Goal: Task Accomplishment & Management: Use online tool/utility

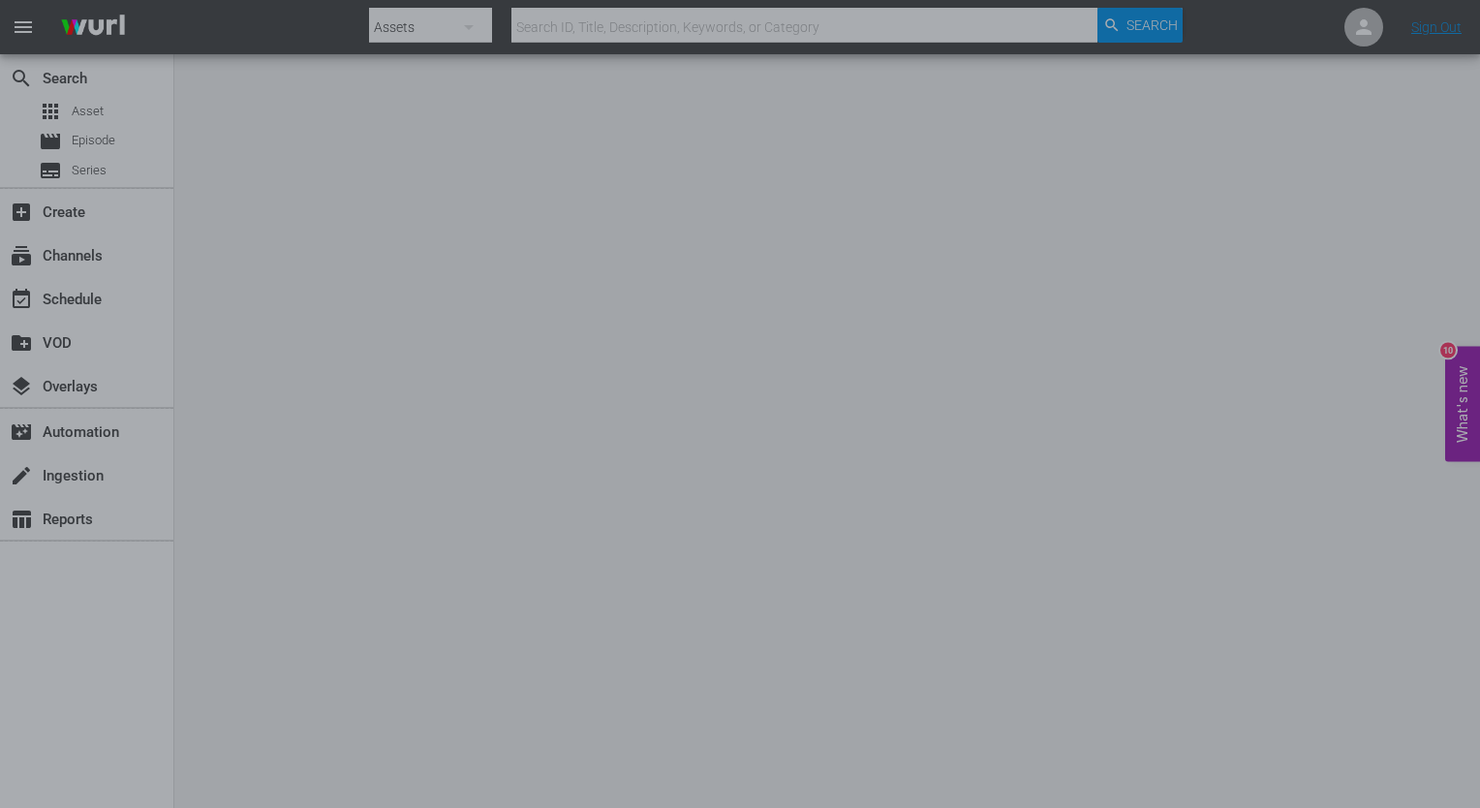
click at [420, 247] on div at bounding box center [740, 404] width 1480 height 808
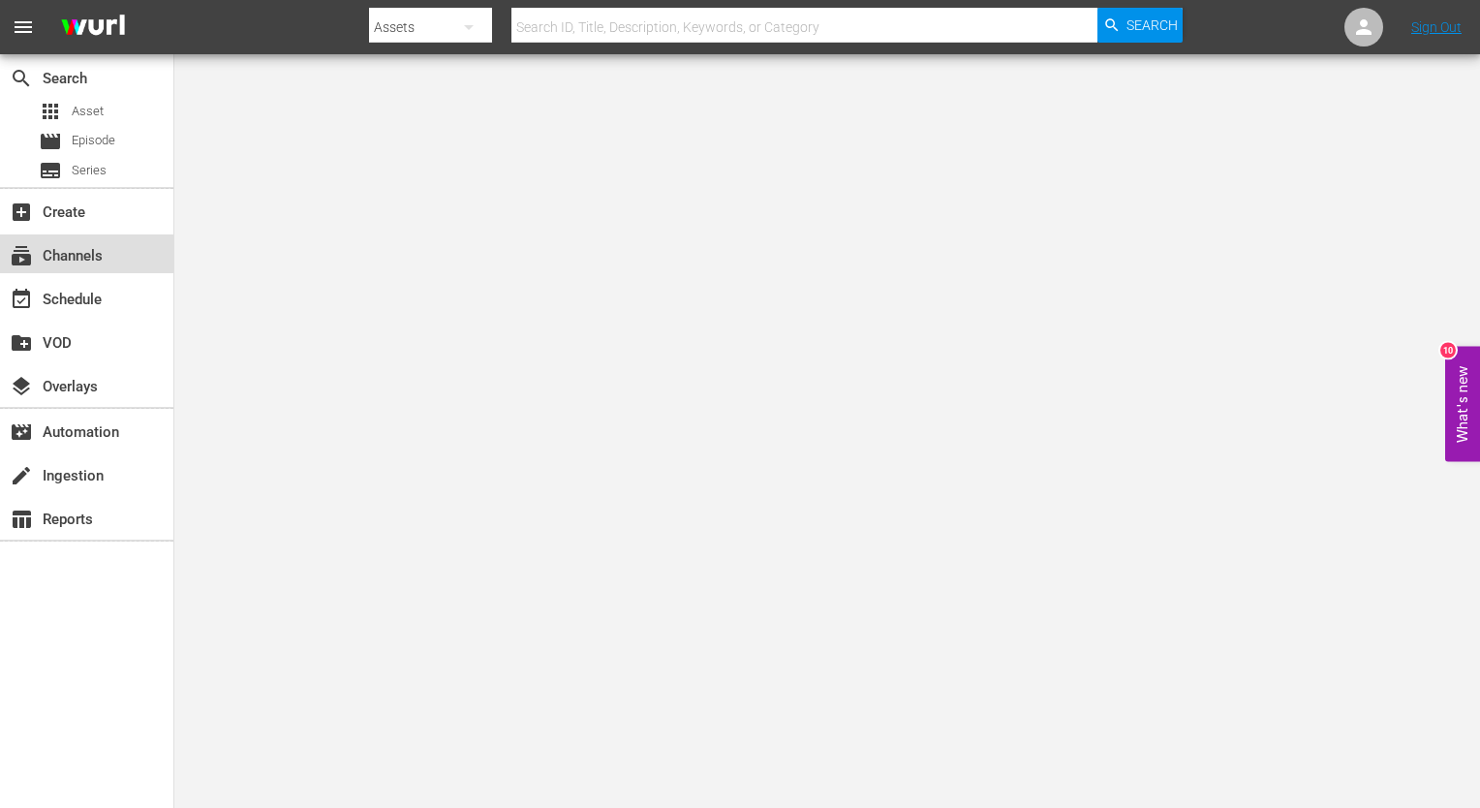
click at [145, 256] on div "subscriptions Channels" at bounding box center [86, 253] width 173 height 39
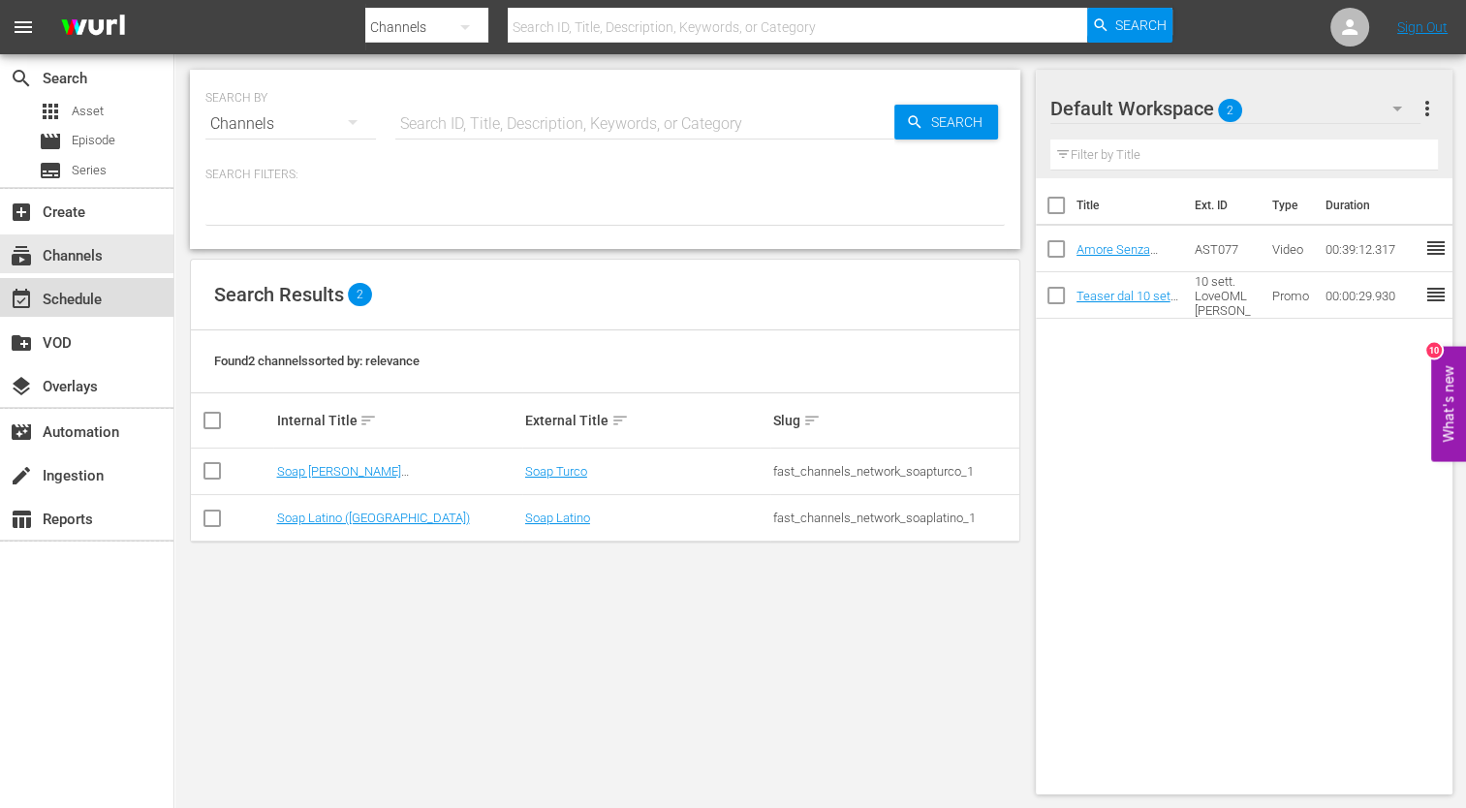
click at [110, 299] on div "event_available Schedule" at bounding box center [86, 297] width 173 height 39
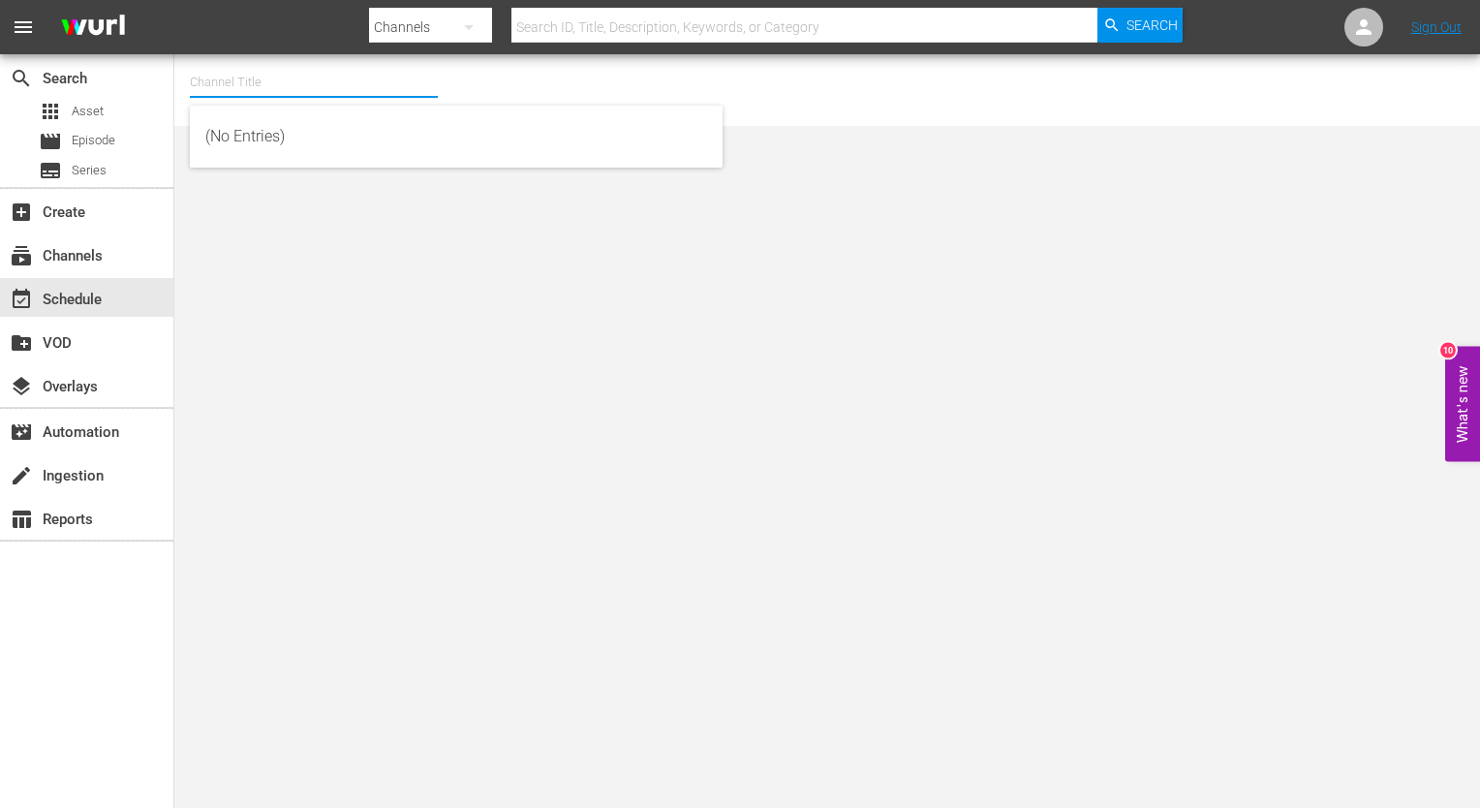
click at [272, 80] on input "text" at bounding box center [314, 82] width 248 height 46
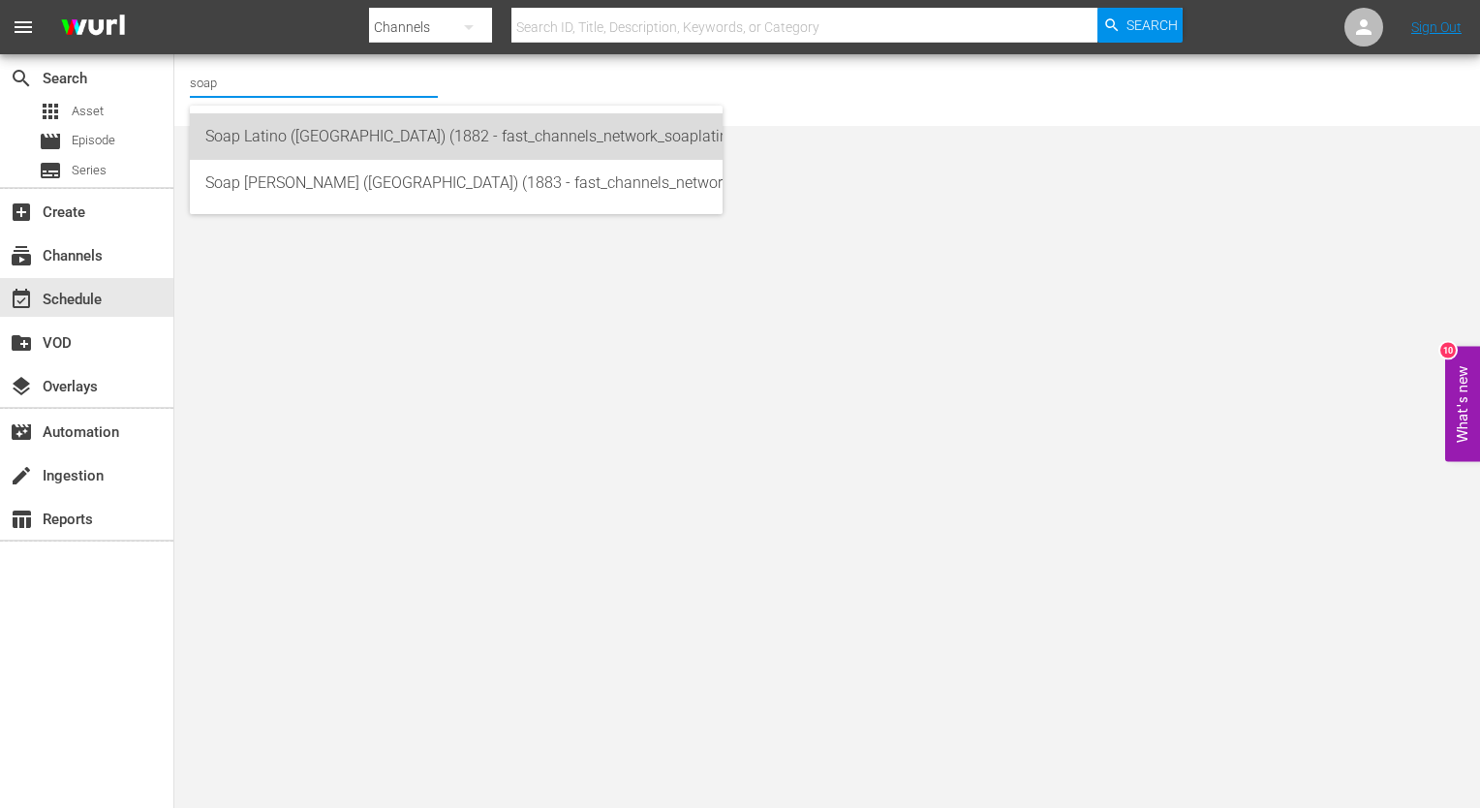
click at [291, 139] on div "Soap Latino (Italy) (1882 - fast_channels_network_soaplatino_1)" at bounding box center [456, 136] width 502 height 46
type input "Soap Latino (Italy) (1882 - fast_channels_network_soaplatino_1)"
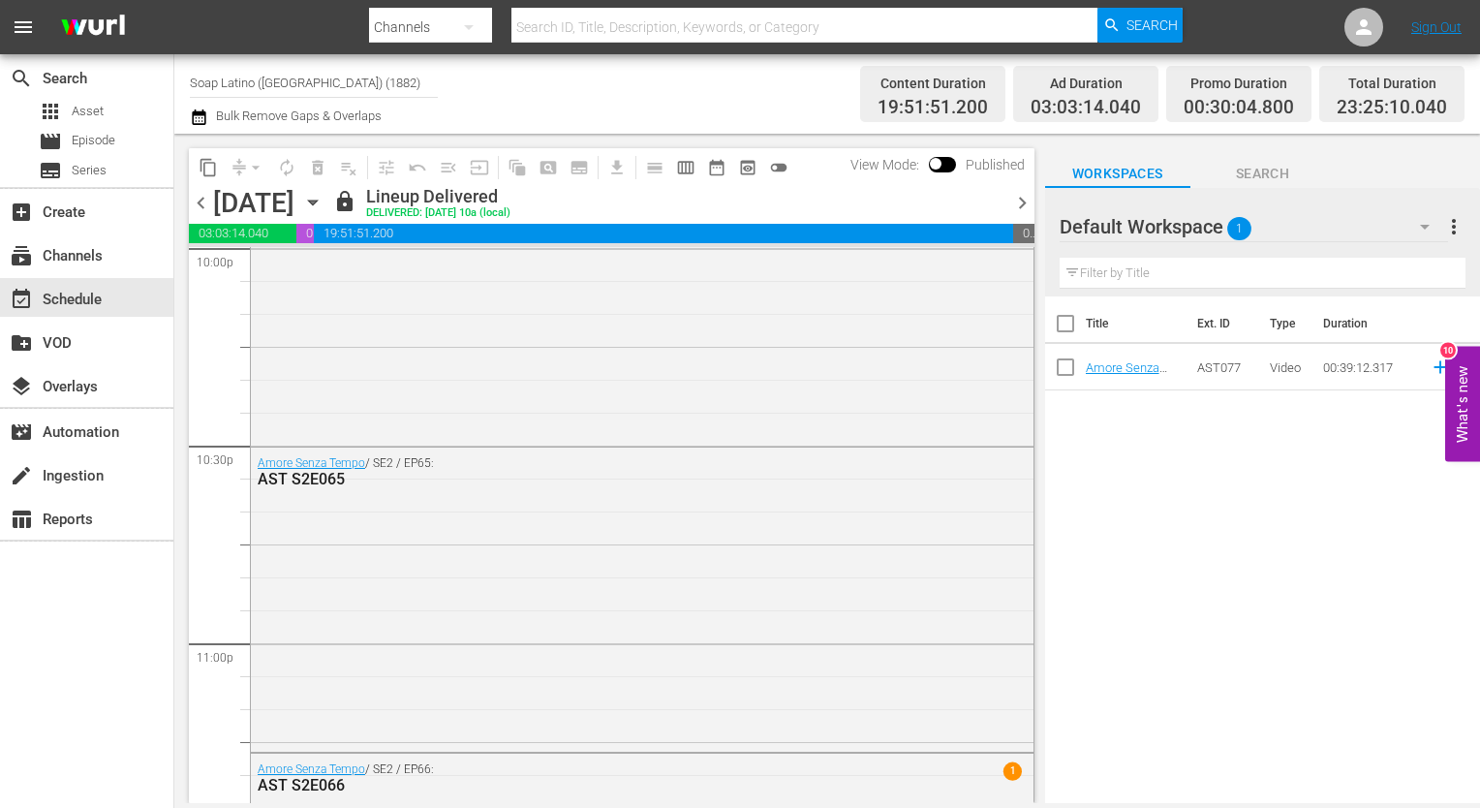
scroll to position [8952, 0]
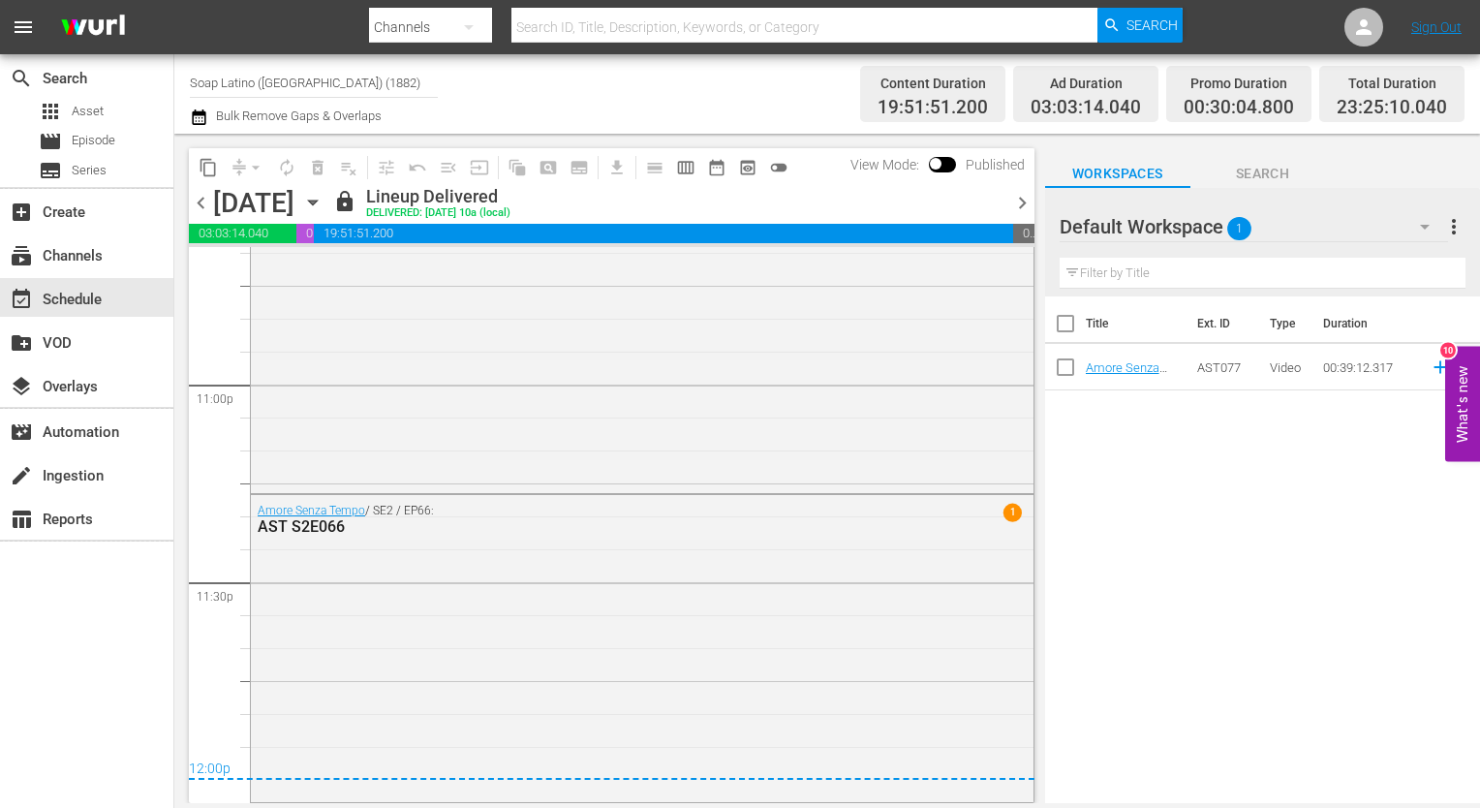
click at [1037, 190] on div "content_copy compress arrow_drop_down autorenew_outlined delete_forever_outline…" at bounding box center [606, 468] width 865 height 669
click at [1025, 195] on span "chevron_right" at bounding box center [1022, 203] width 24 height 24
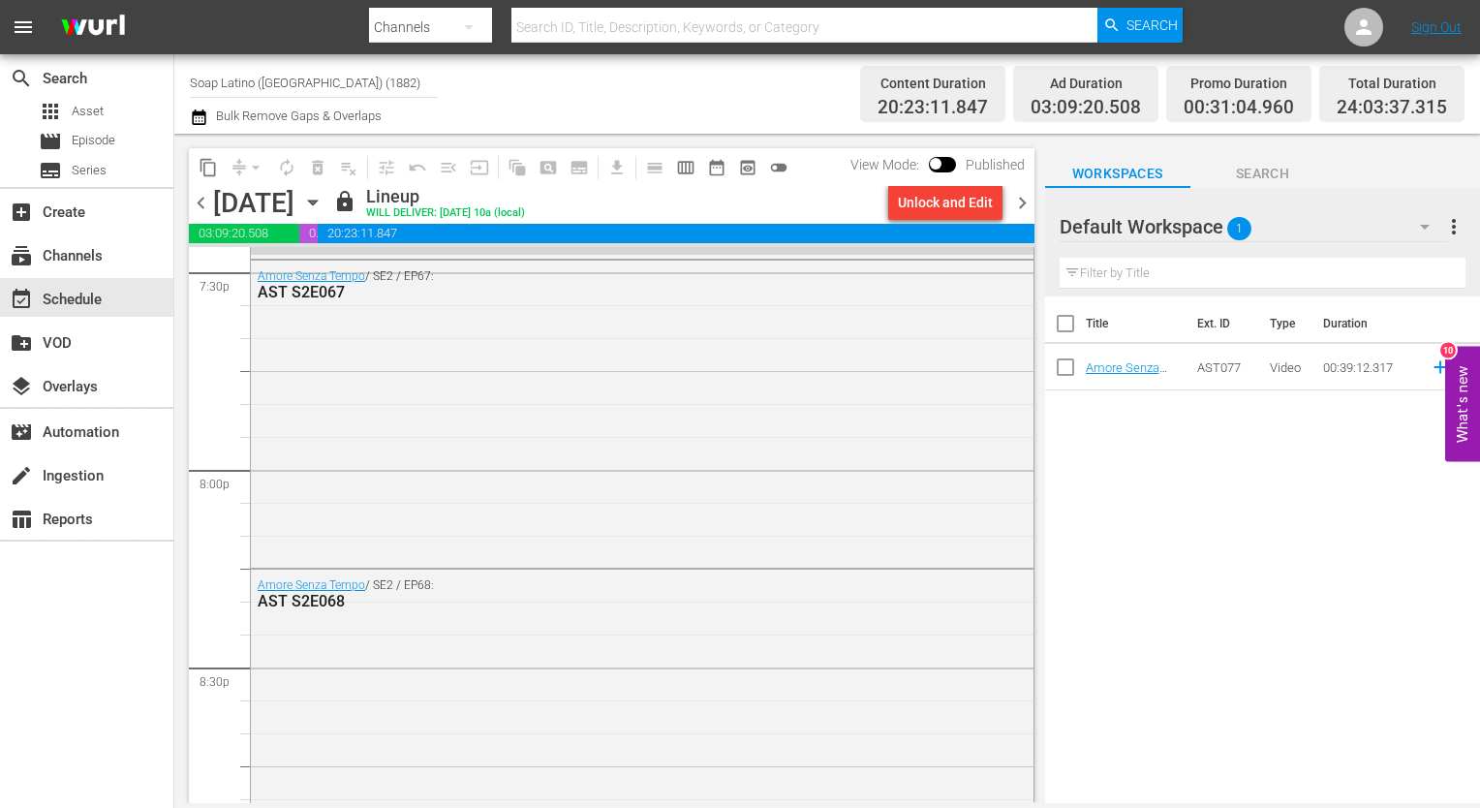
scroll to position [7333, 0]
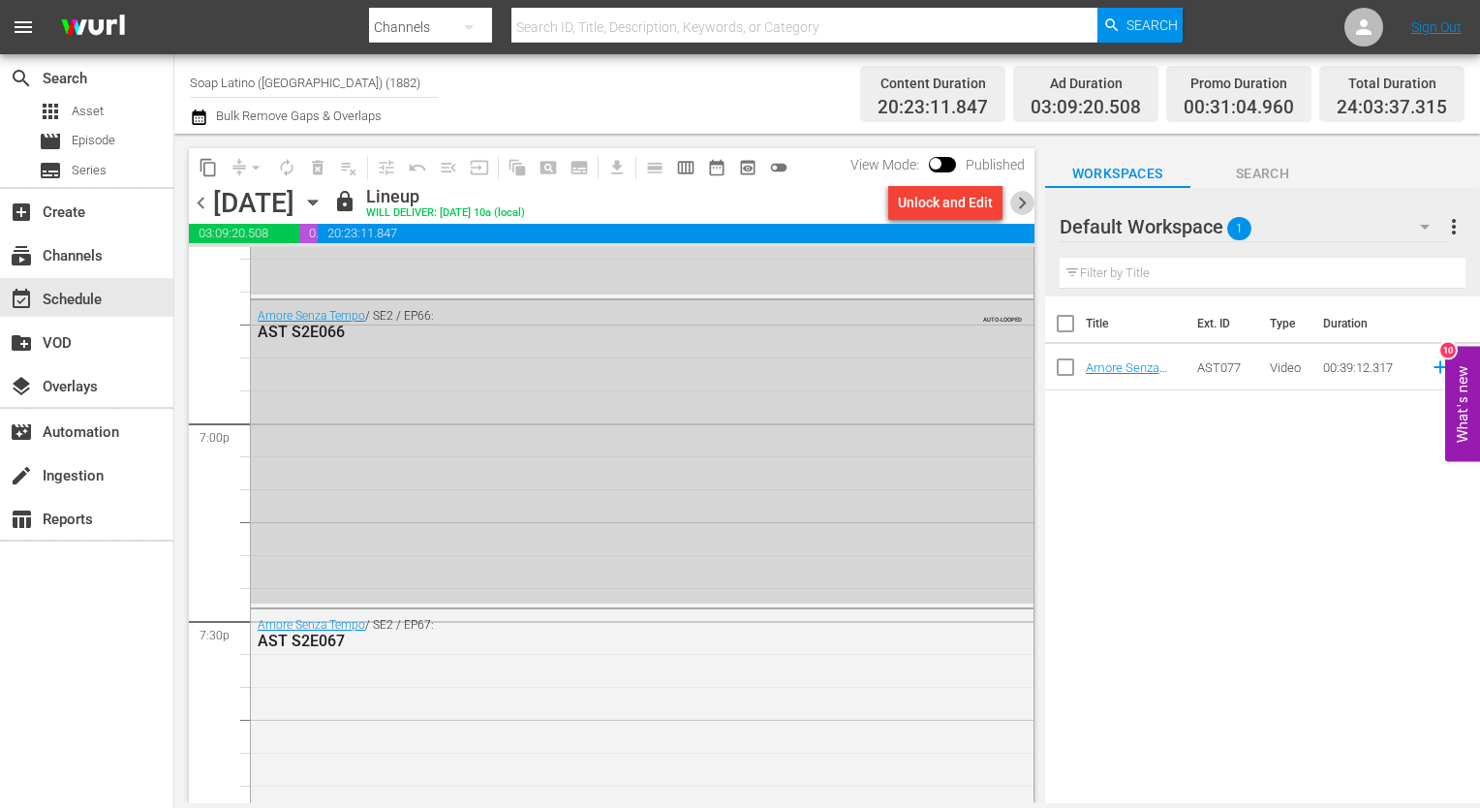
click at [1012, 207] on span "chevron_right" at bounding box center [1022, 203] width 24 height 24
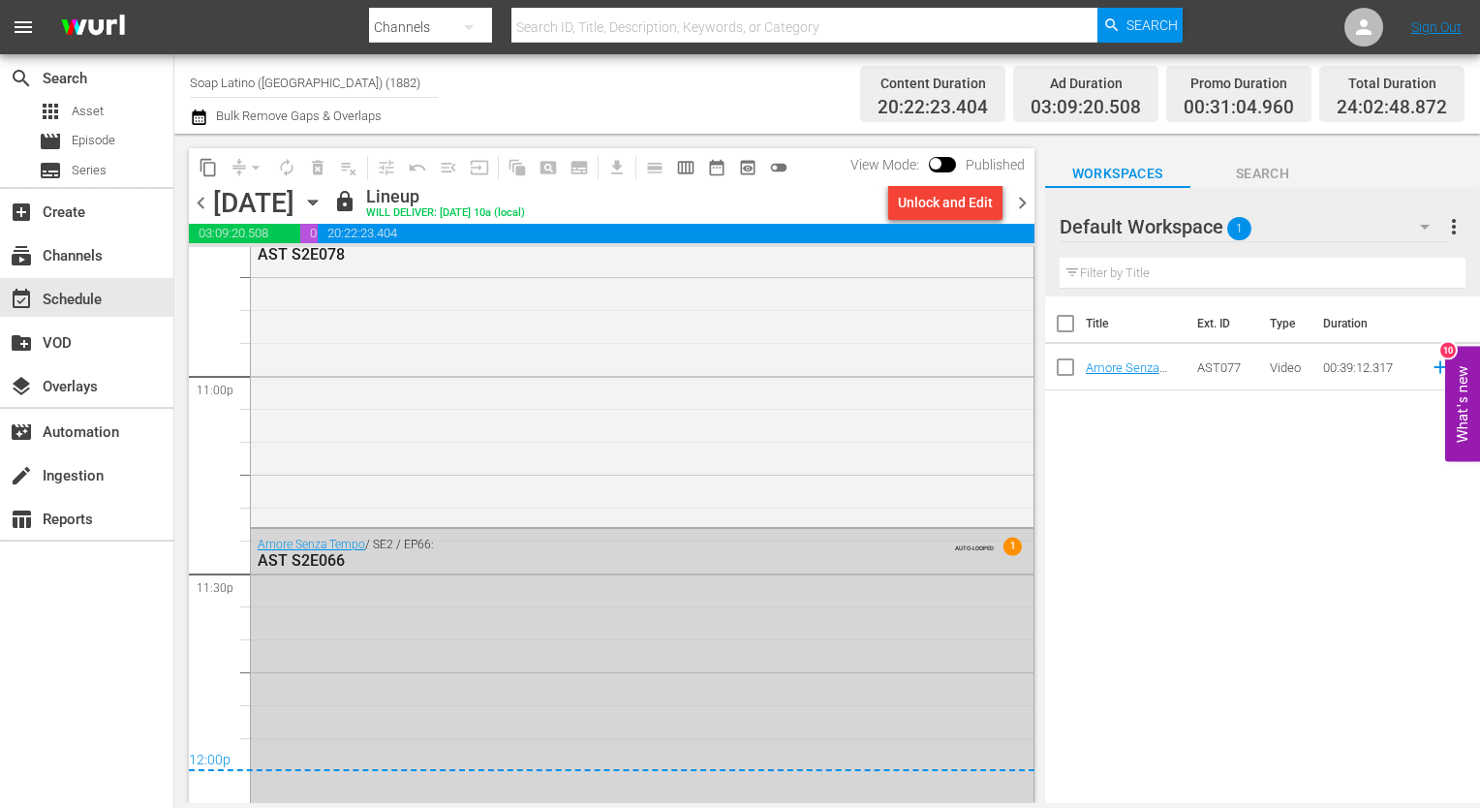
scroll to position [8995, 0]
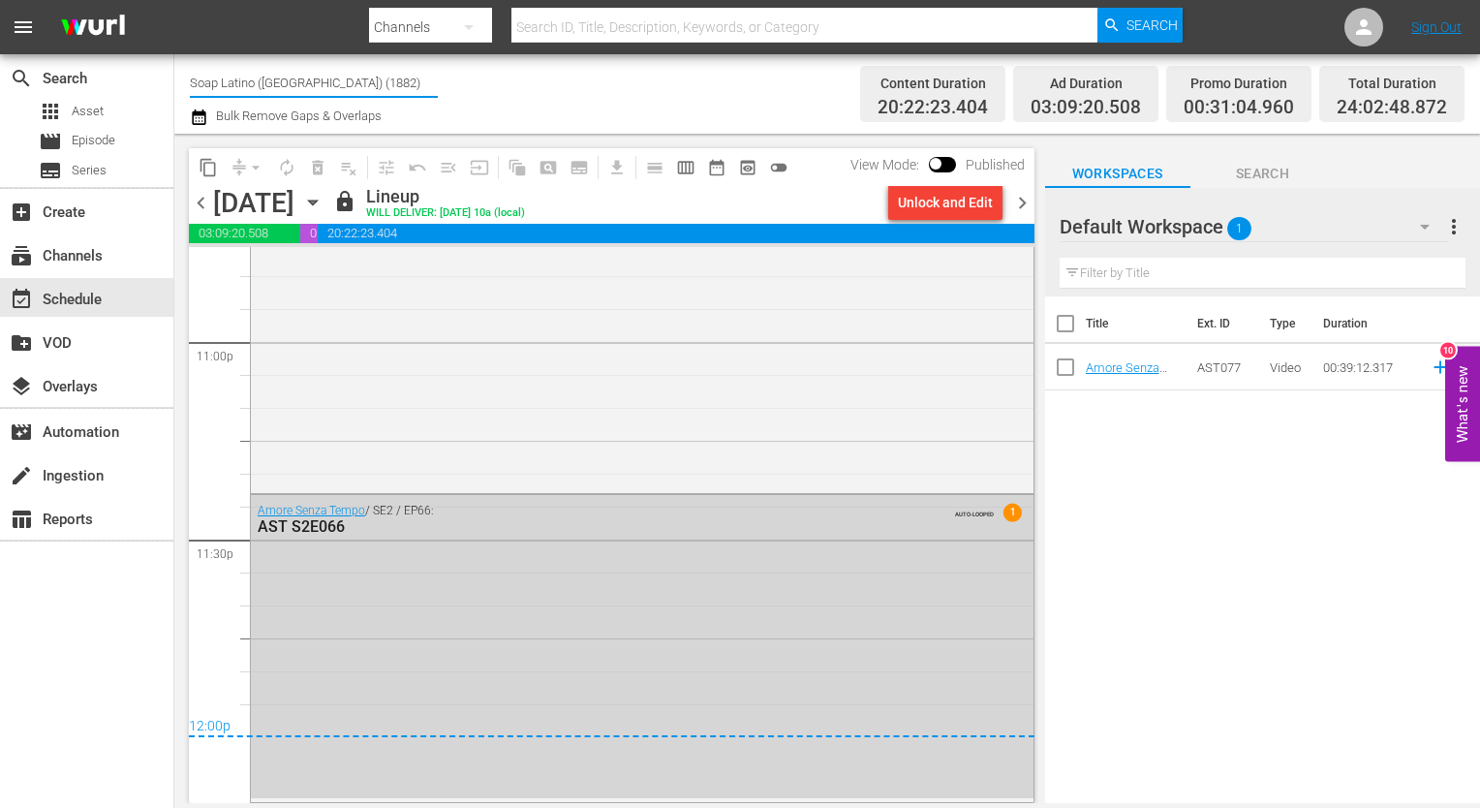
click at [327, 79] on input "Soap Latino (Italy) (1882)" at bounding box center [314, 82] width 248 height 46
click at [364, 74] on input "Soap Latino (Italy) (1882)" at bounding box center [314, 82] width 248 height 46
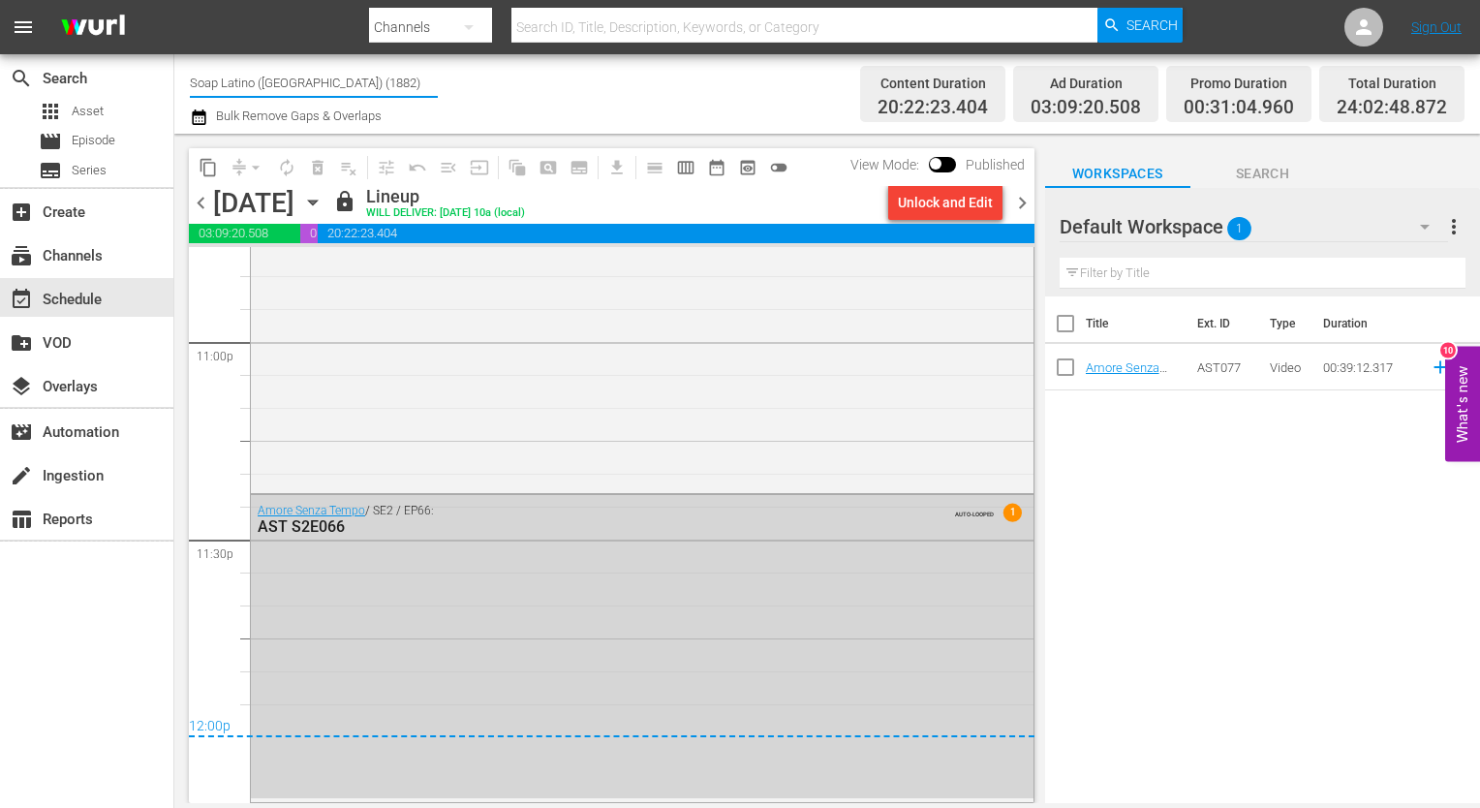
click at [364, 74] on input "Soap Latino (Italy) (1882)" at bounding box center [314, 82] width 248 height 46
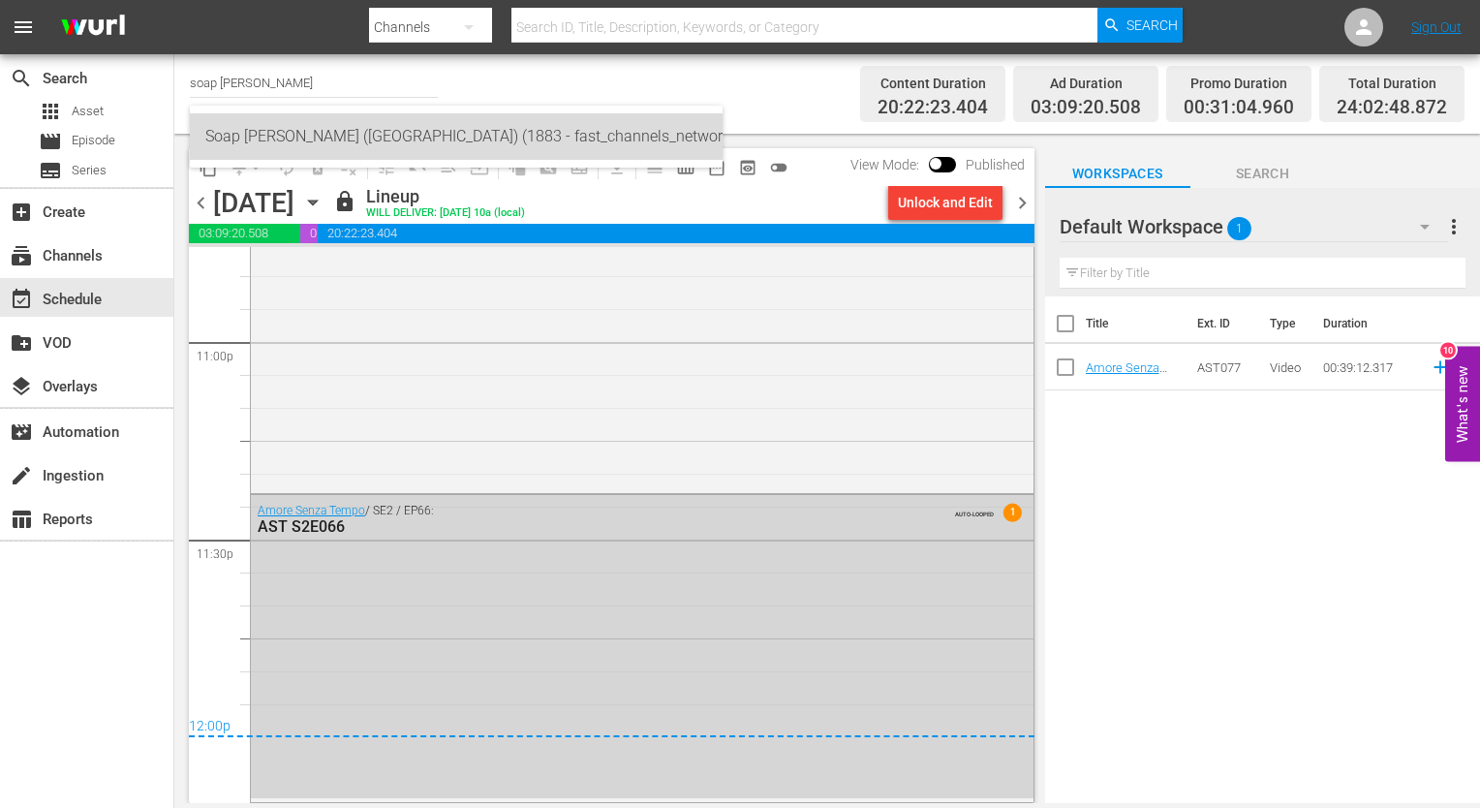
click at [391, 145] on div "Soap Turco (Italy) (1883 - fast_channels_network_soapturco_1)" at bounding box center [456, 136] width 502 height 46
type input "Soap Turco (Italy) (1883 - fast_channels_network_soapturco_1)"
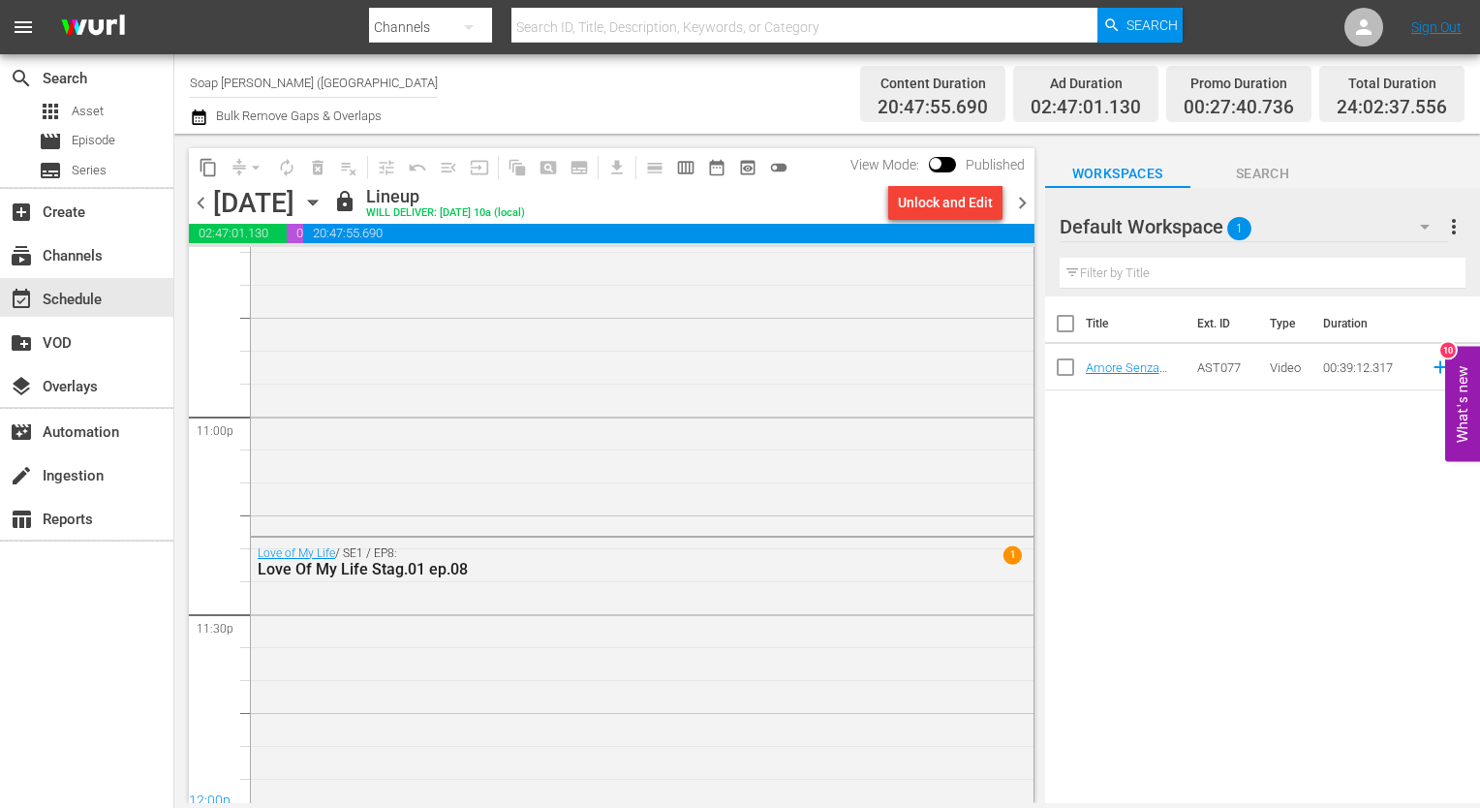
scroll to position [9017, 0]
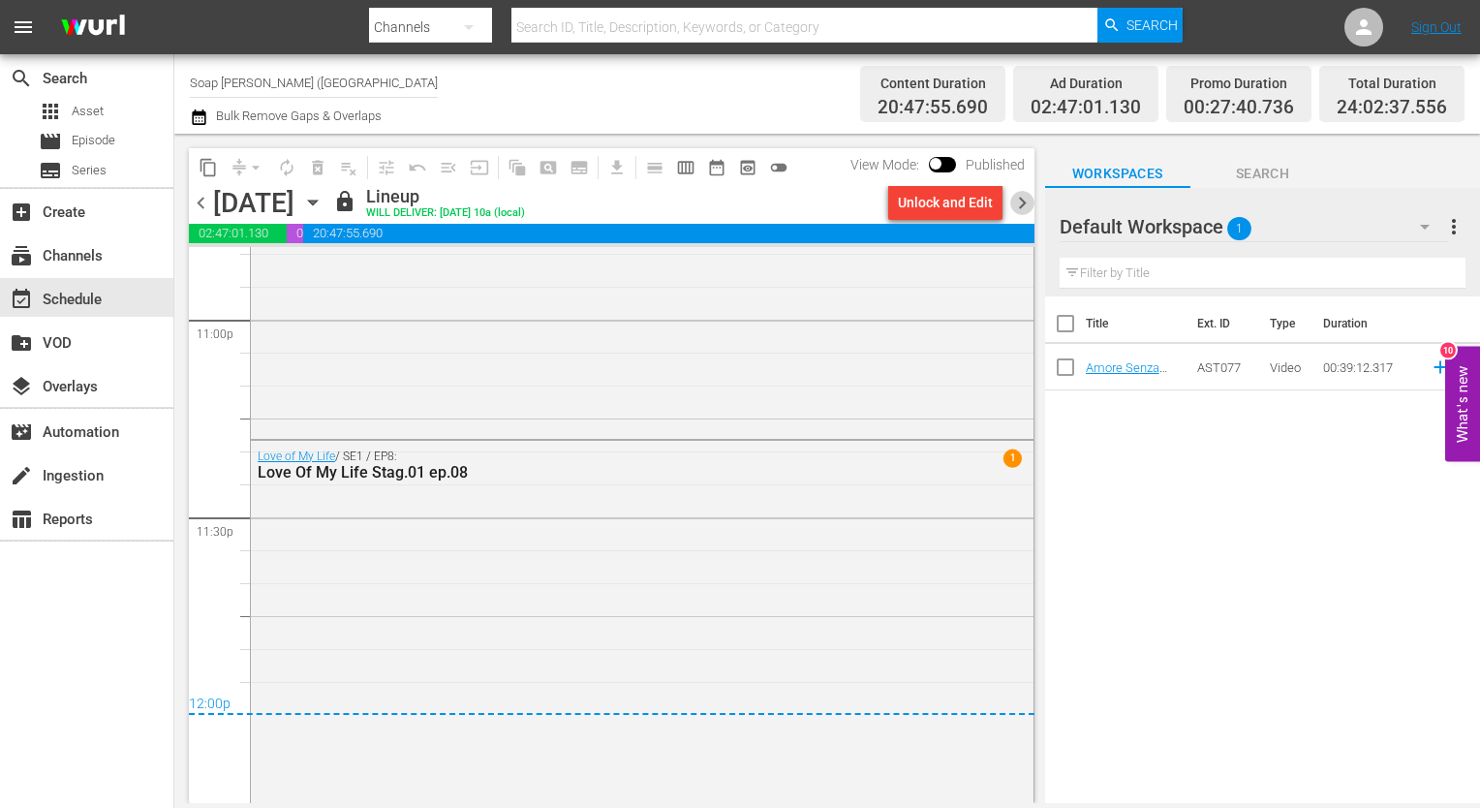
click at [1025, 204] on span "chevron_right" at bounding box center [1022, 203] width 24 height 24
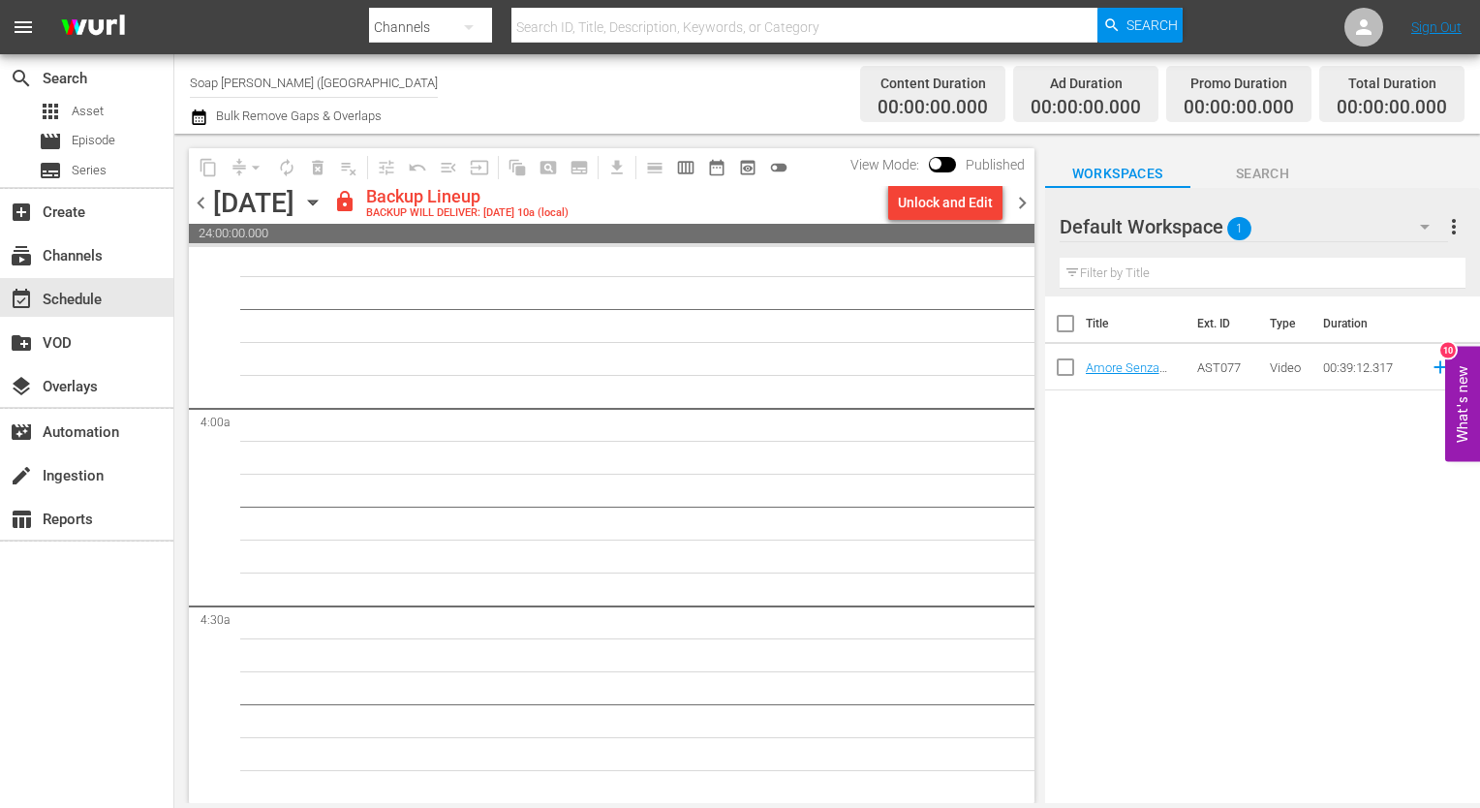
scroll to position [1046, 0]
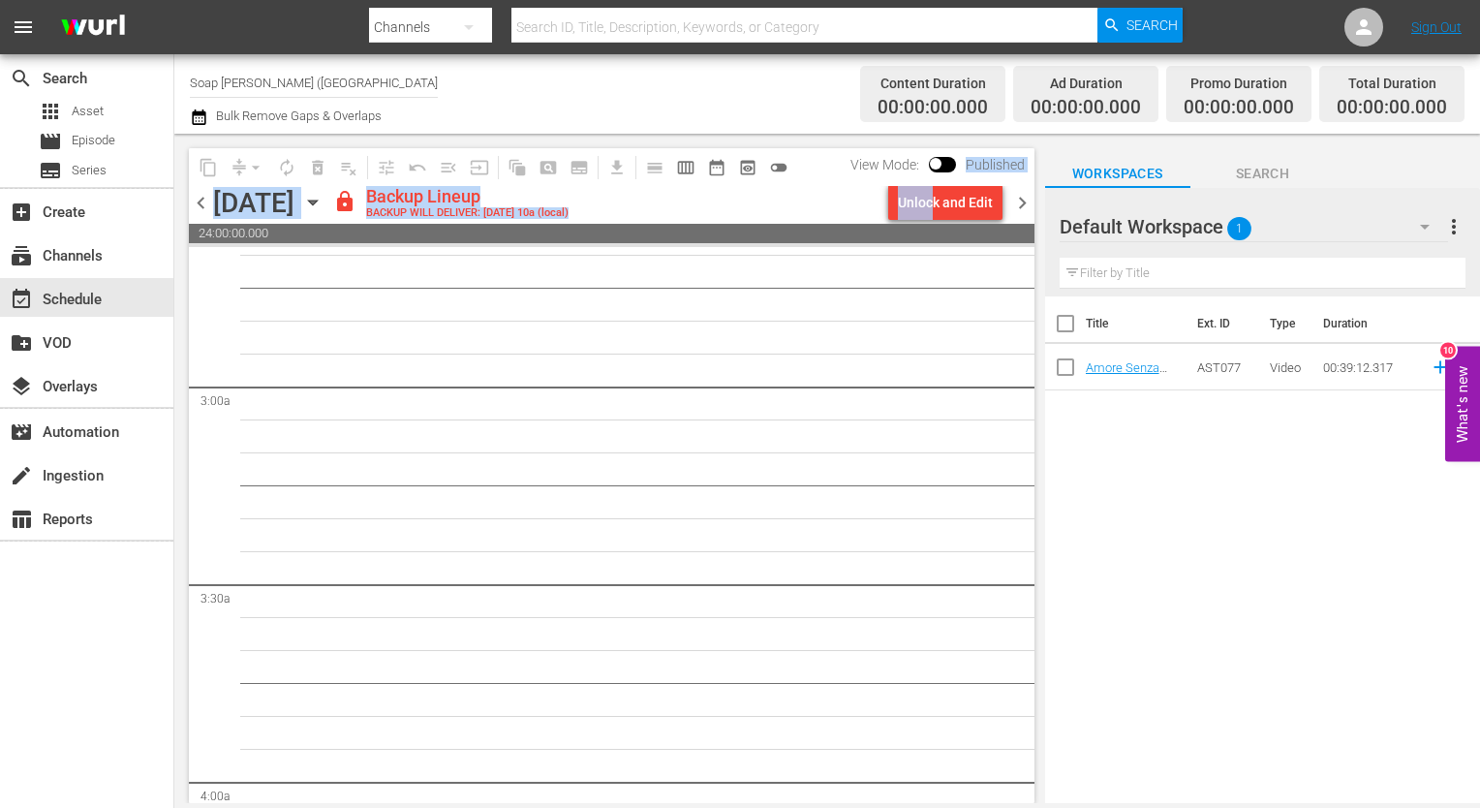
drag, startPoint x: 938, startPoint y: 183, endPoint x: 930, endPoint y: 216, distance: 33.8
click at [930, 216] on div "content_copy compress arrow_drop_down autorenew_outlined delete_forever_outline…" at bounding box center [612, 186] width 846 height 76
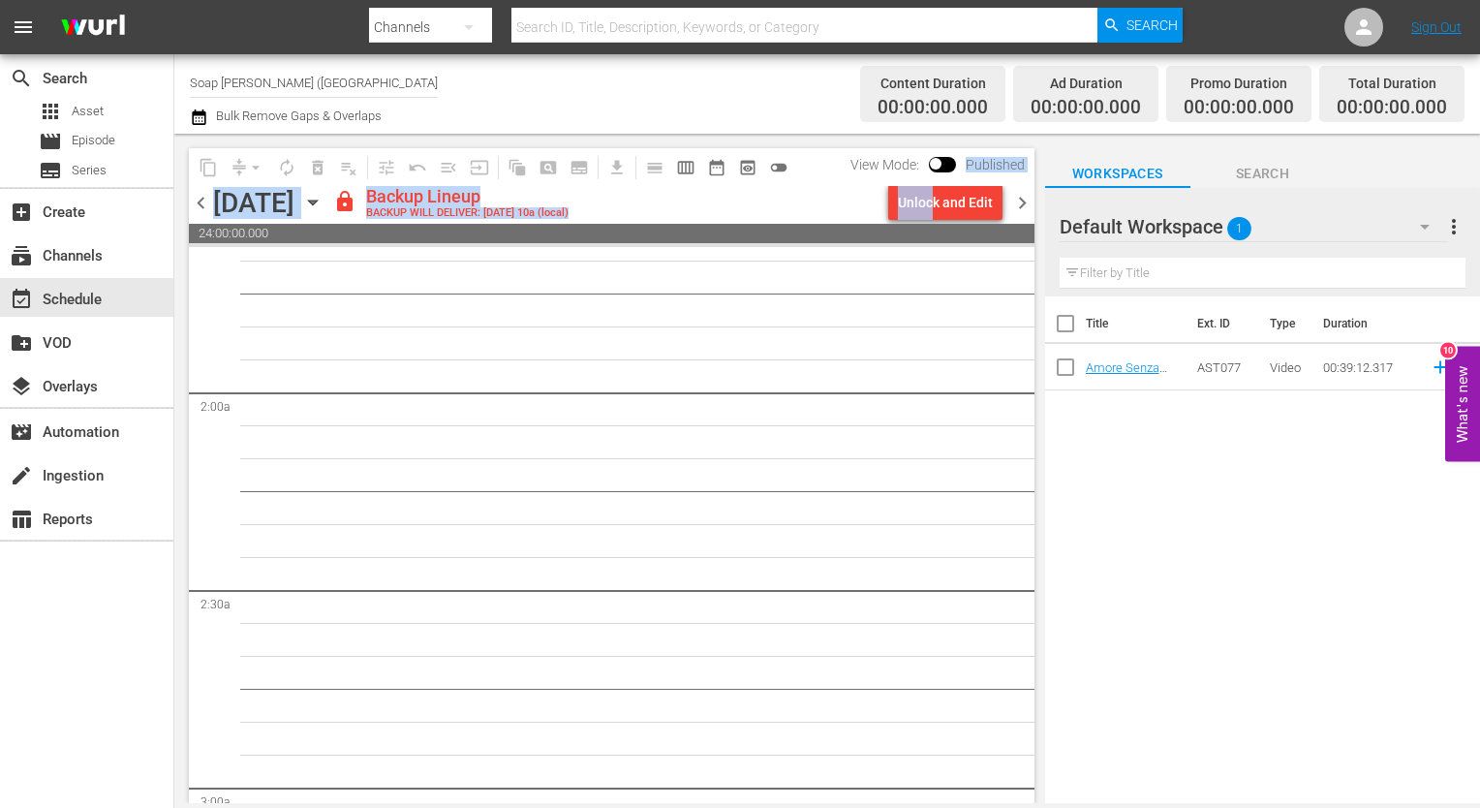
scroll to position [535, 0]
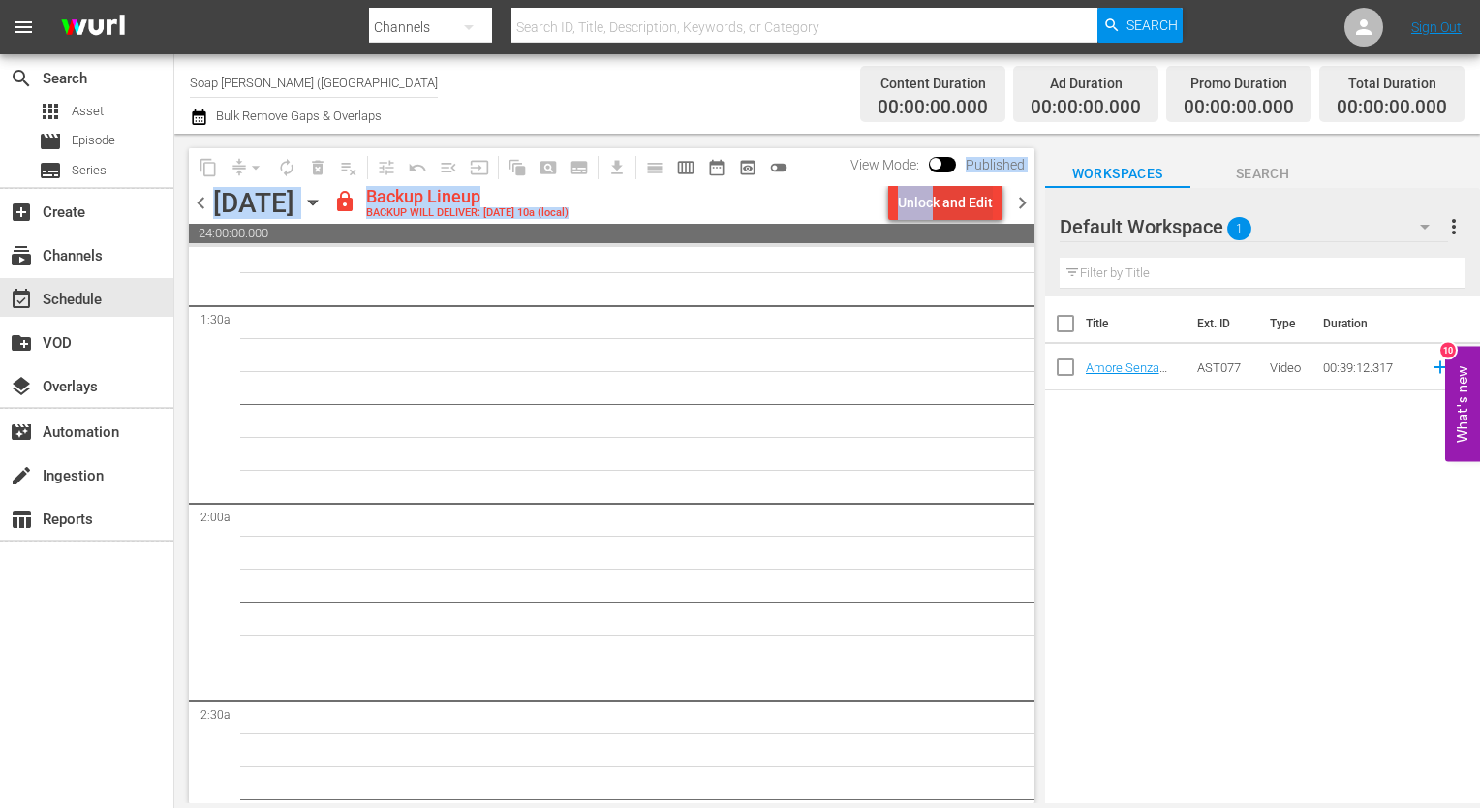
click at [959, 190] on div "Unlock and Edit" at bounding box center [945, 202] width 95 height 35
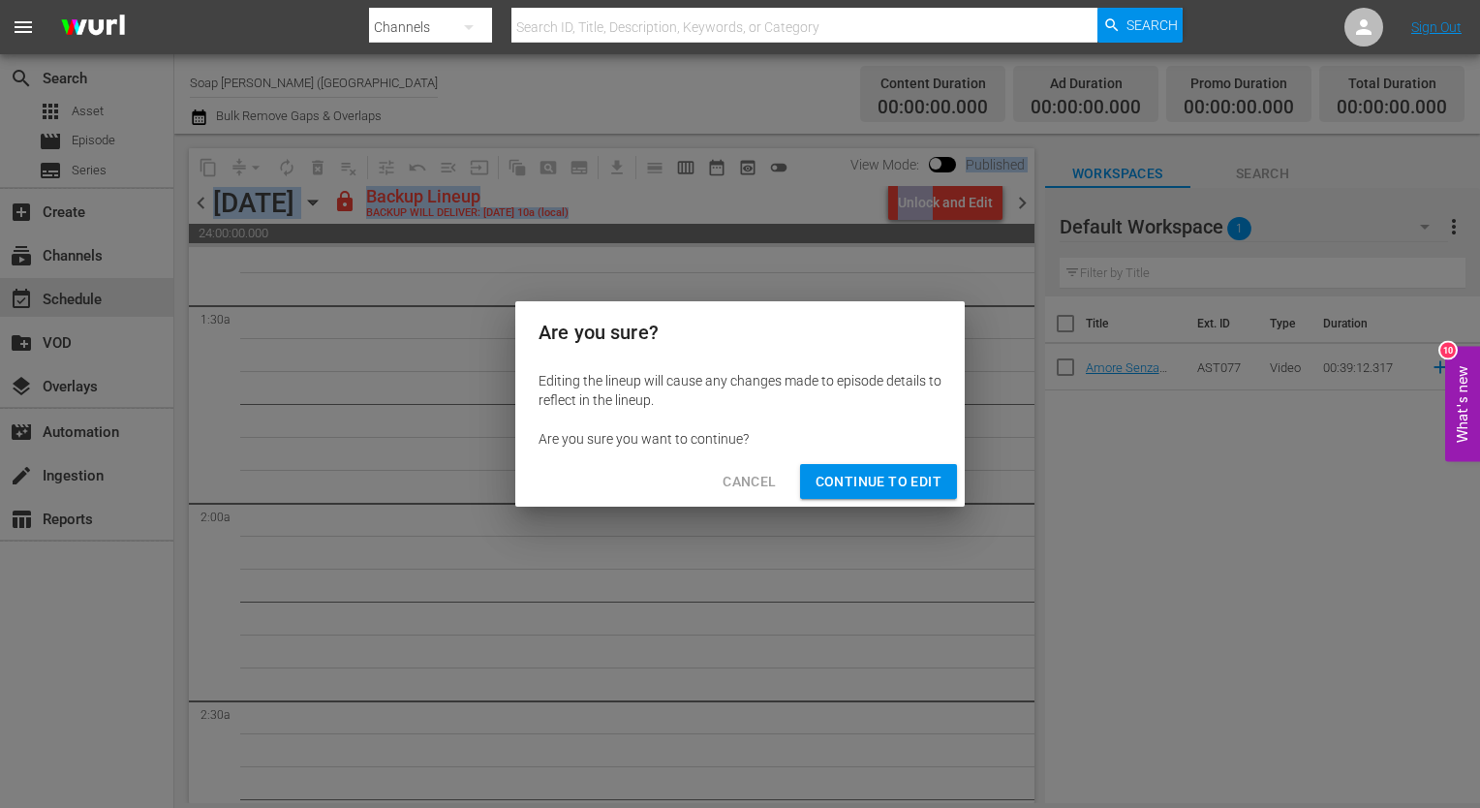
click at [884, 475] on span "Continue to Edit" at bounding box center [879, 482] width 126 height 24
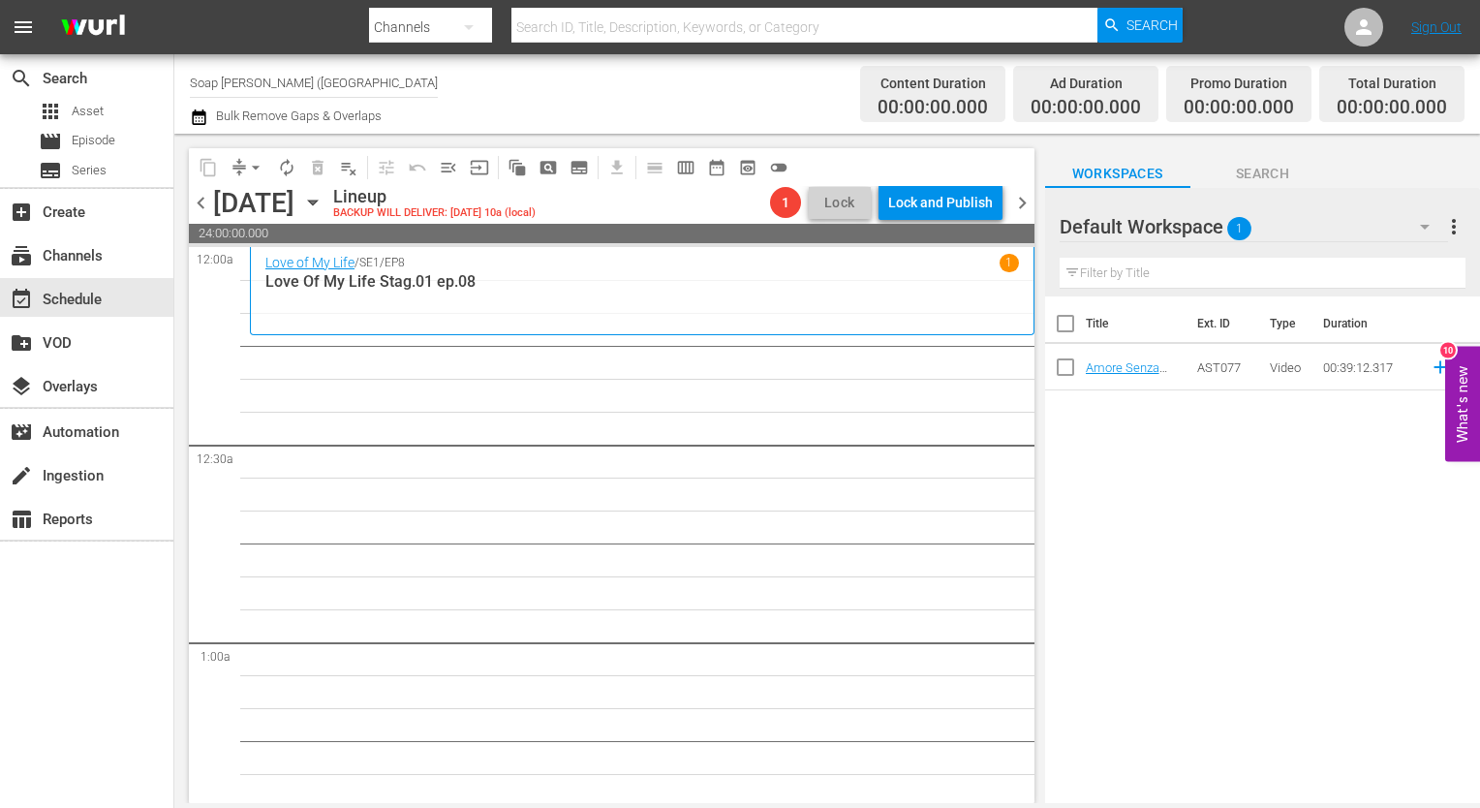
click at [1265, 223] on div "Default Workspace 1" at bounding box center [1254, 227] width 388 height 54
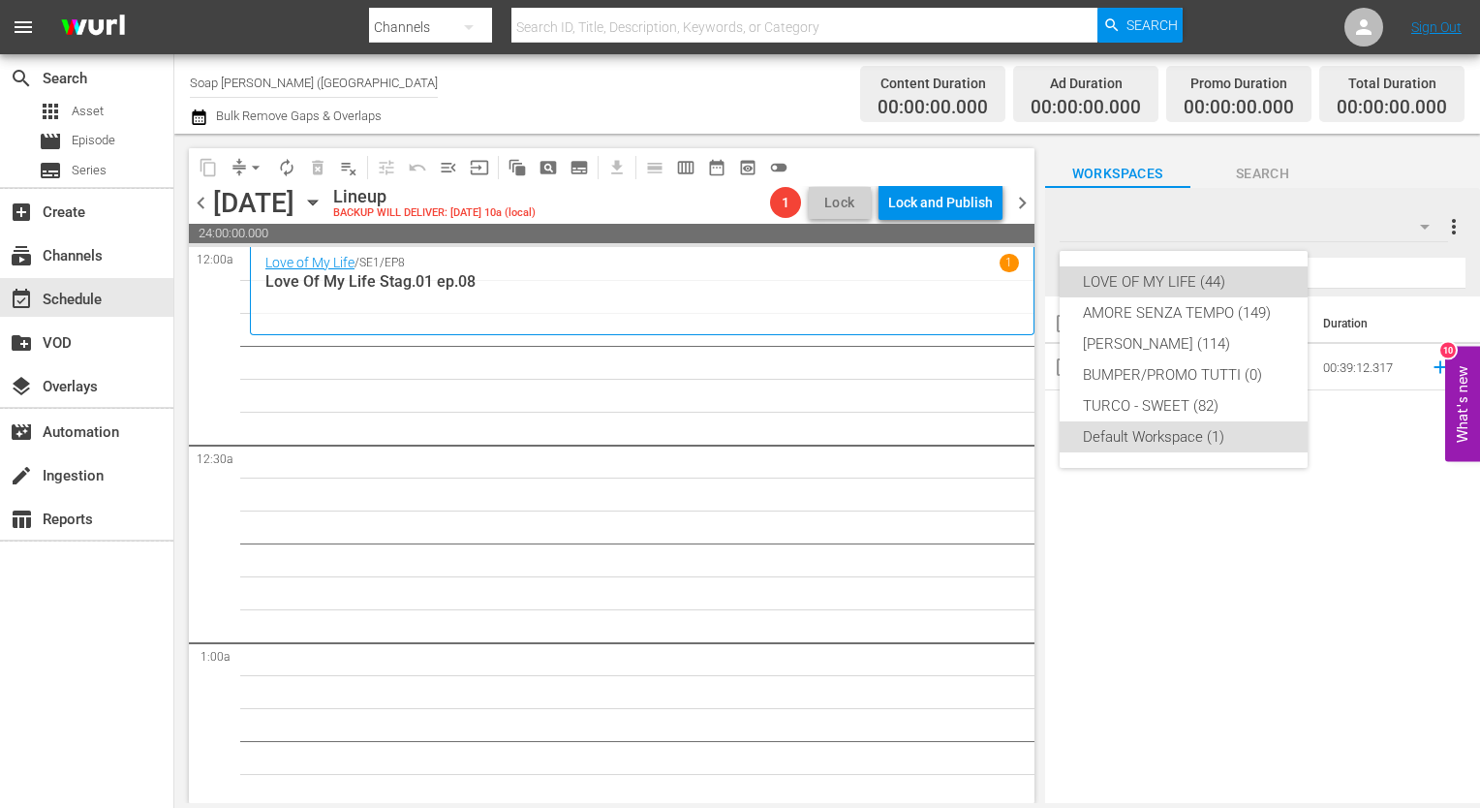
click at [1191, 273] on div "LOVE OF MY LIFE (44)" at bounding box center [1183, 281] width 201 height 31
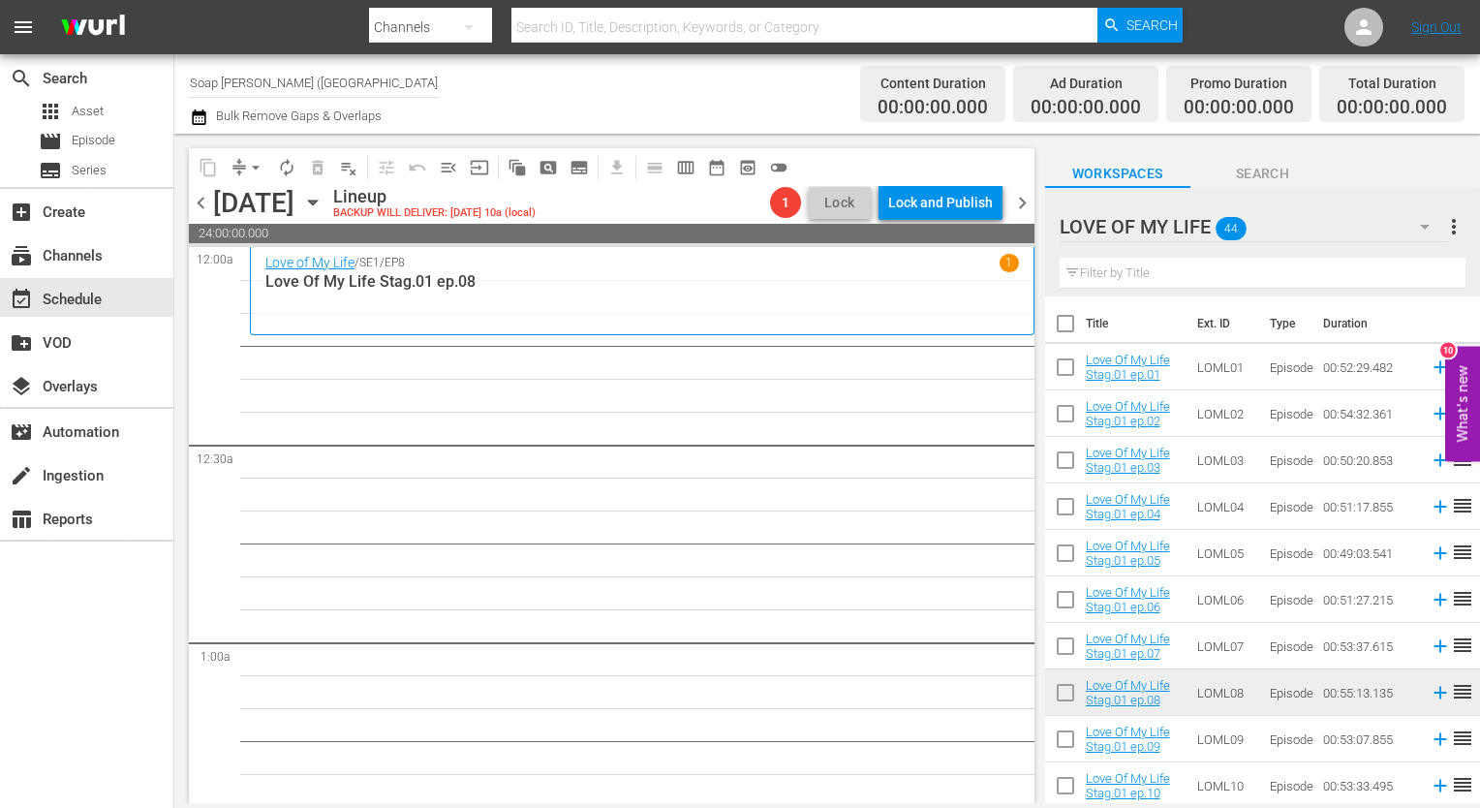
click at [1067, 415] on input "checkbox" at bounding box center [1065, 417] width 41 height 41
checkbox input "true"
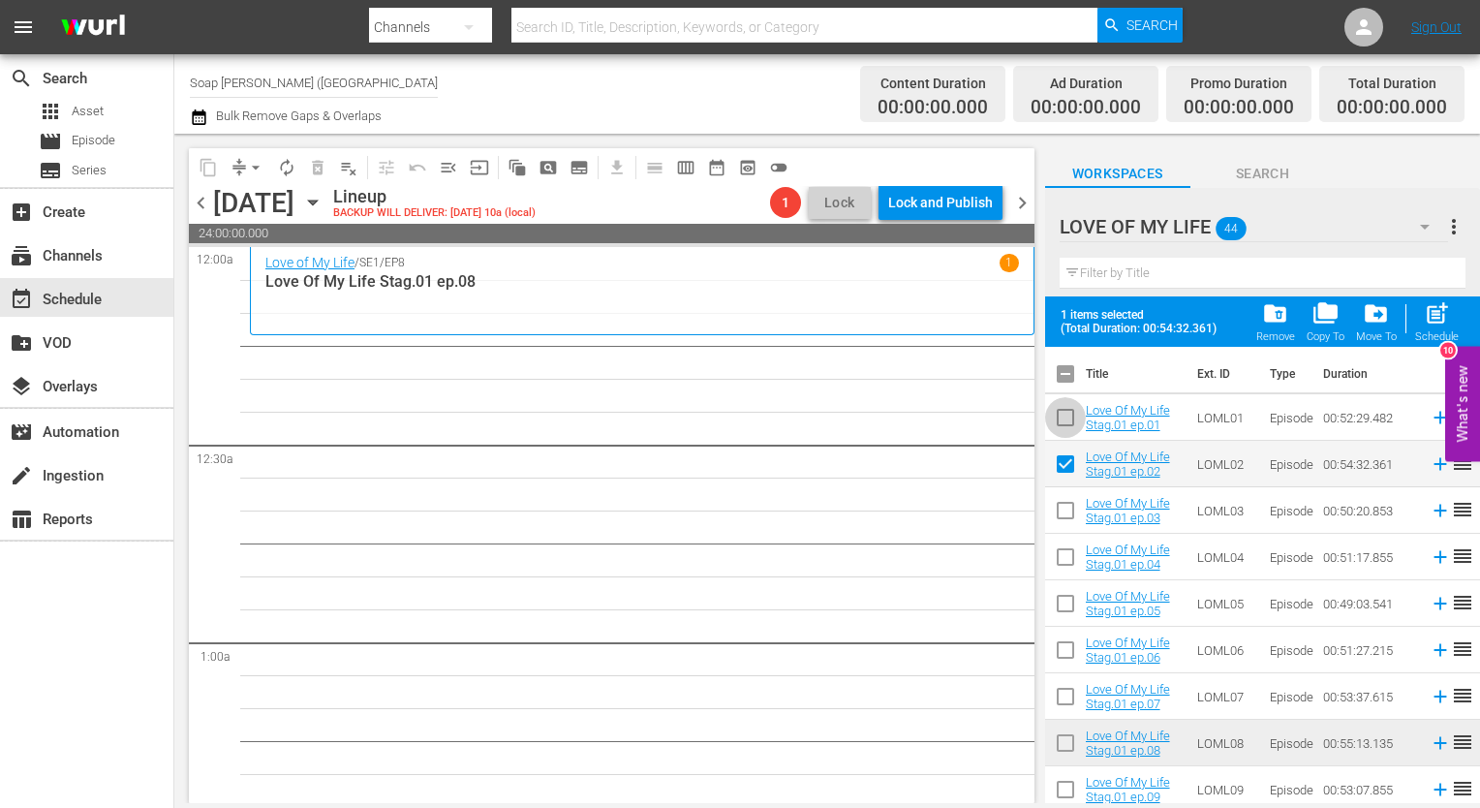
click at [1065, 417] on input "checkbox" at bounding box center [1065, 421] width 41 height 41
checkbox input "true"
click at [1064, 545] on input "checkbox" at bounding box center [1065, 560] width 41 height 41
checkbox input "true"
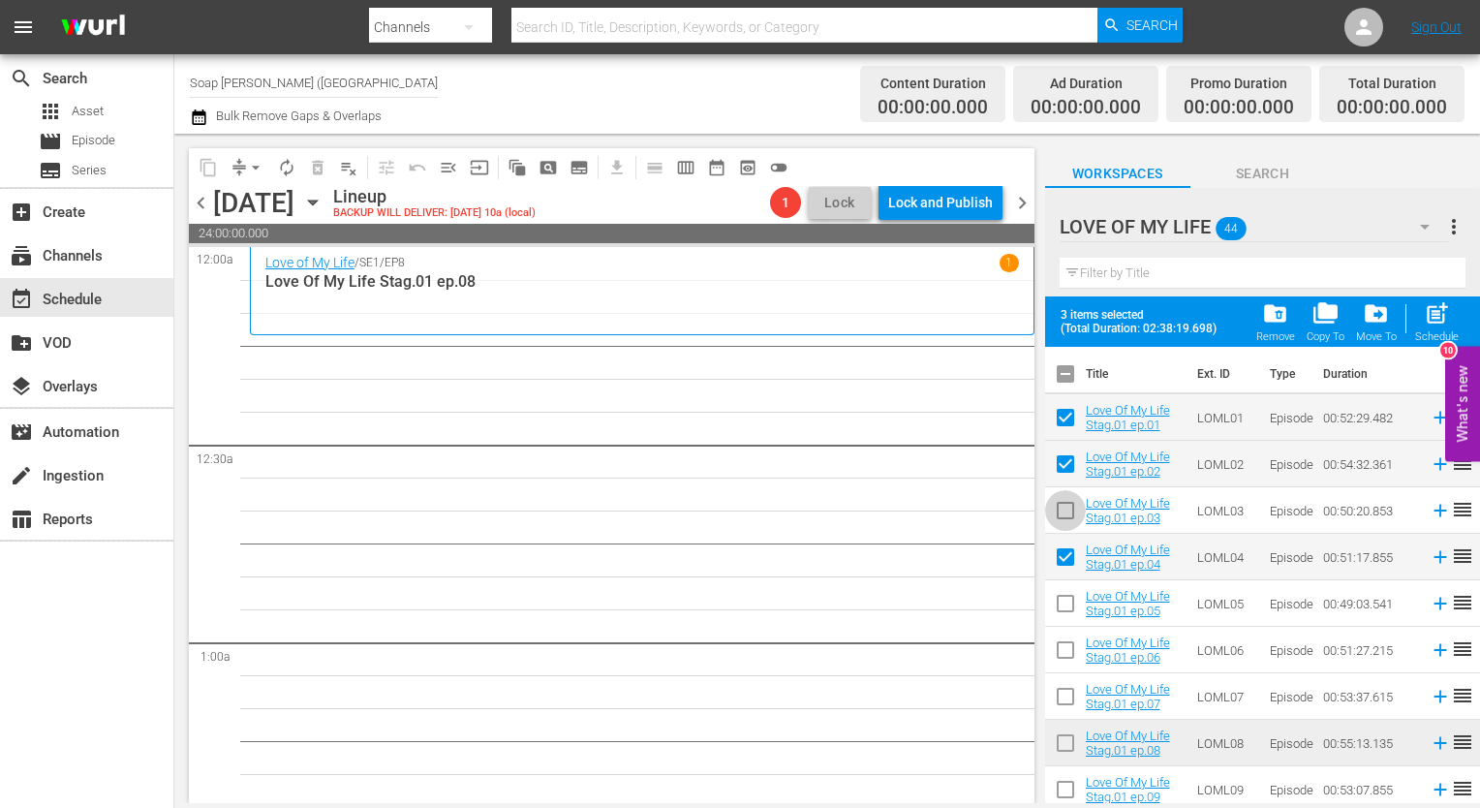
click at [1060, 510] on input "checkbox" at bounding box center [1065, 514] width 41 height 41
checkbox input "true"
click at [1063, 610] on input "checkbox" at bounding box center [1065, 607] width 41 height 41
checkbox input "true"
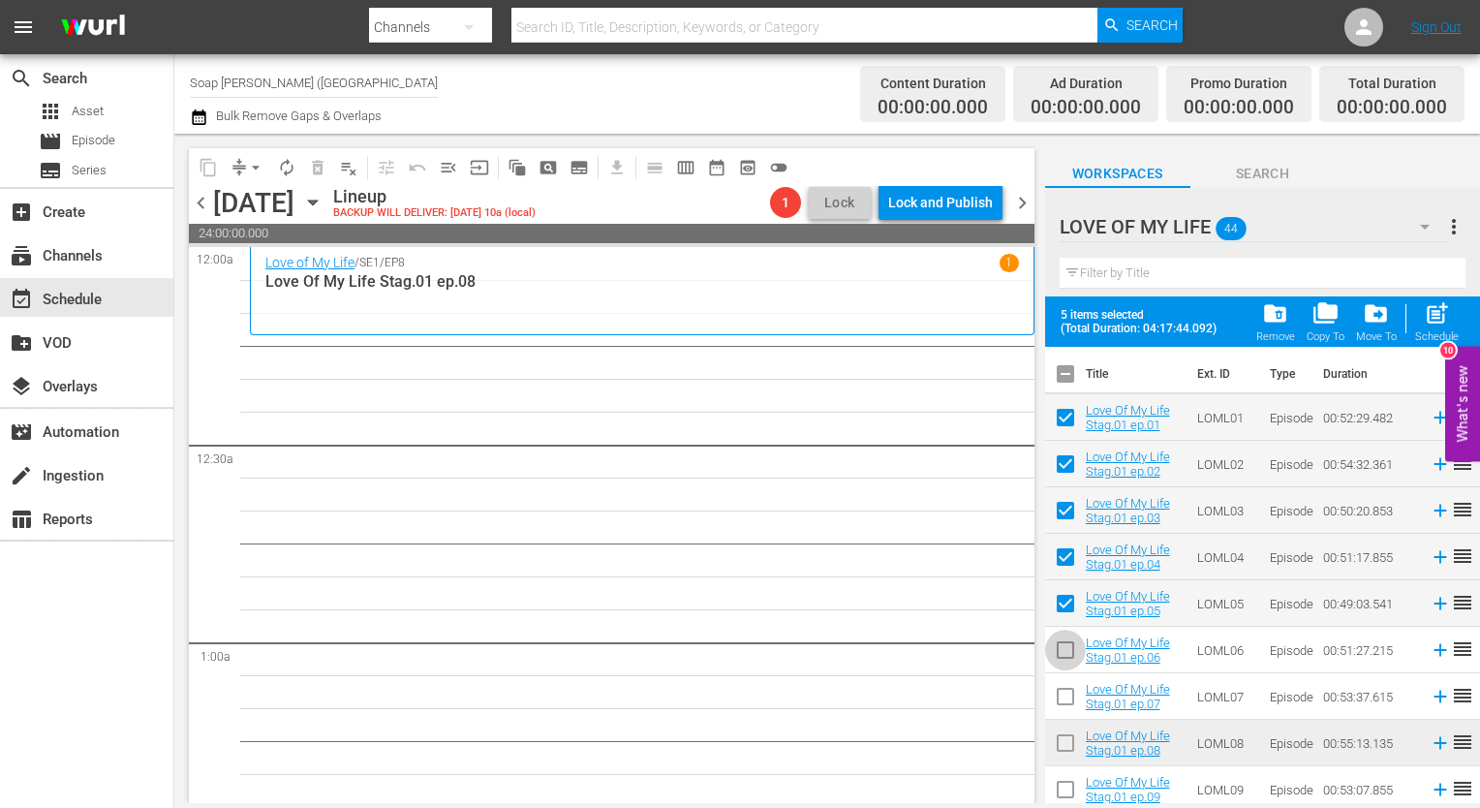
click at [1061, 653] on input "checkbox" at bounding box center [1065, 653] width 41 height 41
checkbox input "true"
click at [1060, 692] on input "checkbox" at bounding box center [1065, 700] width 41 height 41
checkbox input "true"
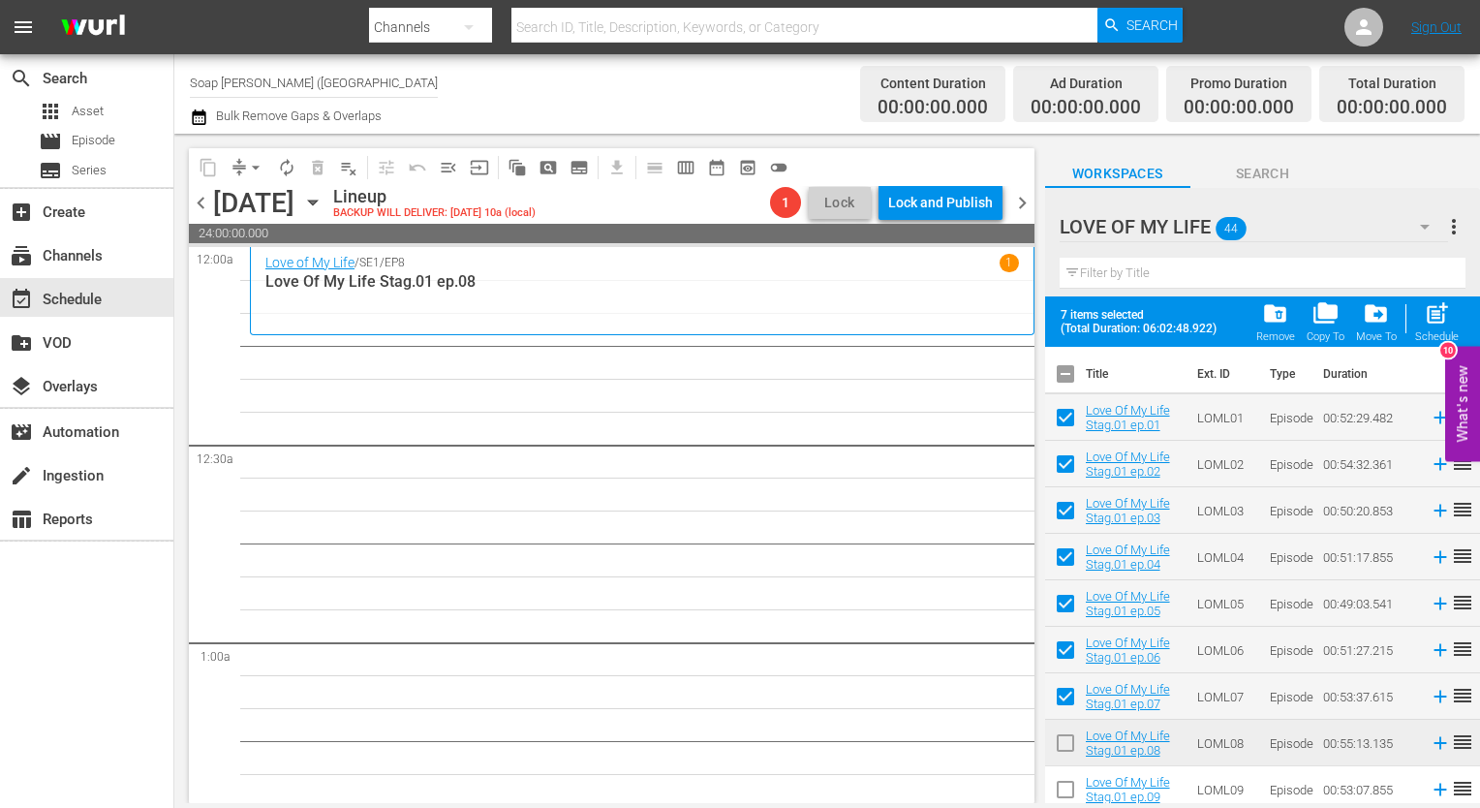
click at [1060, 747] on input "checkbox" at bounding box center [1065, 746] width 41 height 41
checkbox input "true"
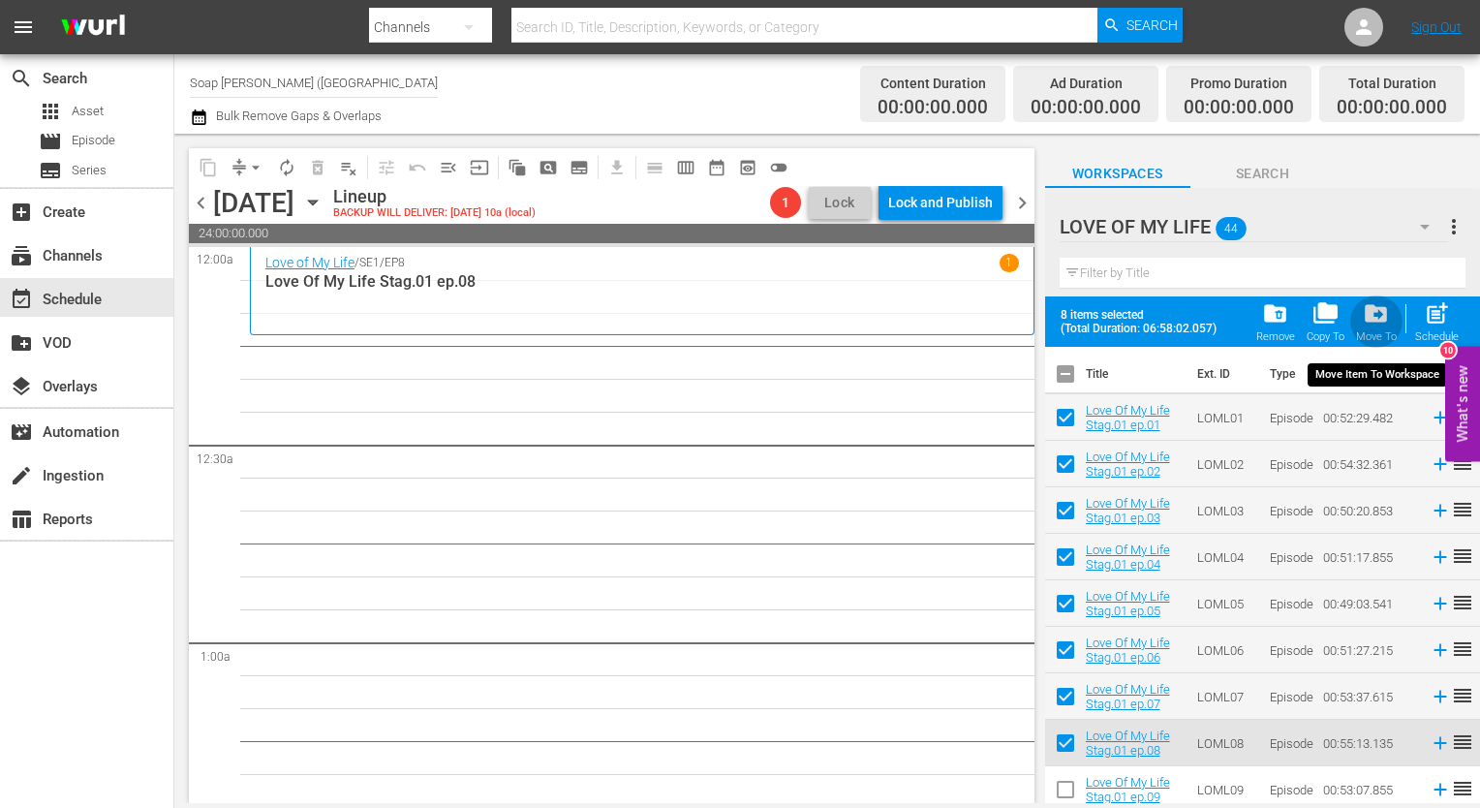
click at [1387, 314] on span "drive_file_move" at bounding box center [1376, 313] width 26 height 26
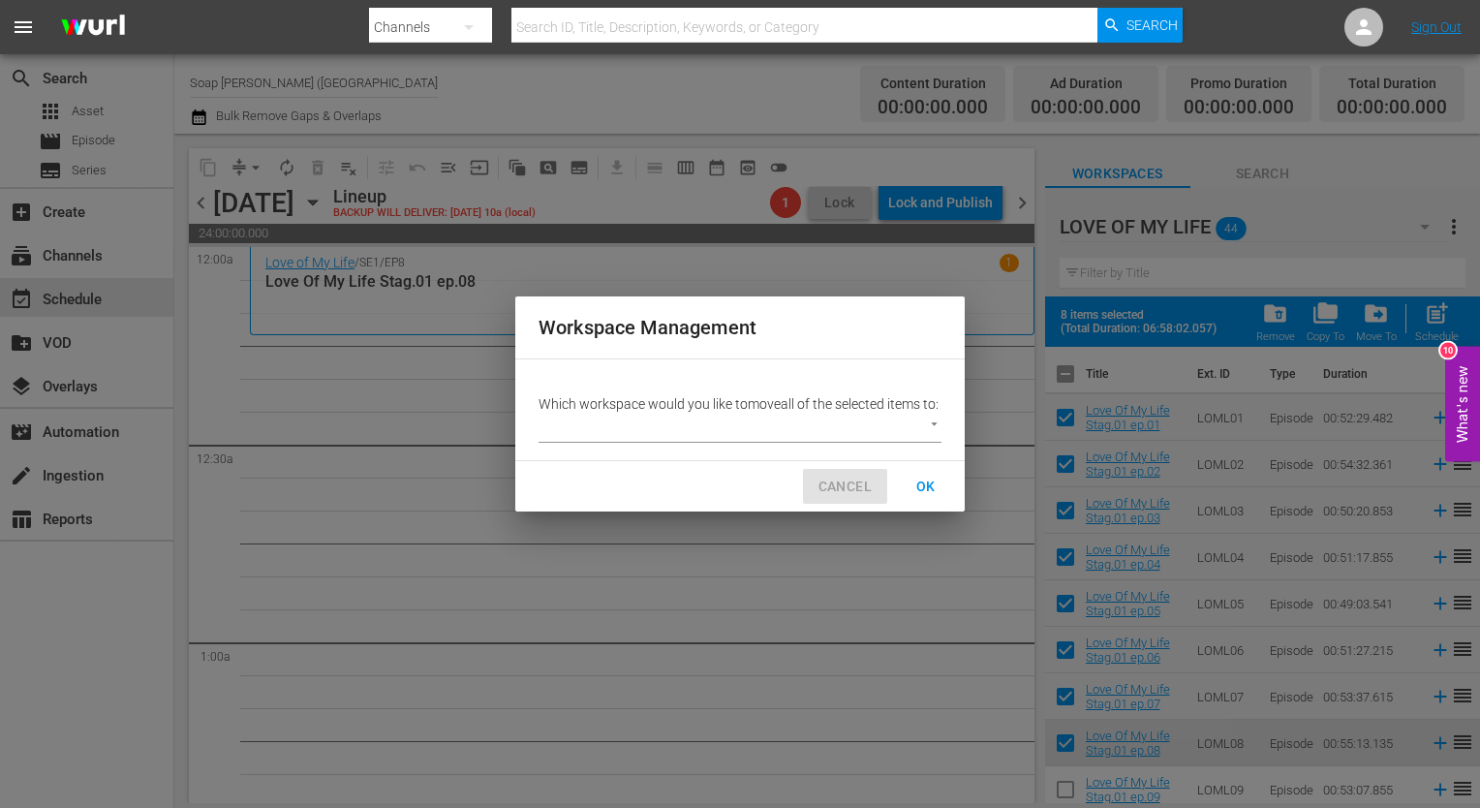
click at [852, 485] on span "CANCEL" at bounding box center [844, 487] width 53 height 24
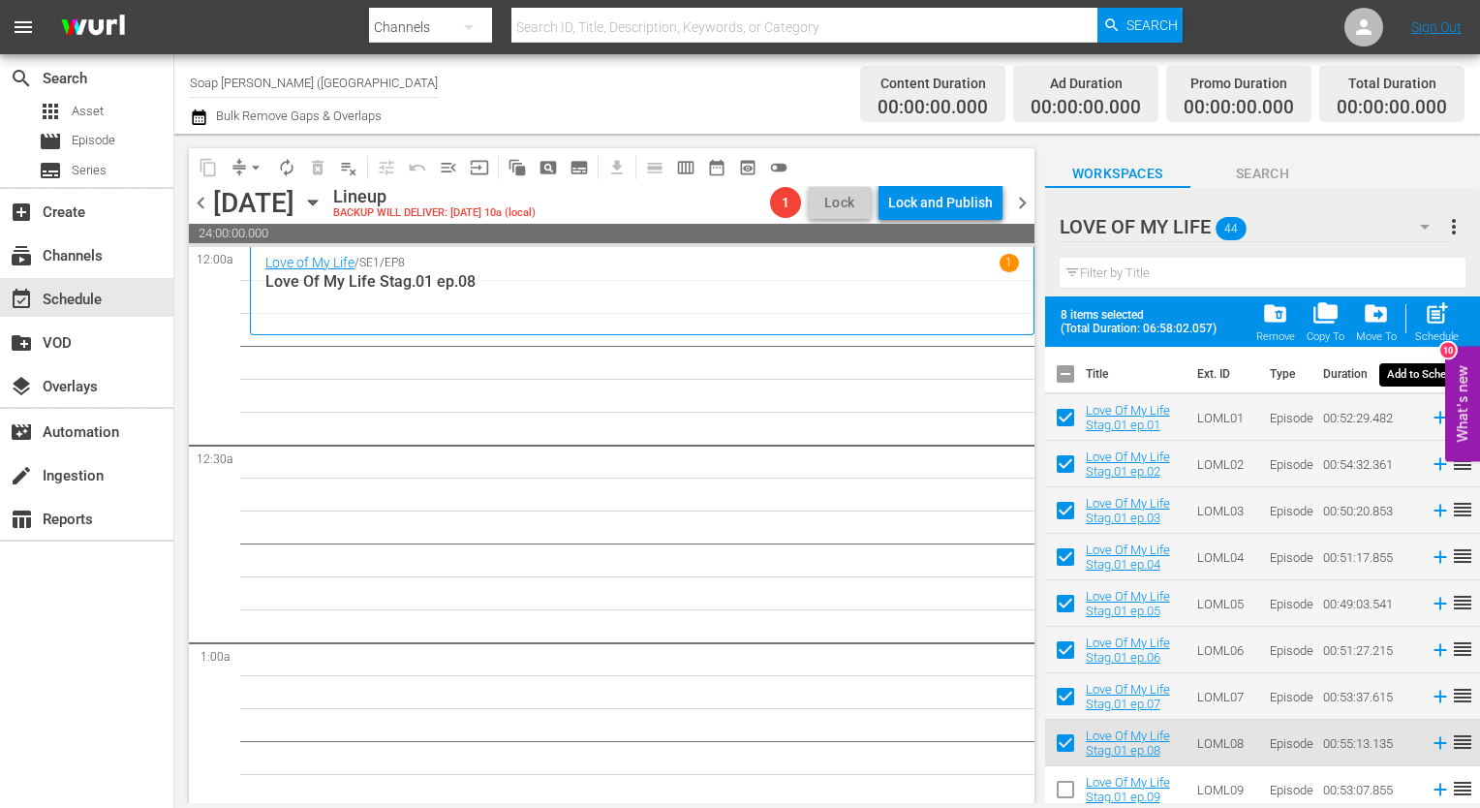
click at [1433, 315] on span "post_add" at bounding box center [1437, 313] width 26 height 26
checkbox input "false"
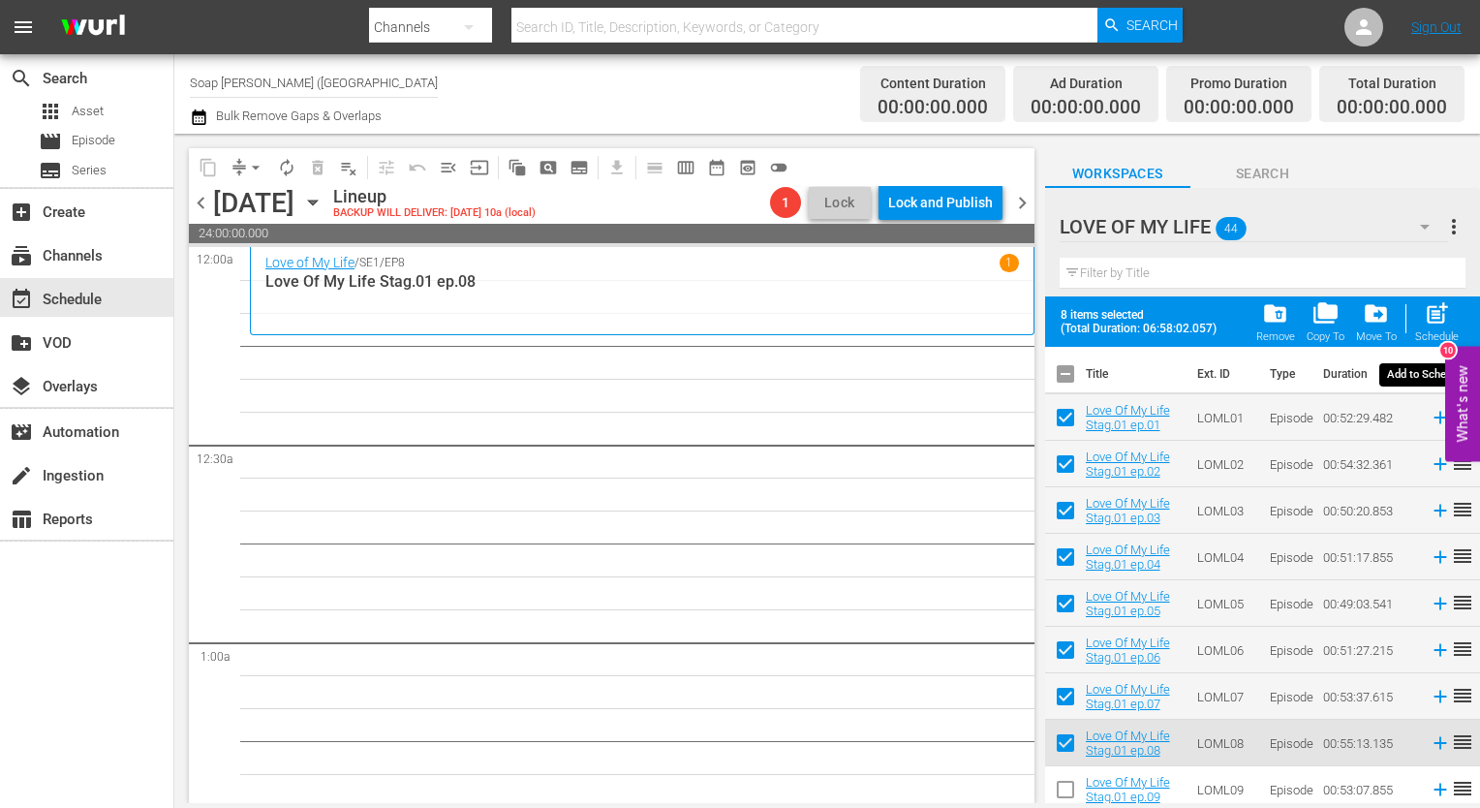
checkbox input "false"
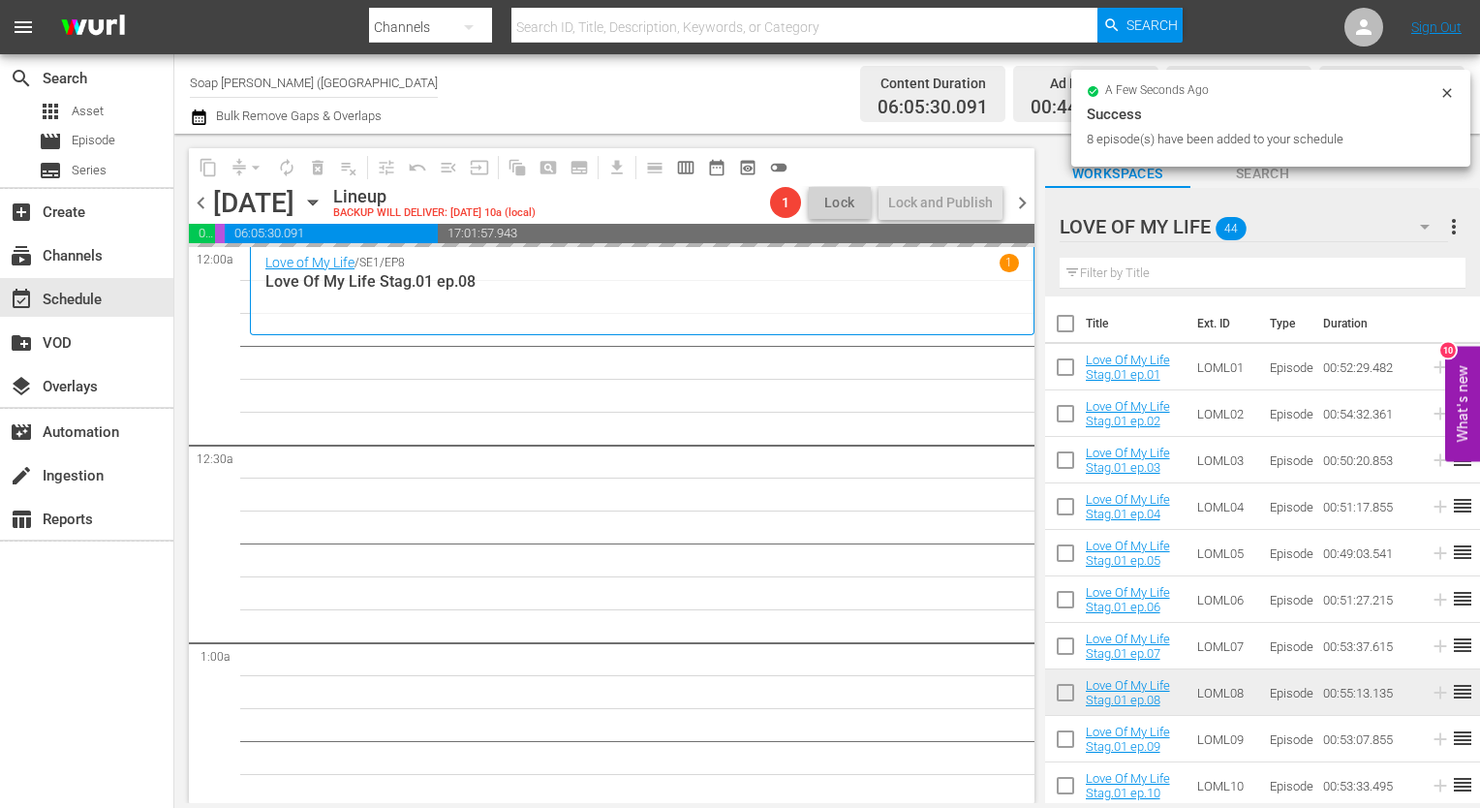
click at [395, 90] on input "Soap Turco (Italy) (1883)" at bounding box center [314, 82] width 248 height 46
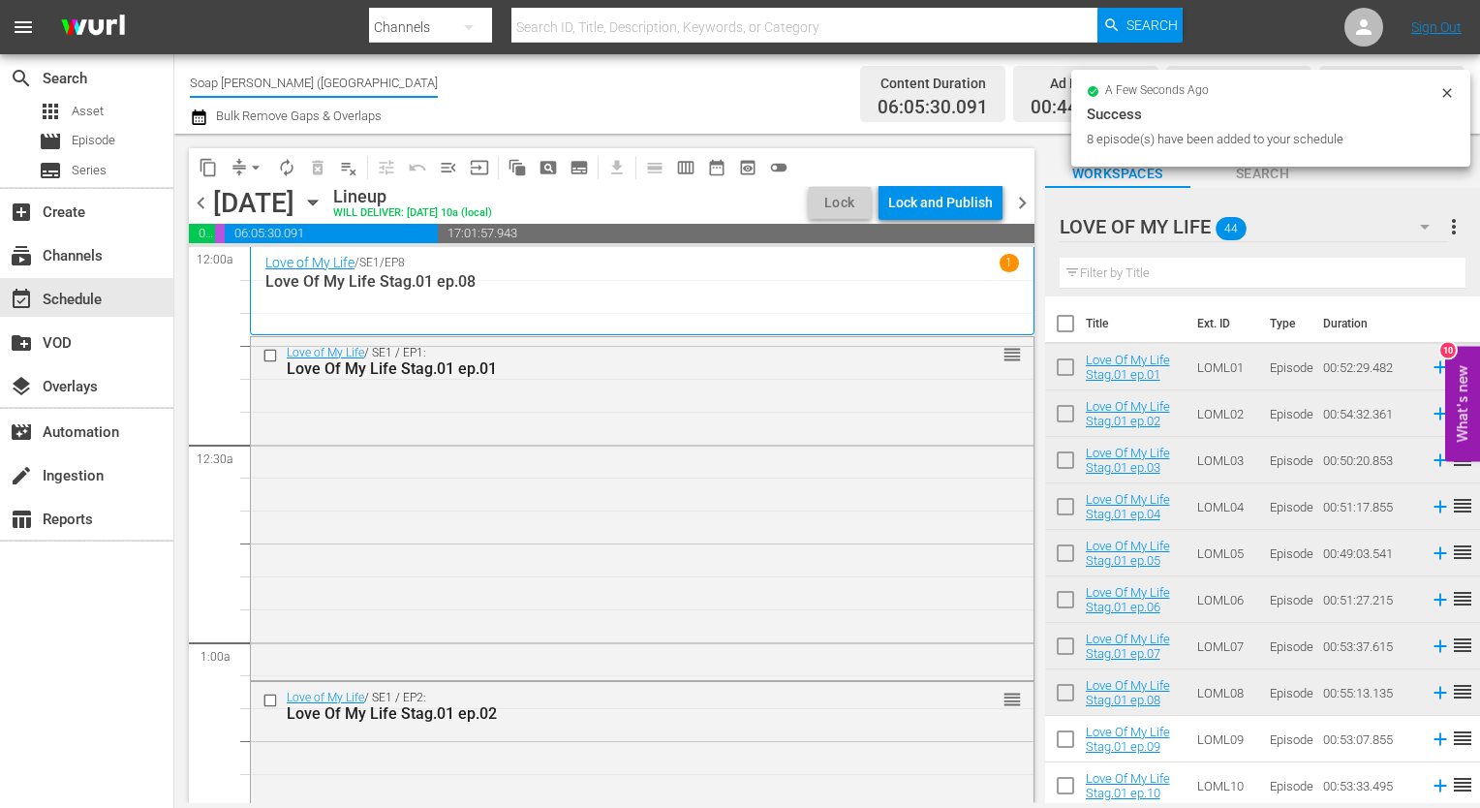
click at [395, 90] on input "Soap Turco (Italy) (1883)" at bounding box center [314, 82] width 248 height 46
type input "latino"
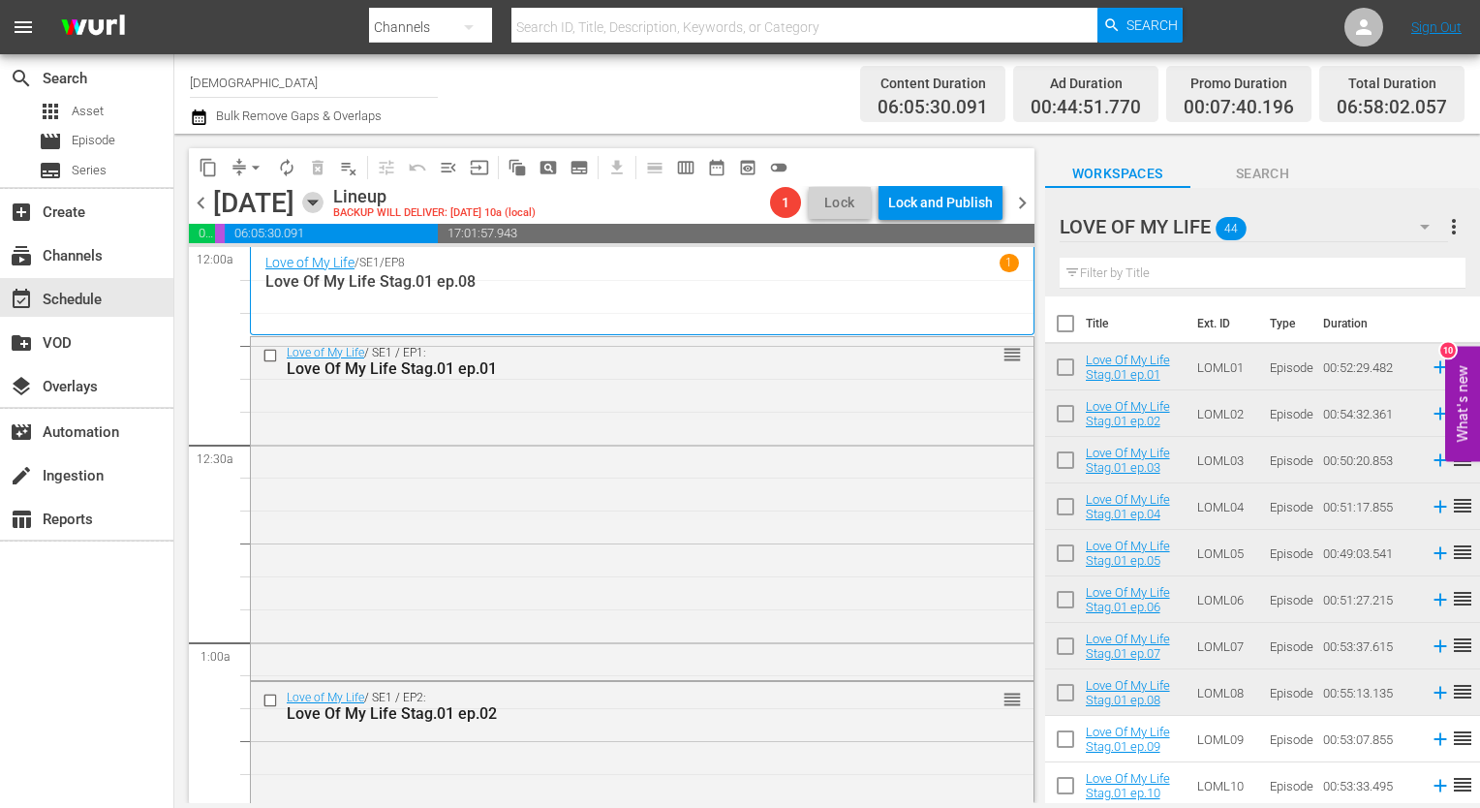
click at [324, 197] on icon "button" at bounding box center [312, 202] width 21 height 21
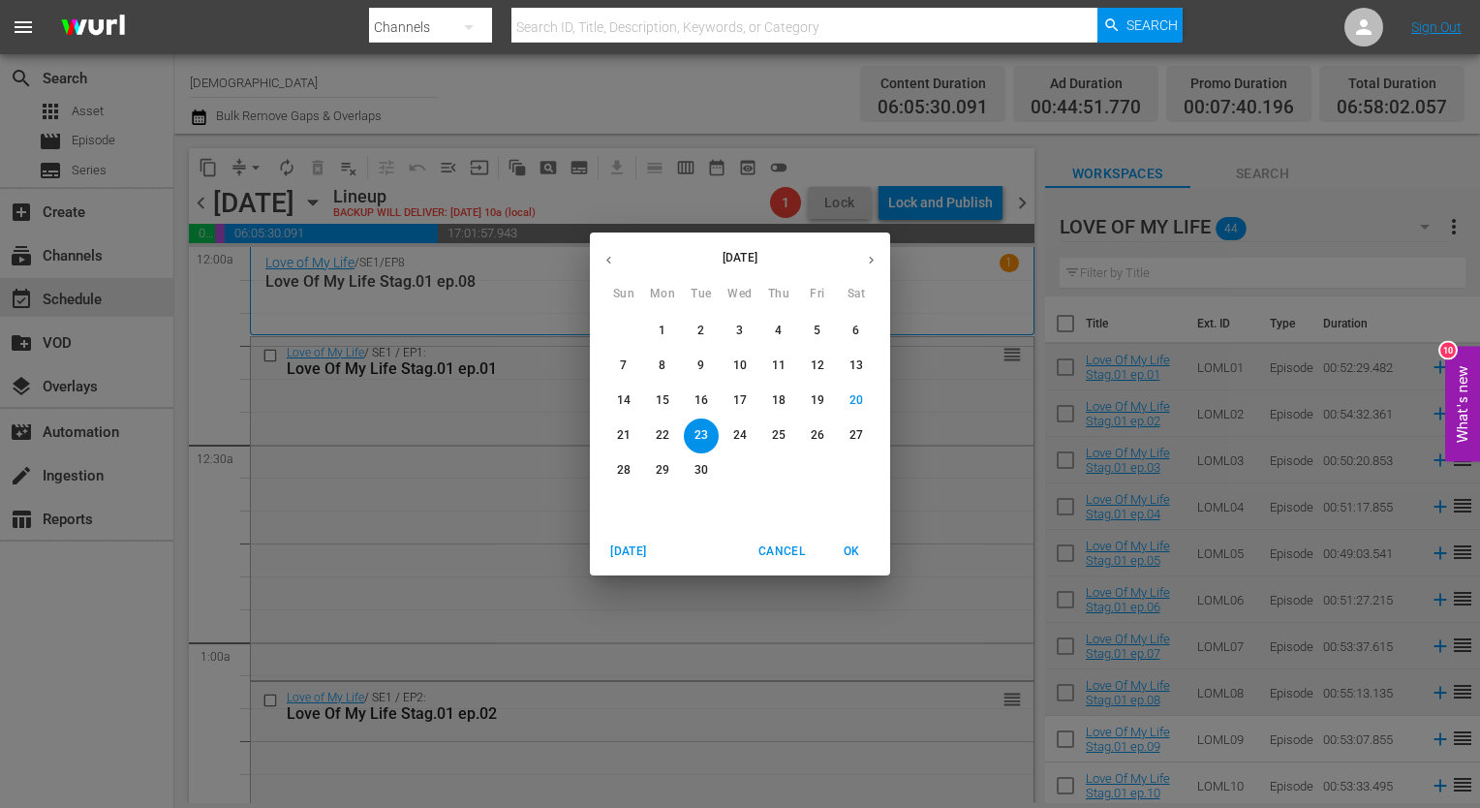
click at [662, 431] on p "22" at bounding box center [663, 435] width 14 height 16
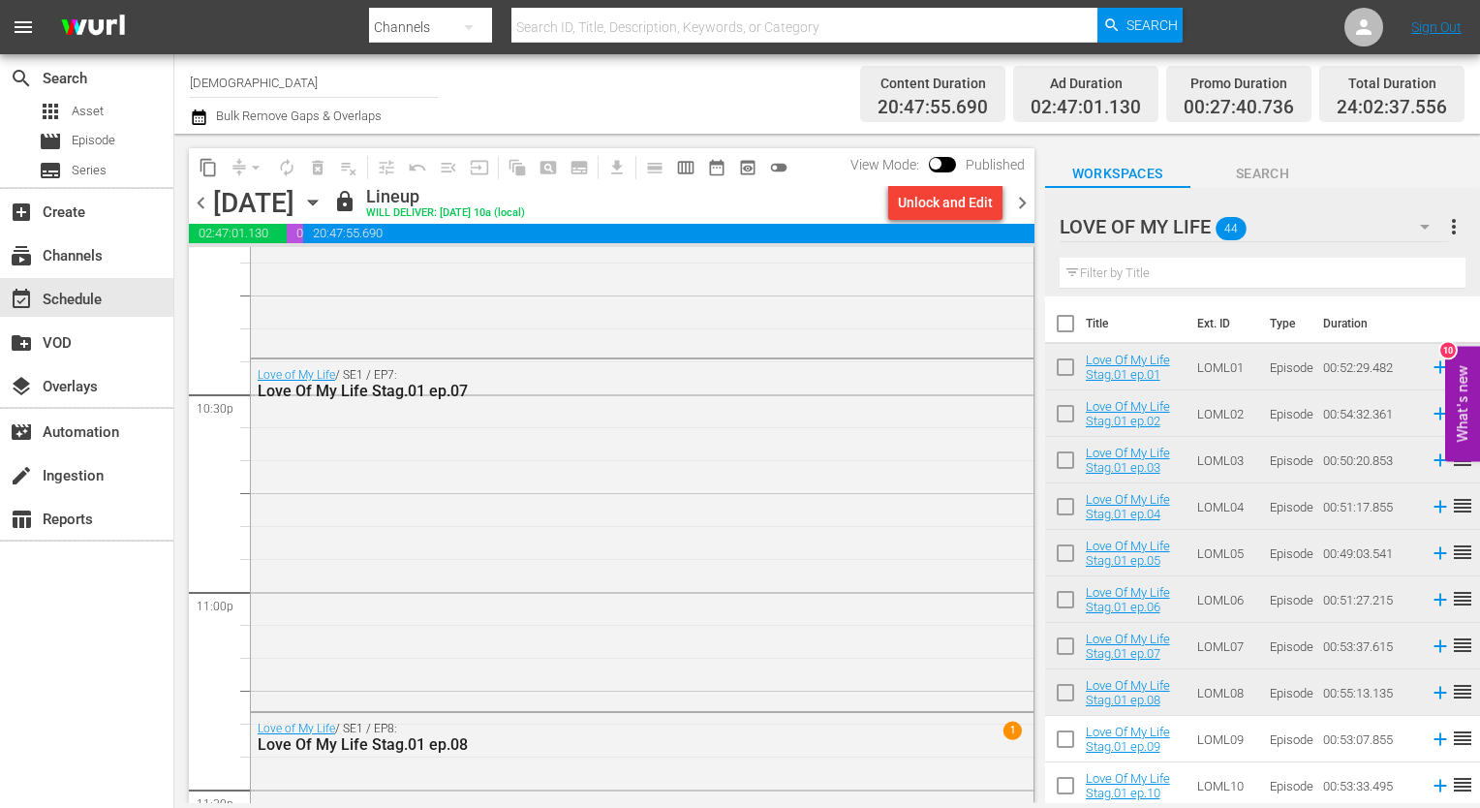
scroll to position [9017, 0]
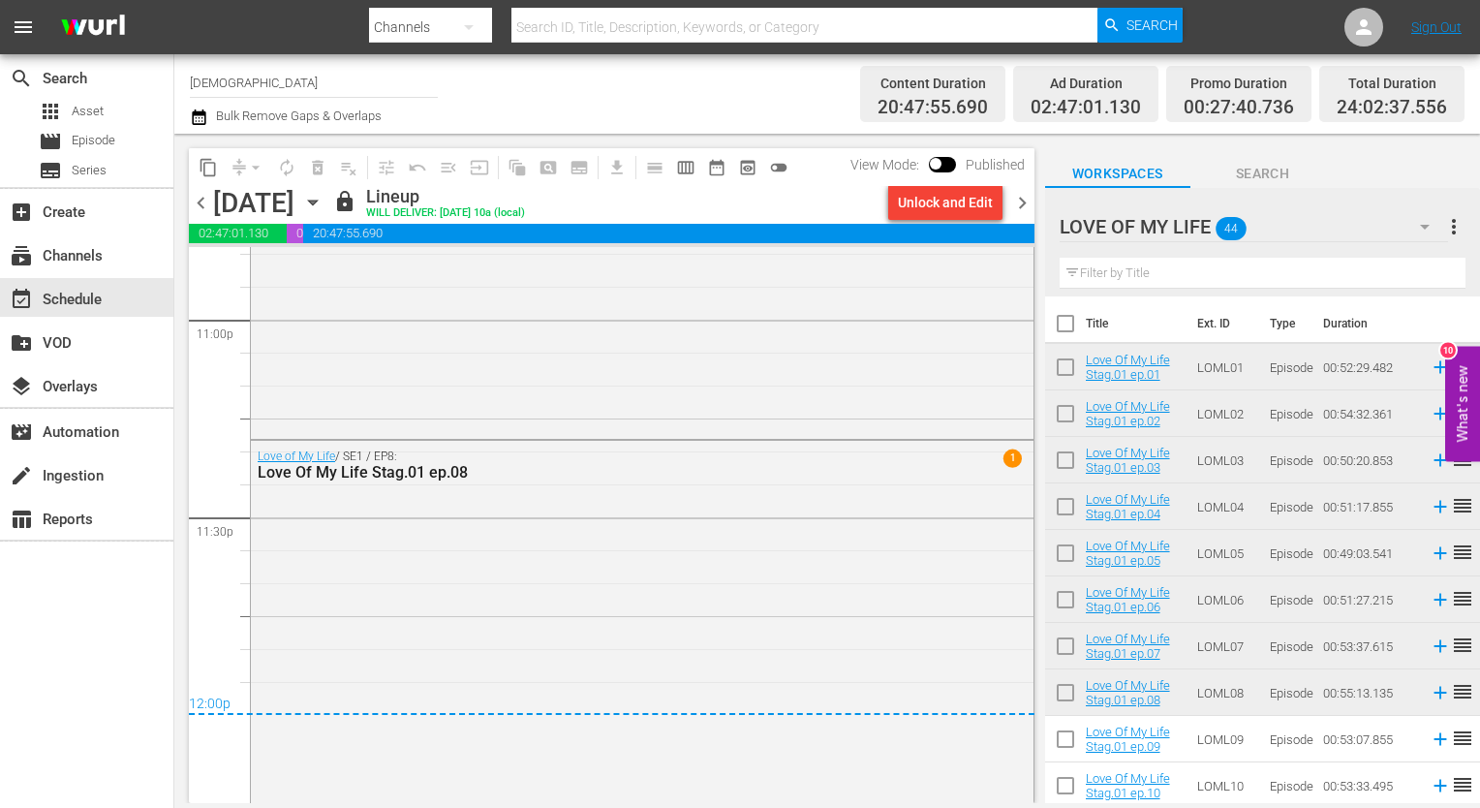
click at [324, 200] on icon "button" at bounding box center [312, 202] width 21 height 21
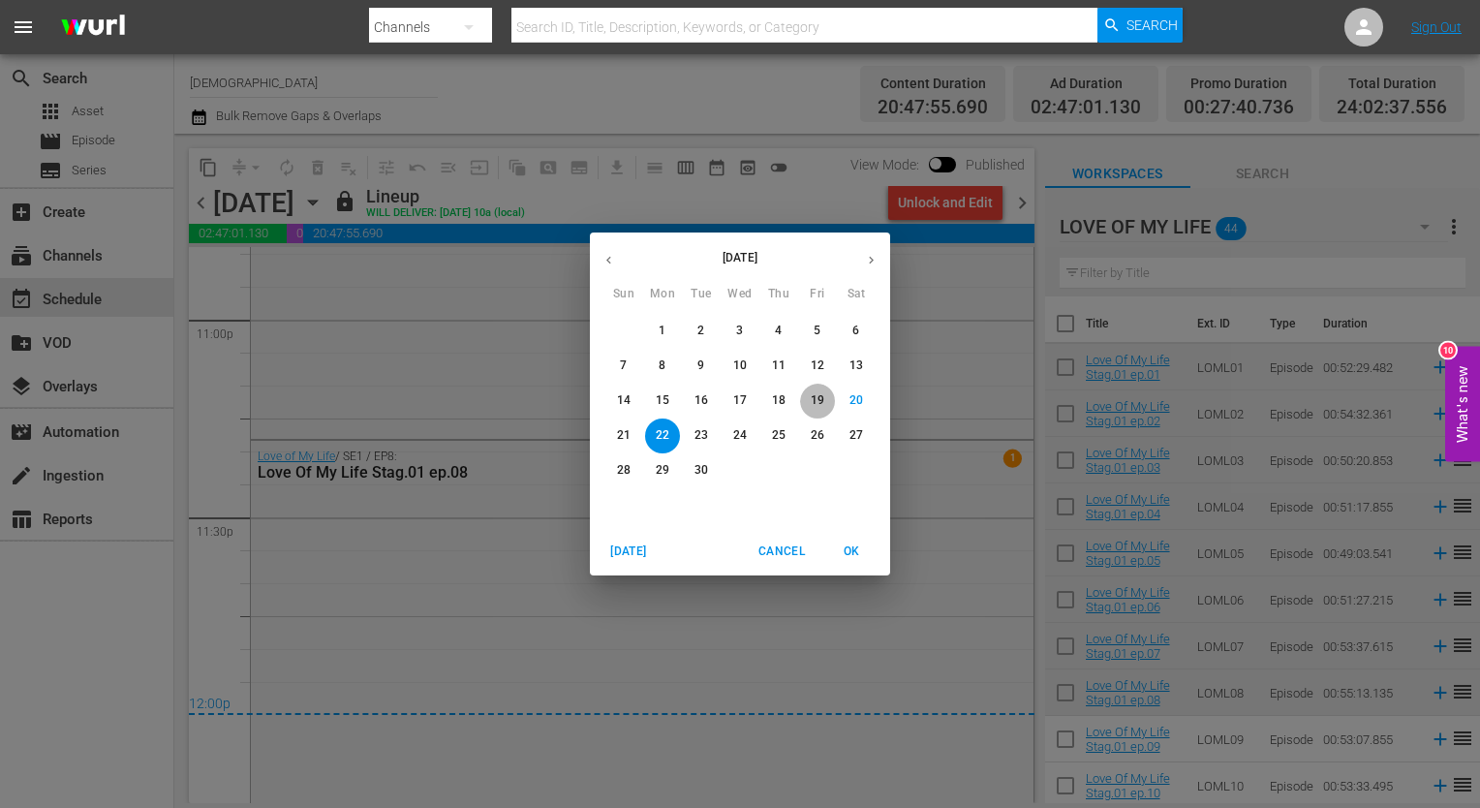
click at [808, 402] on span "19" at bounding box center [817, 400] width 35 height 16
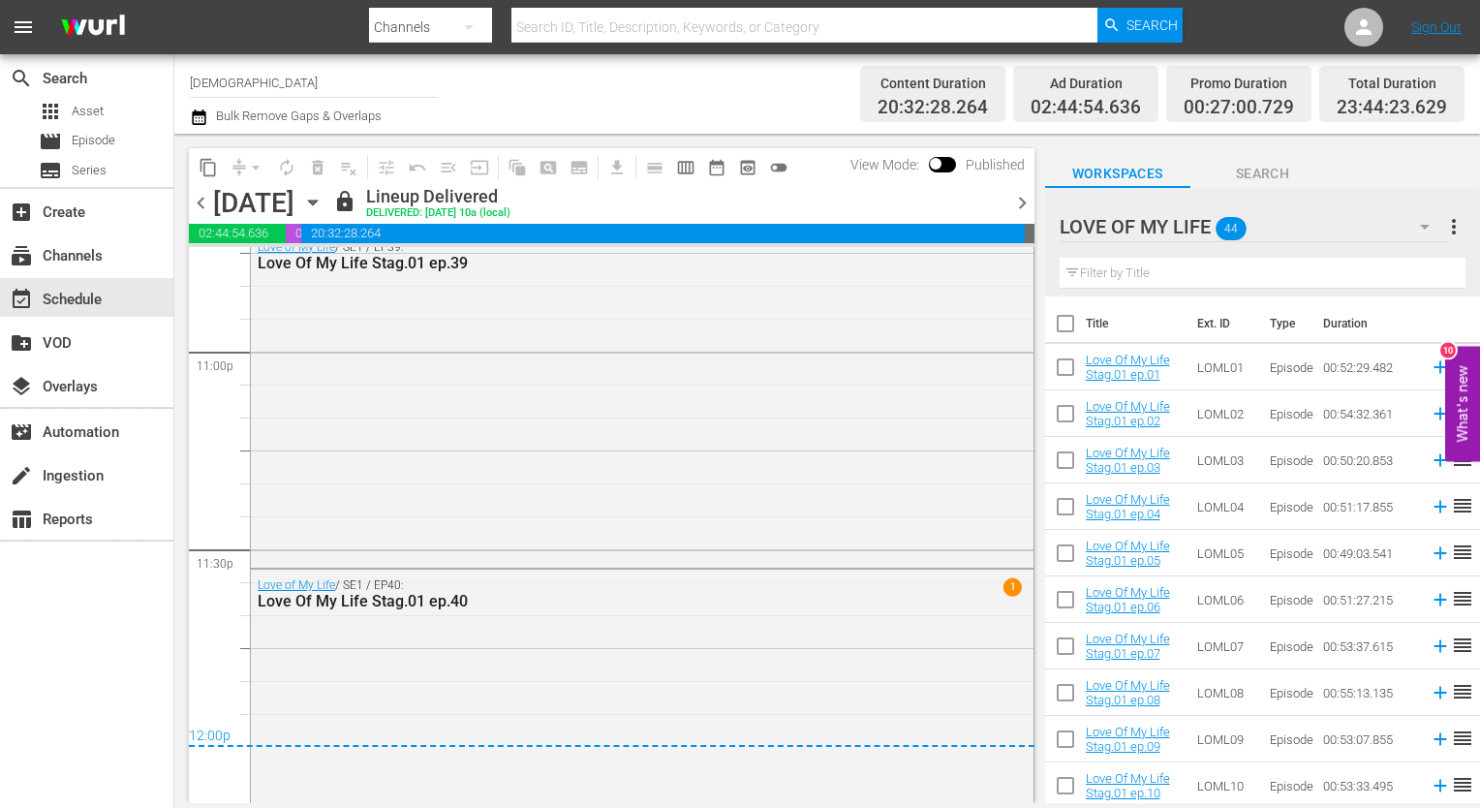
scroll to position [9091, 0]
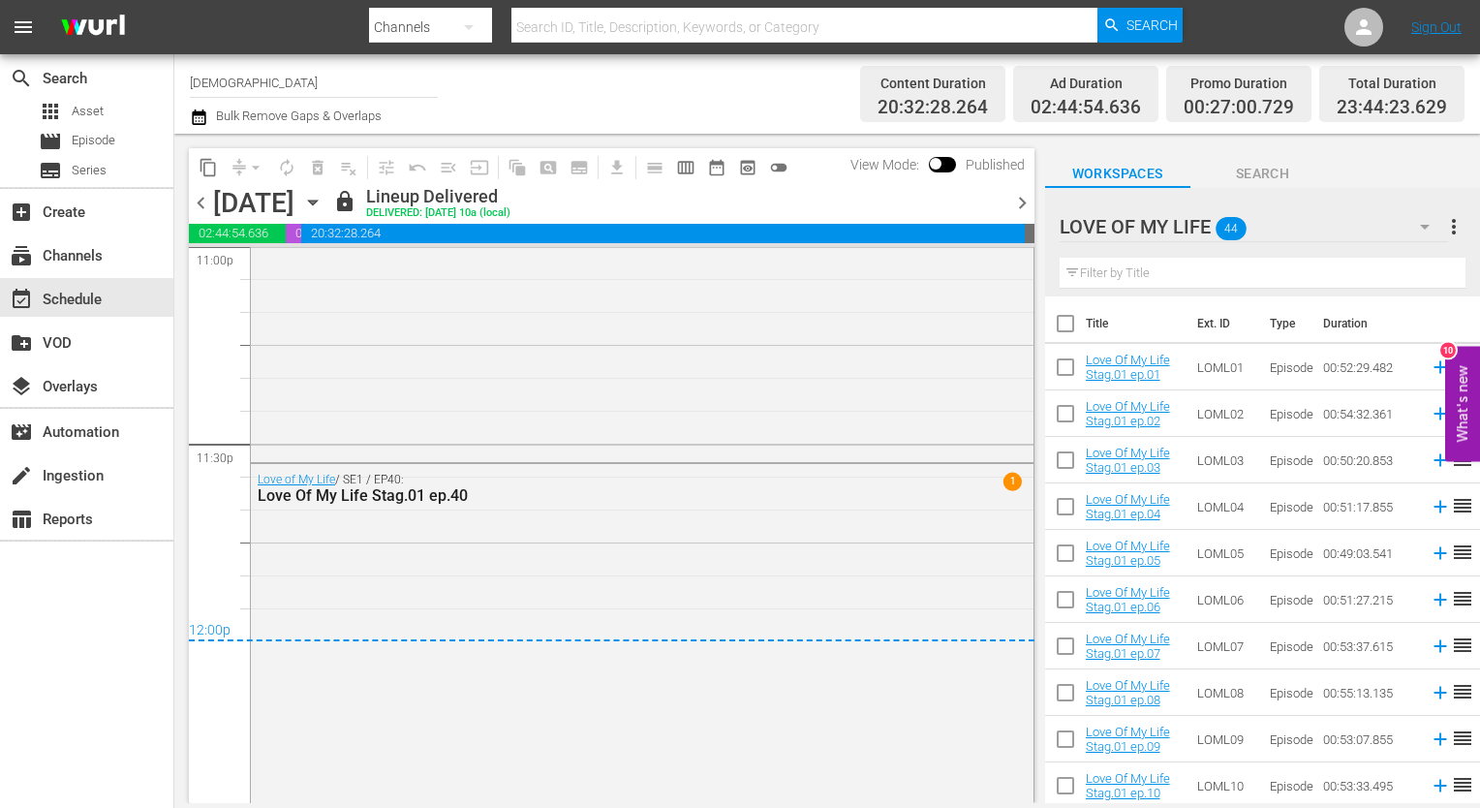
click at [1018, 196] on span "chevron_right" at bounding box center [1022, 203] width 24 height 24
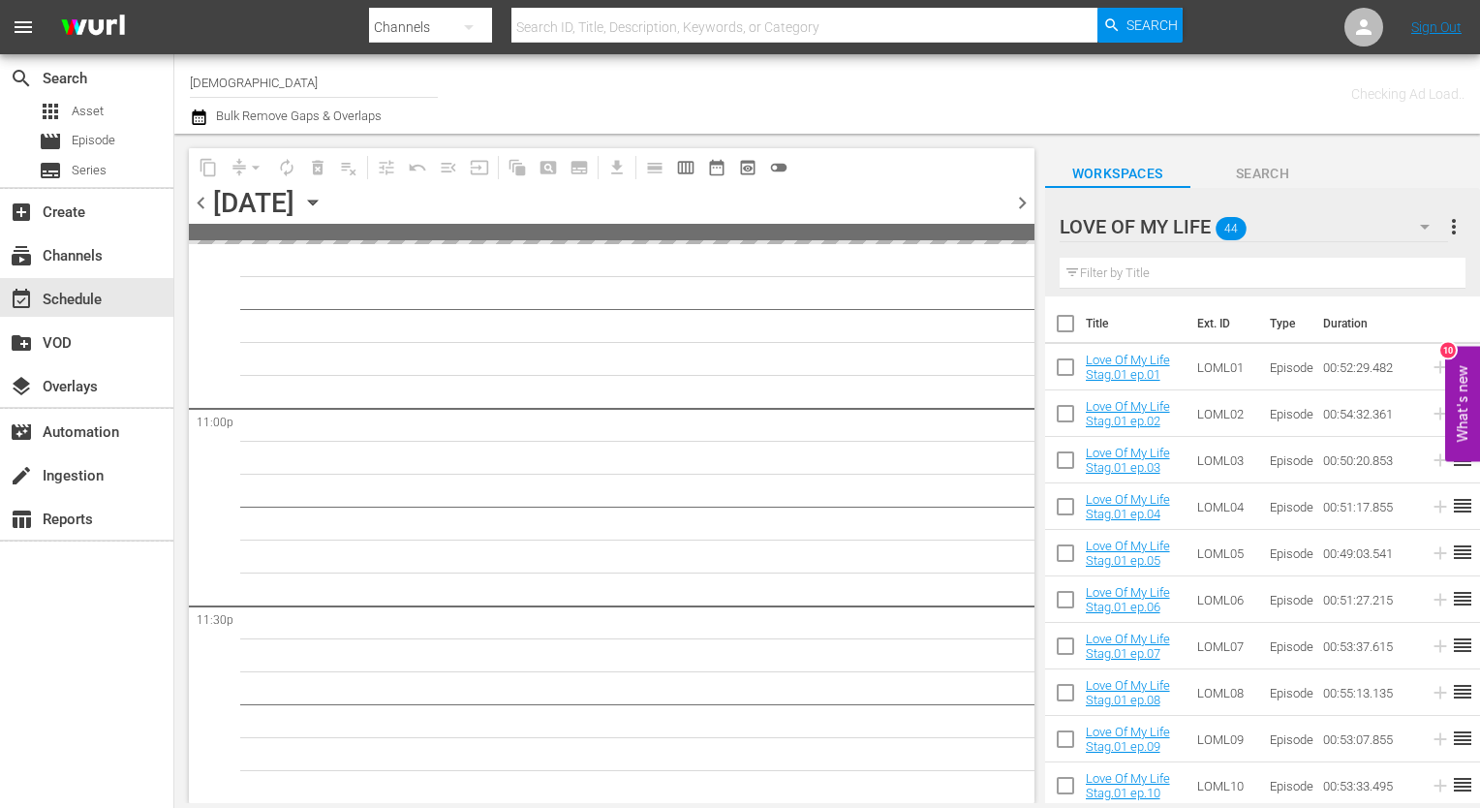
scroll to position [8925, 0]
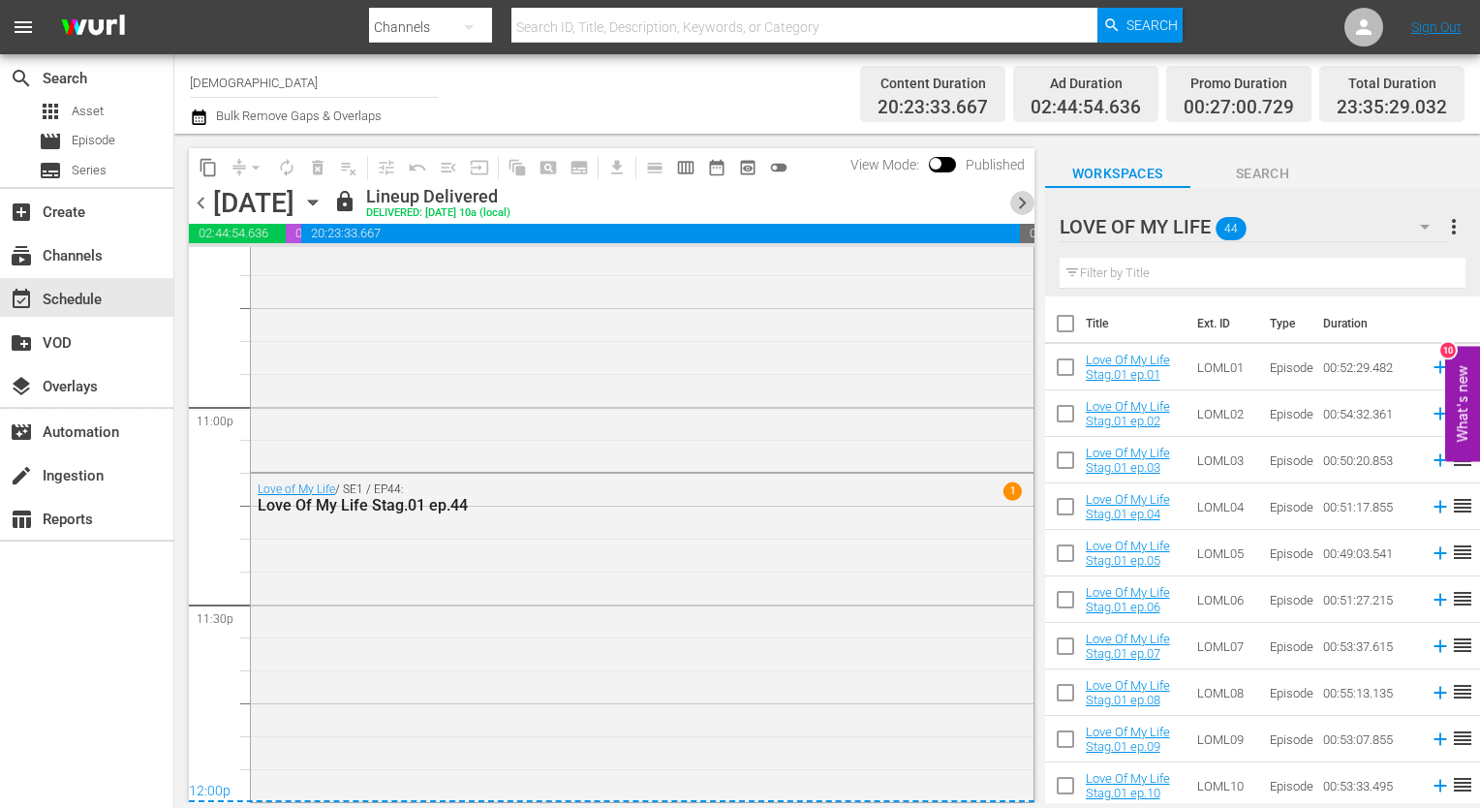
click at [1018, 196] on span "chevron_right" at bounding box center [1022, 203] width 24 height 24
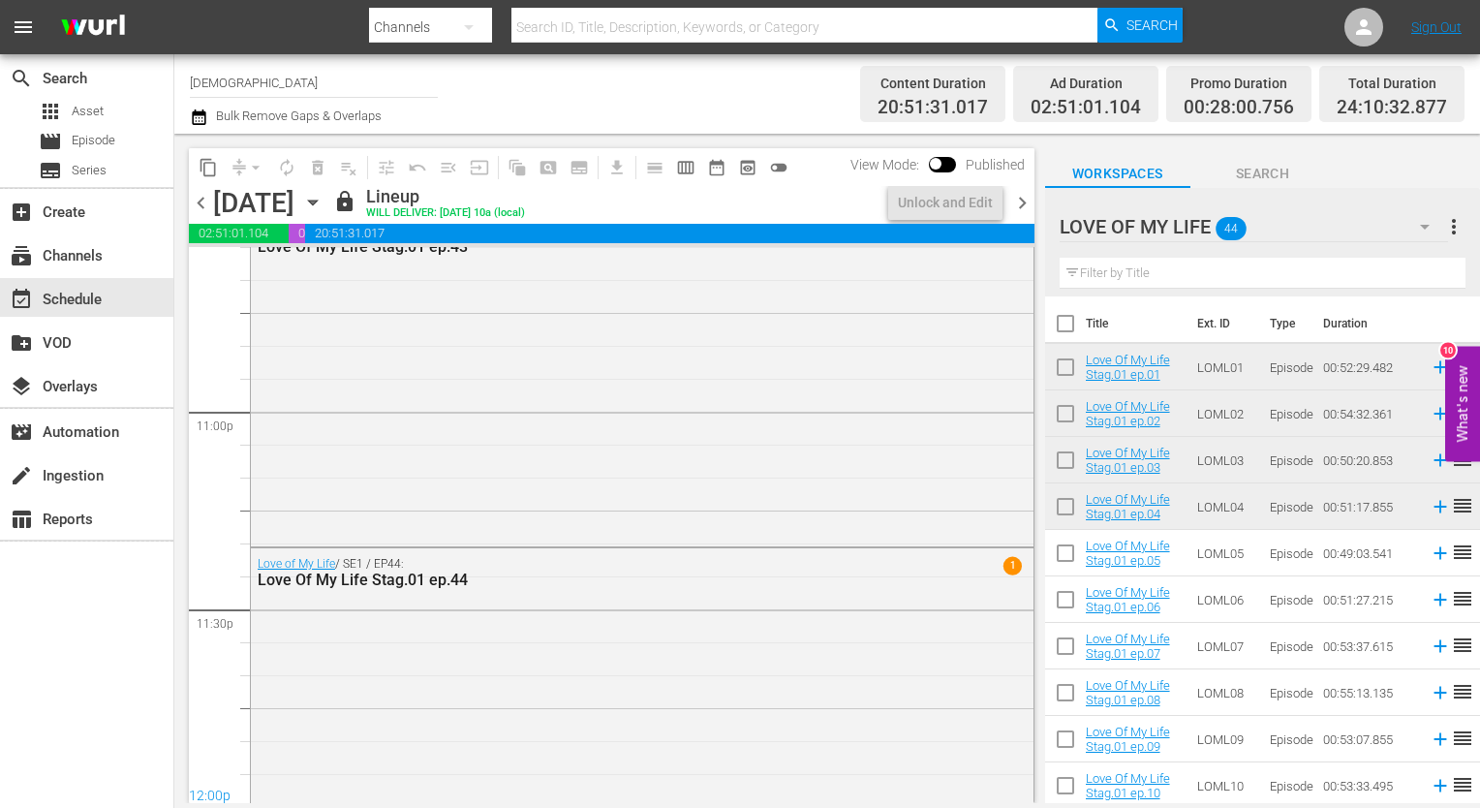
scroll to position [9000, 0]
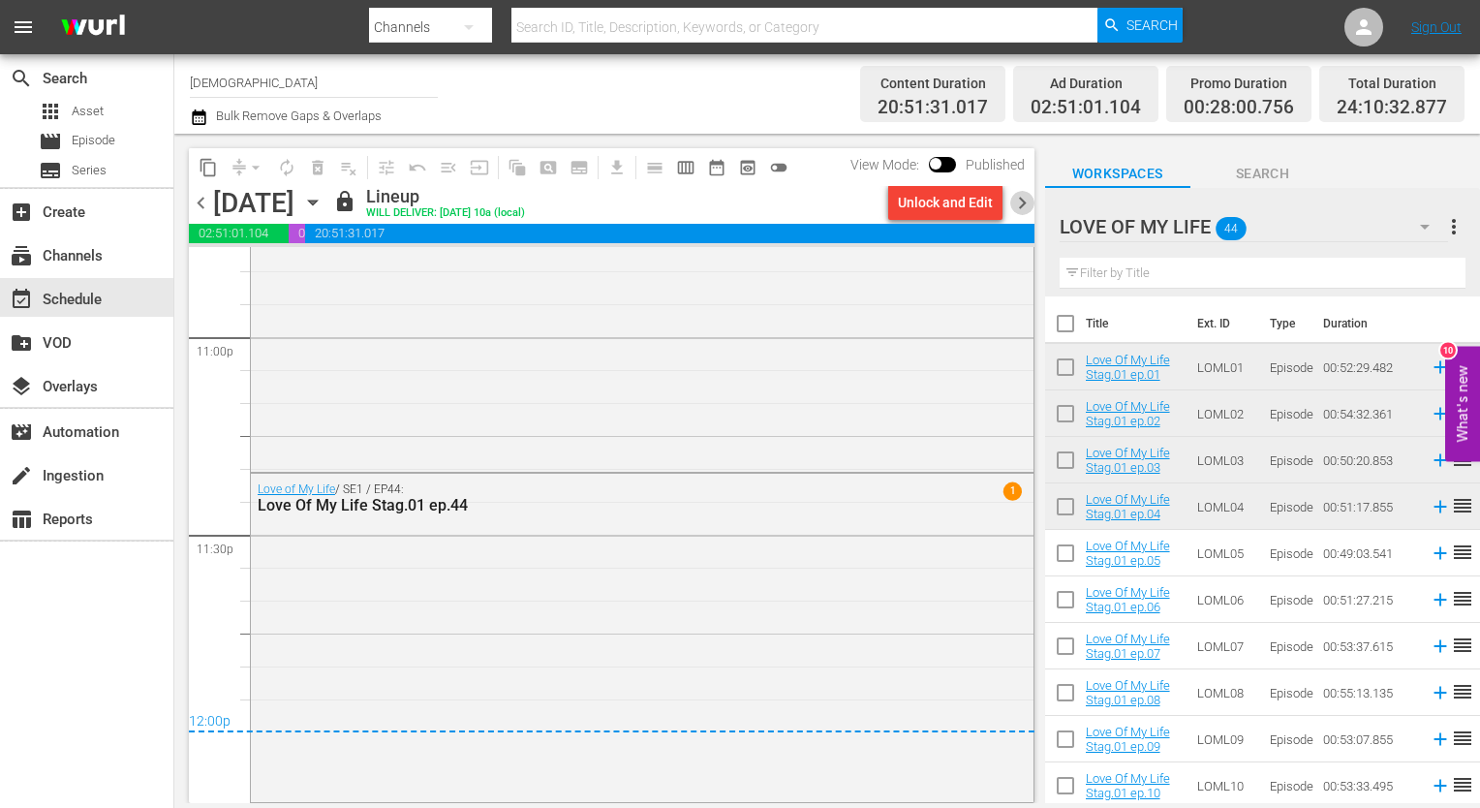
click at [1020, 200] on span "chevron_right" at bounding box center [1022, 203] width 24 height 24
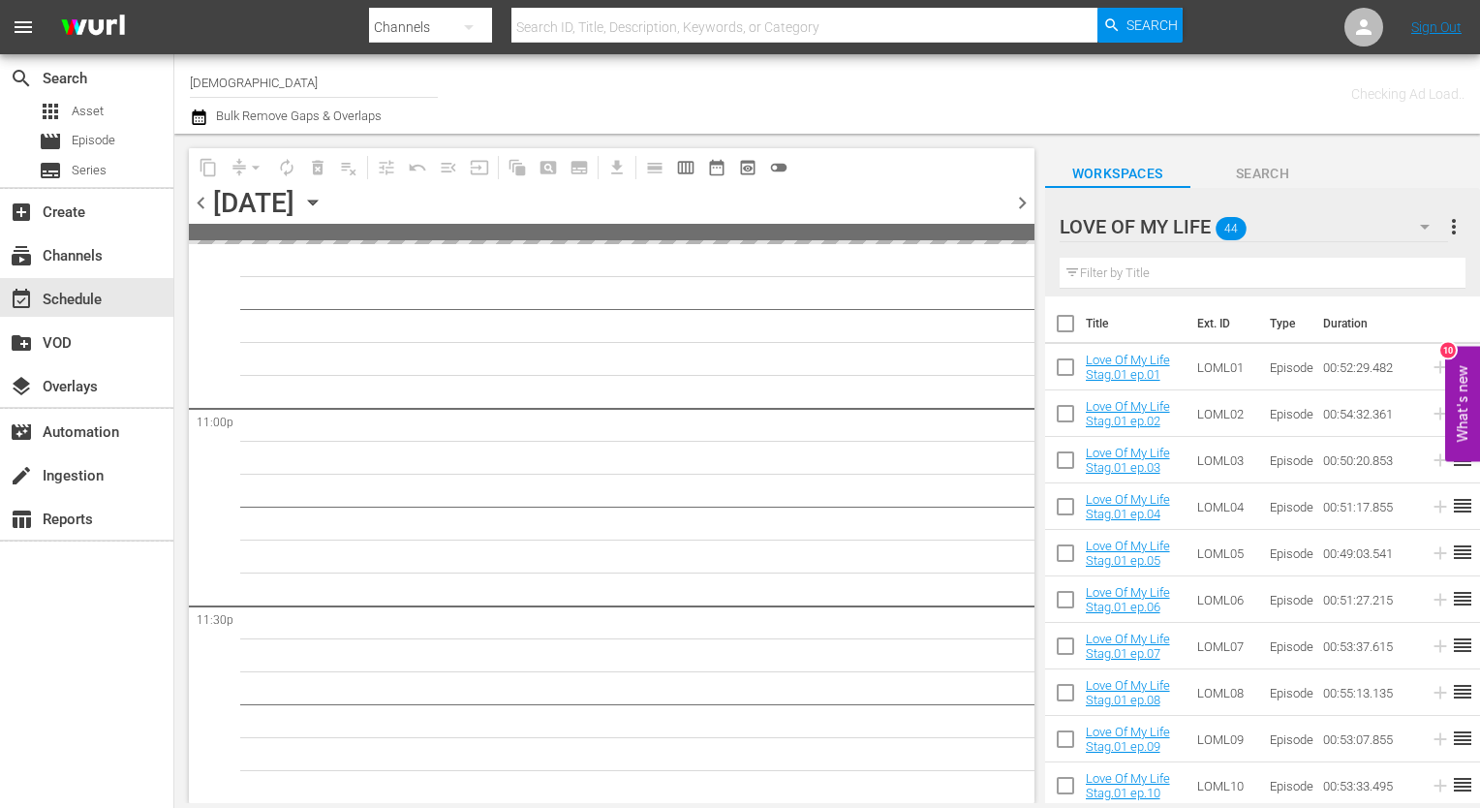
scroll to position [8925, 0]
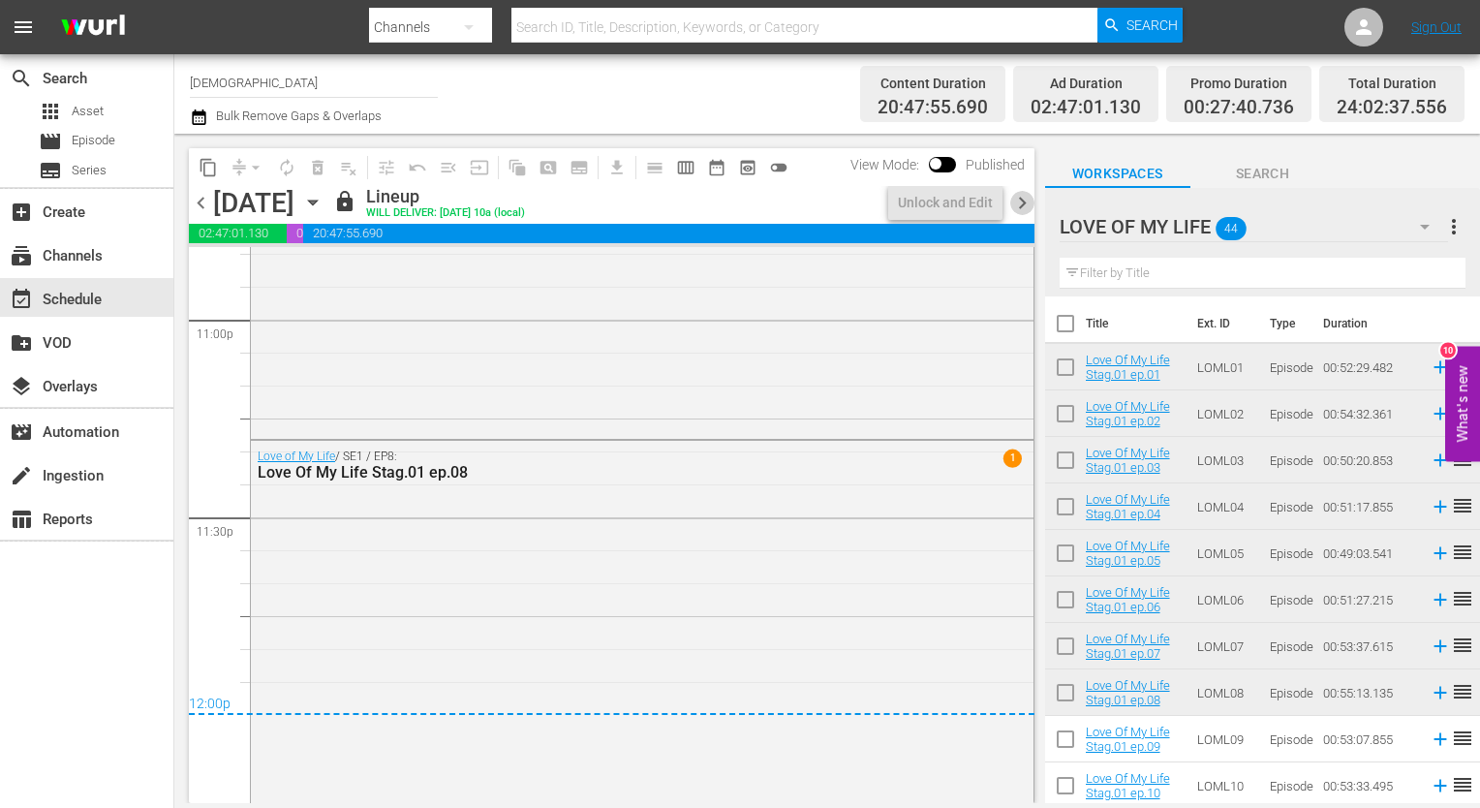
click at [1020, 200] on span "chevron_right" at bounding box center [1022, 203] width 24 height 24
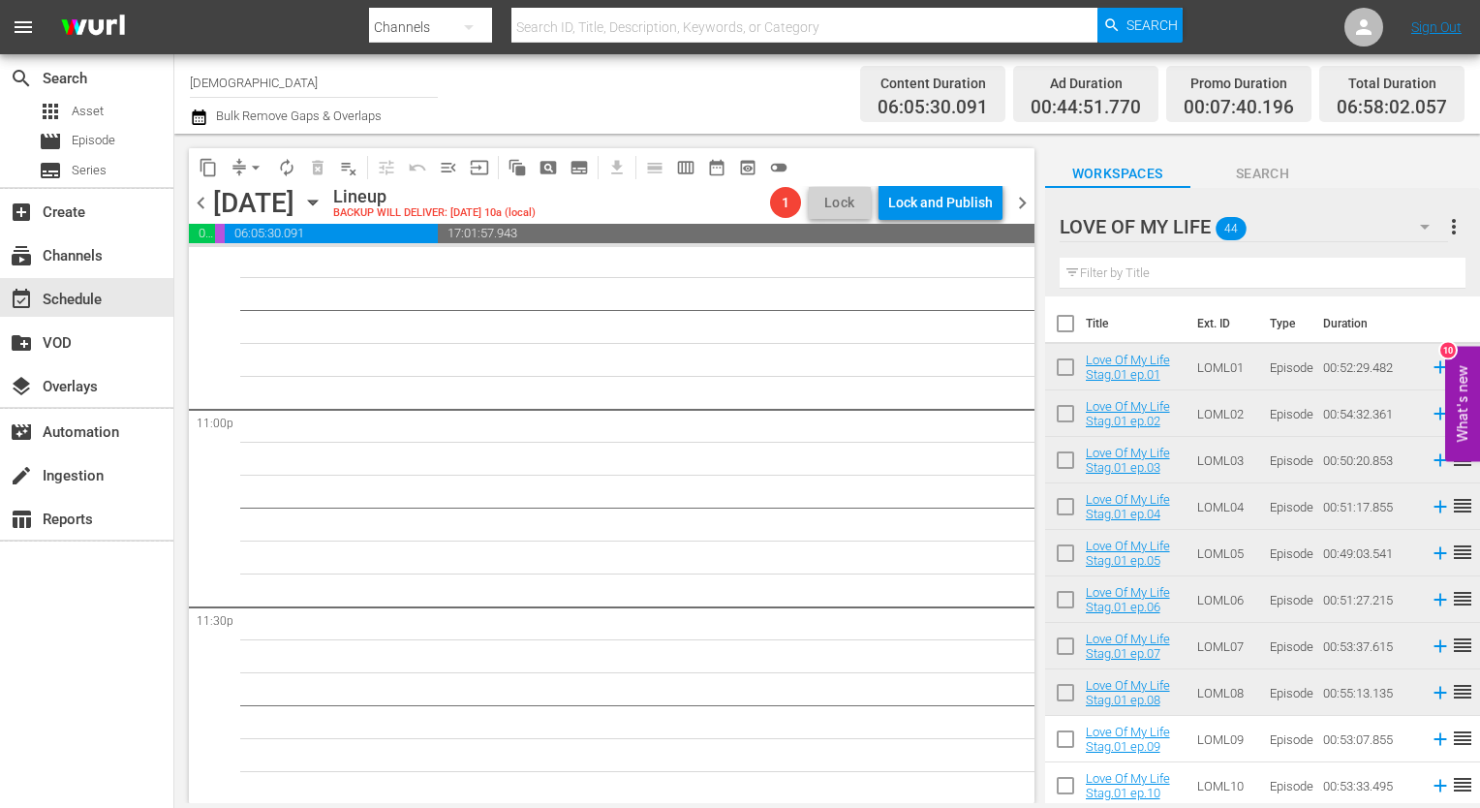
click at [1020, 200] on span "chevron_right" at bounding box center [1022, 203] width 24 height 24
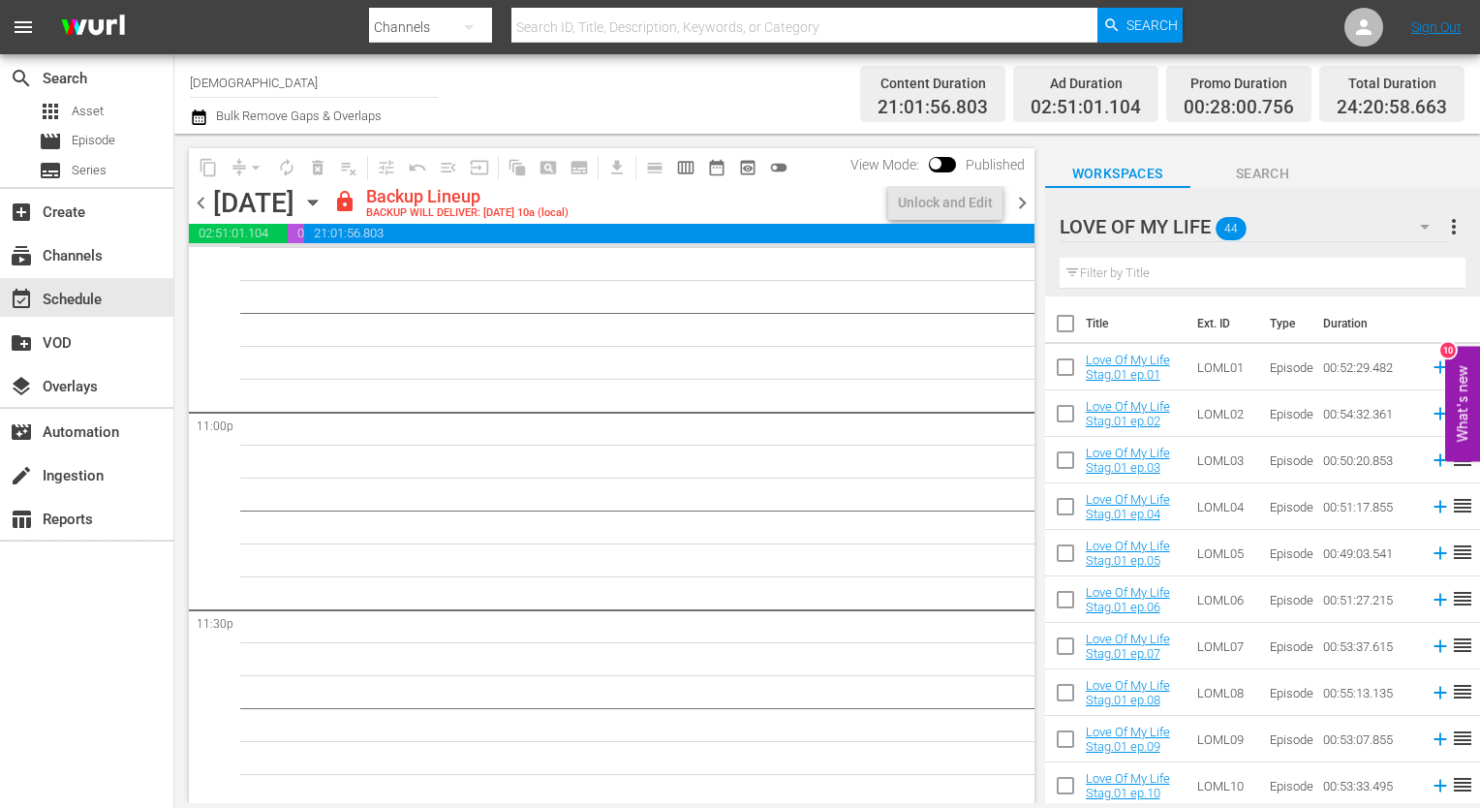
scroll to position [8928, 0]
click at [930, 201] on div "Unlock and Edit" at bounding box center [945, 202] width 95 height 35
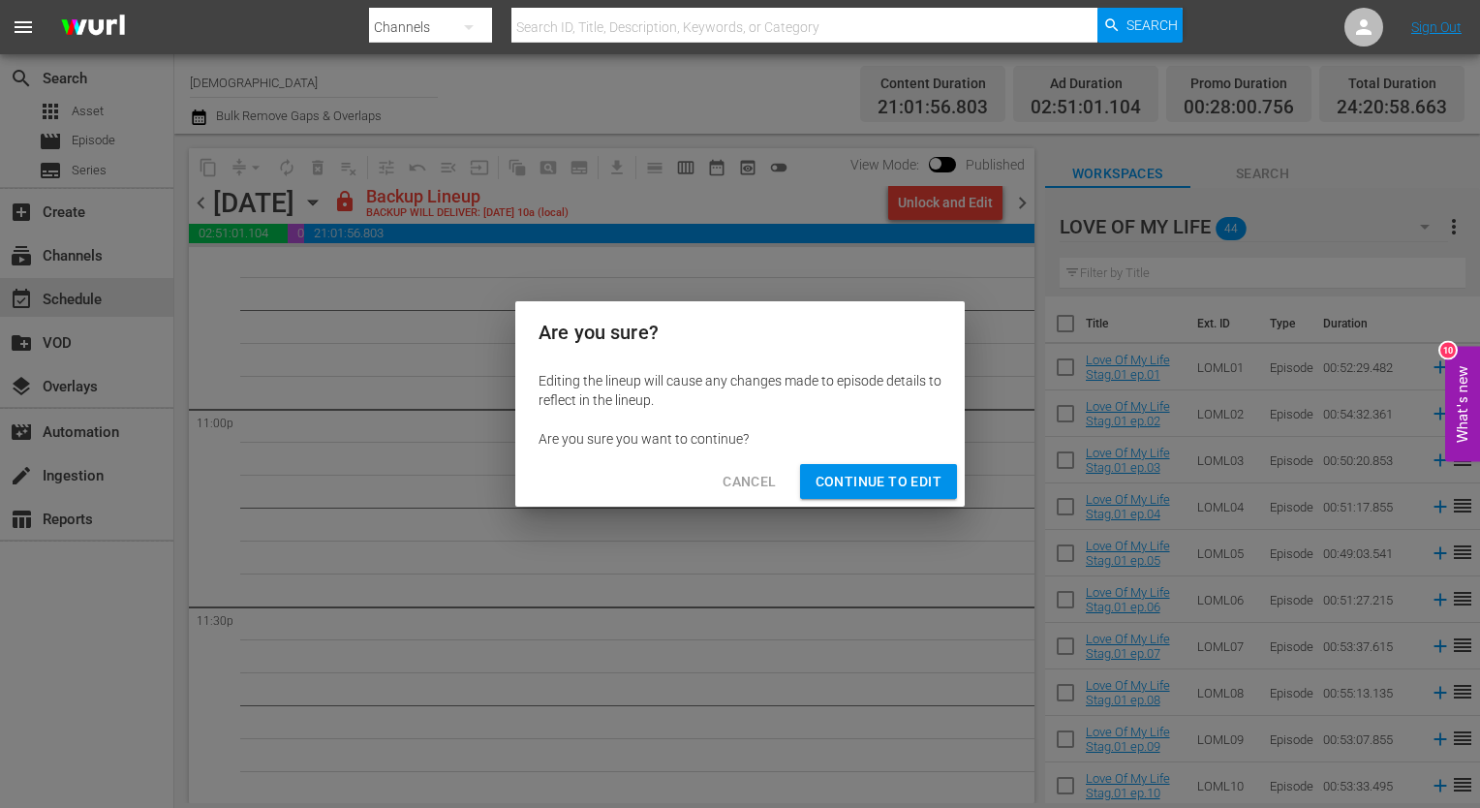
drag, startPoint x: 936, startPoint y: 484, endPoint x: 1259, endPoint y: 294, distance: 375.1
click at [1259, 294] on div "Are you sure? Editing the lineup will cause any changes made to episode details…" at bounding box center [740, 404] width 1480 height 808
click at [920, 465] on button "Continue to Edit" at bounding box center [878, 482] width 157 height 36
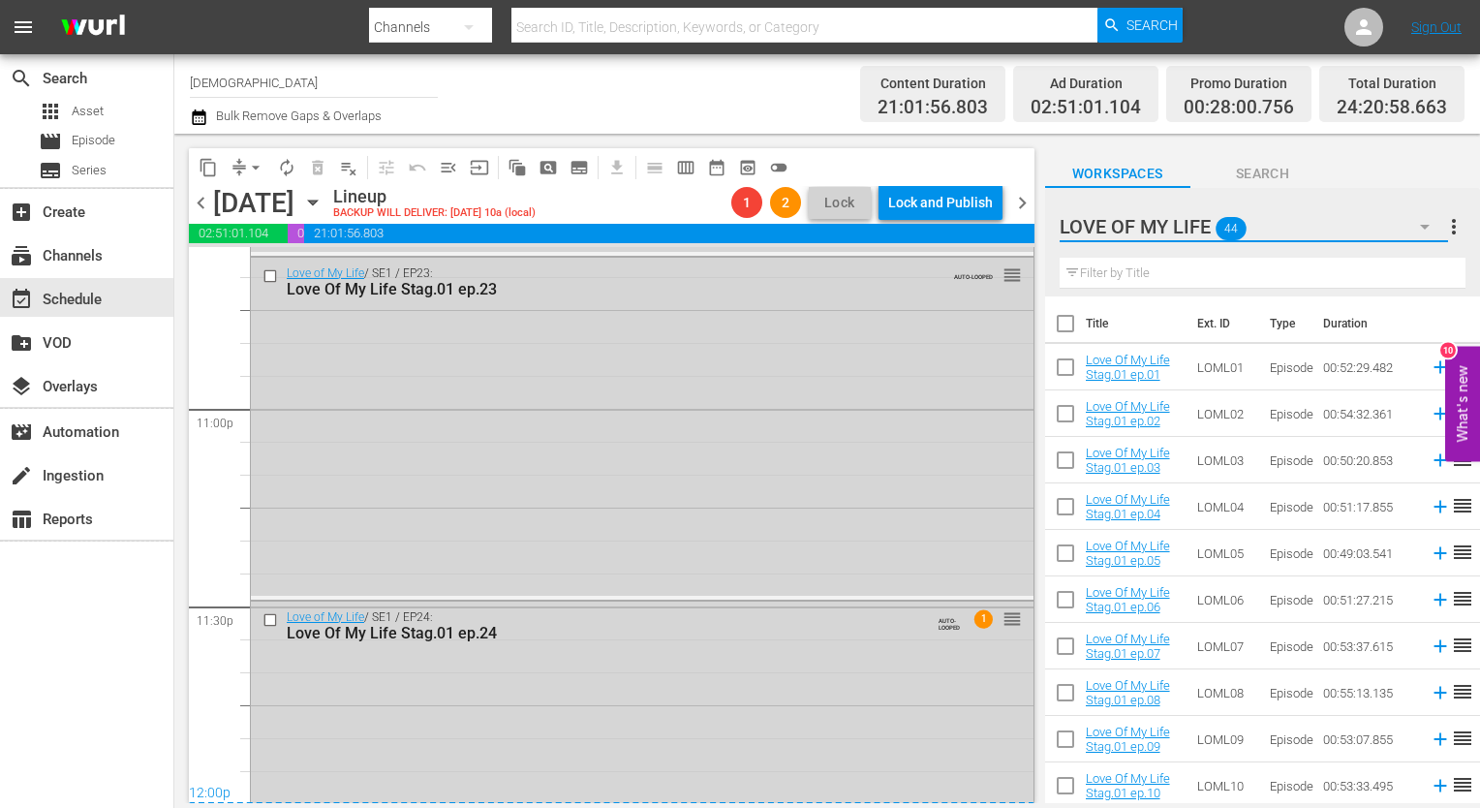
scroll to position [9066, 0]
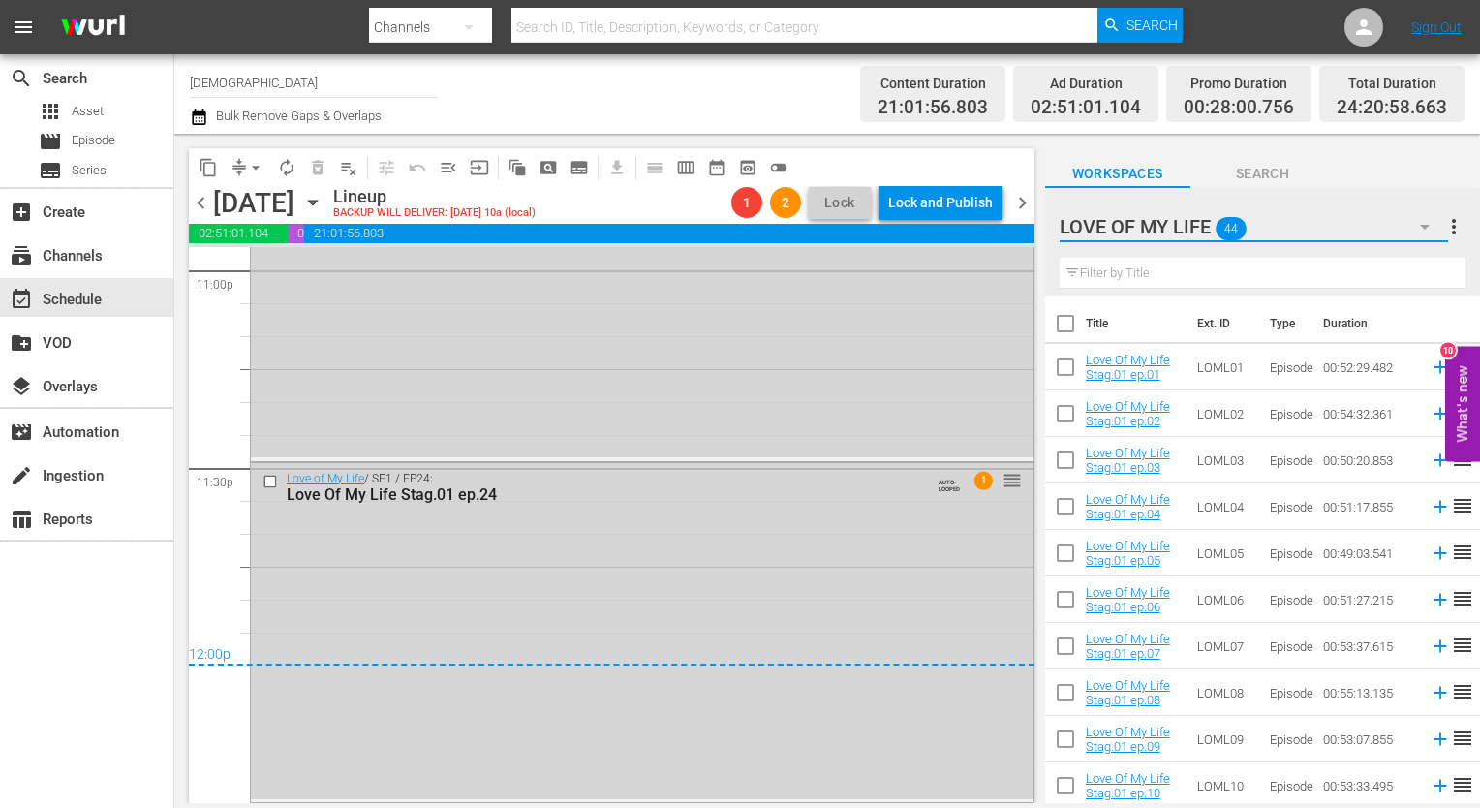
click at [1418, 212] on button "button" at bounding box center [1425, 226] width 46 height 46
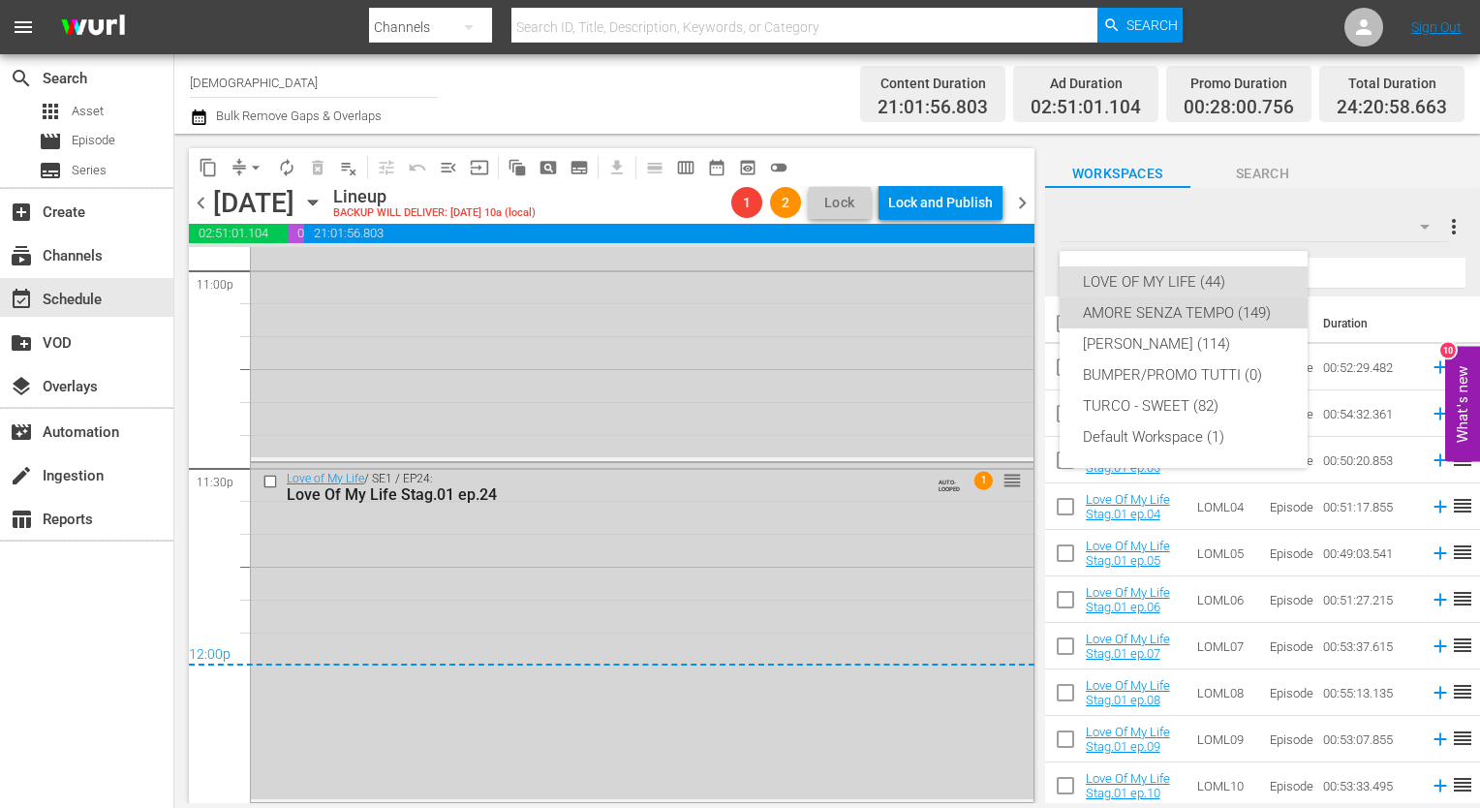
click at [1201, 306] on div "AMORE SENZA TEMPO (149)" at bounding box center [1183, 312] width 201 height 31
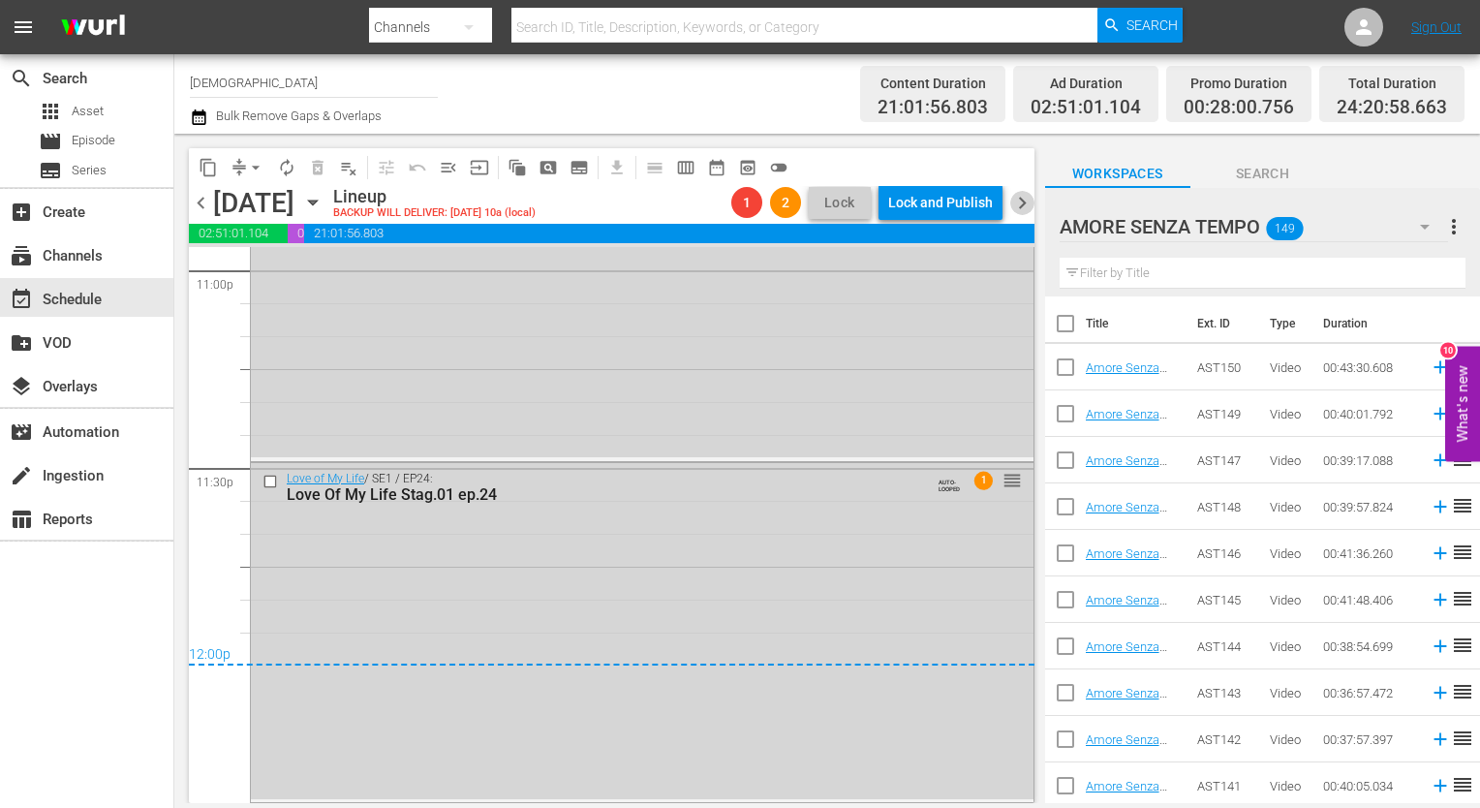
click at [1018, 197] on span "chevron_right" at bounding box center [1022, 203] width 24 height 24
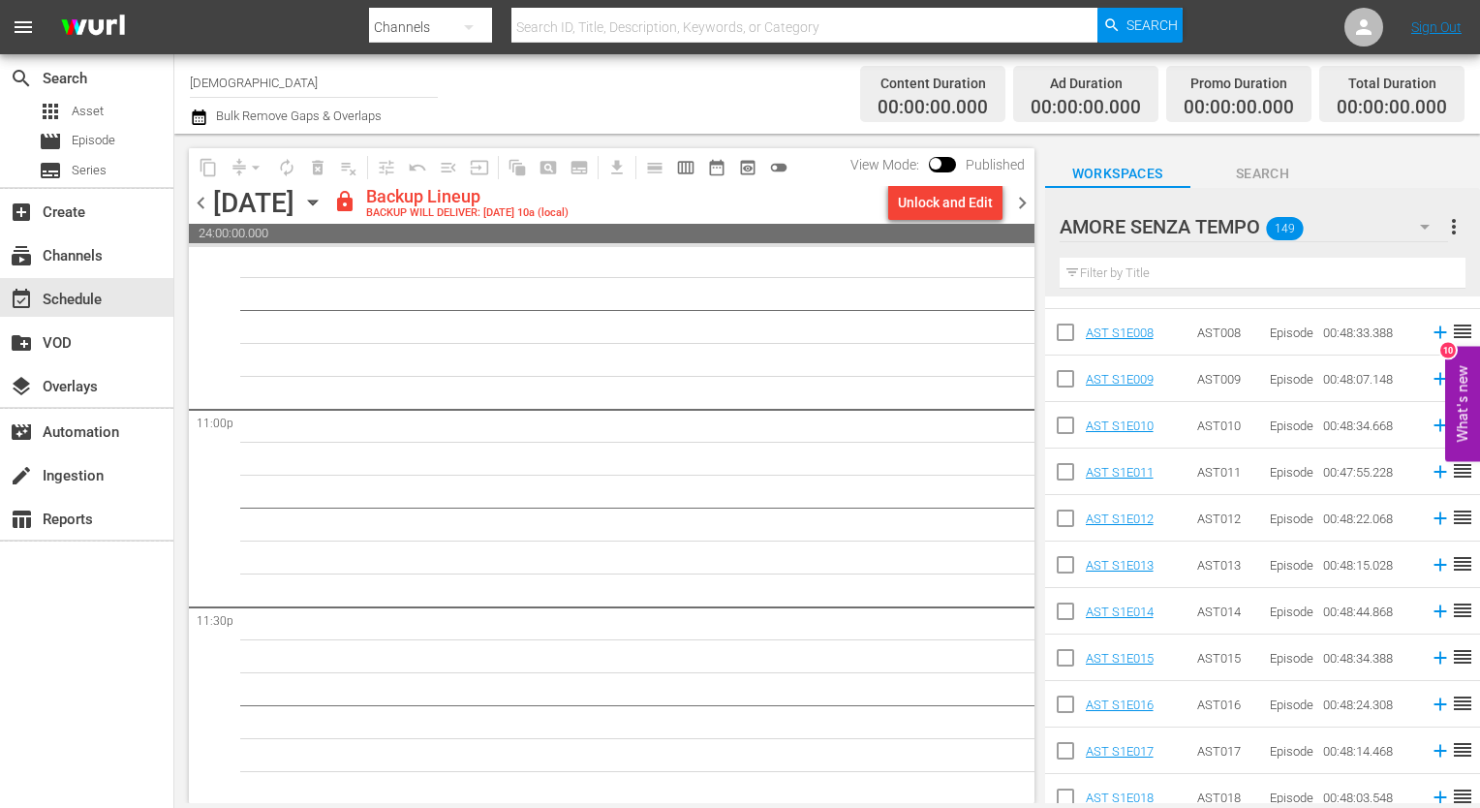
scroll to position [829, 0]
click at [929, 204] on div "Unlock and Edit" at bounding box center [945, 202] width 95 height 35
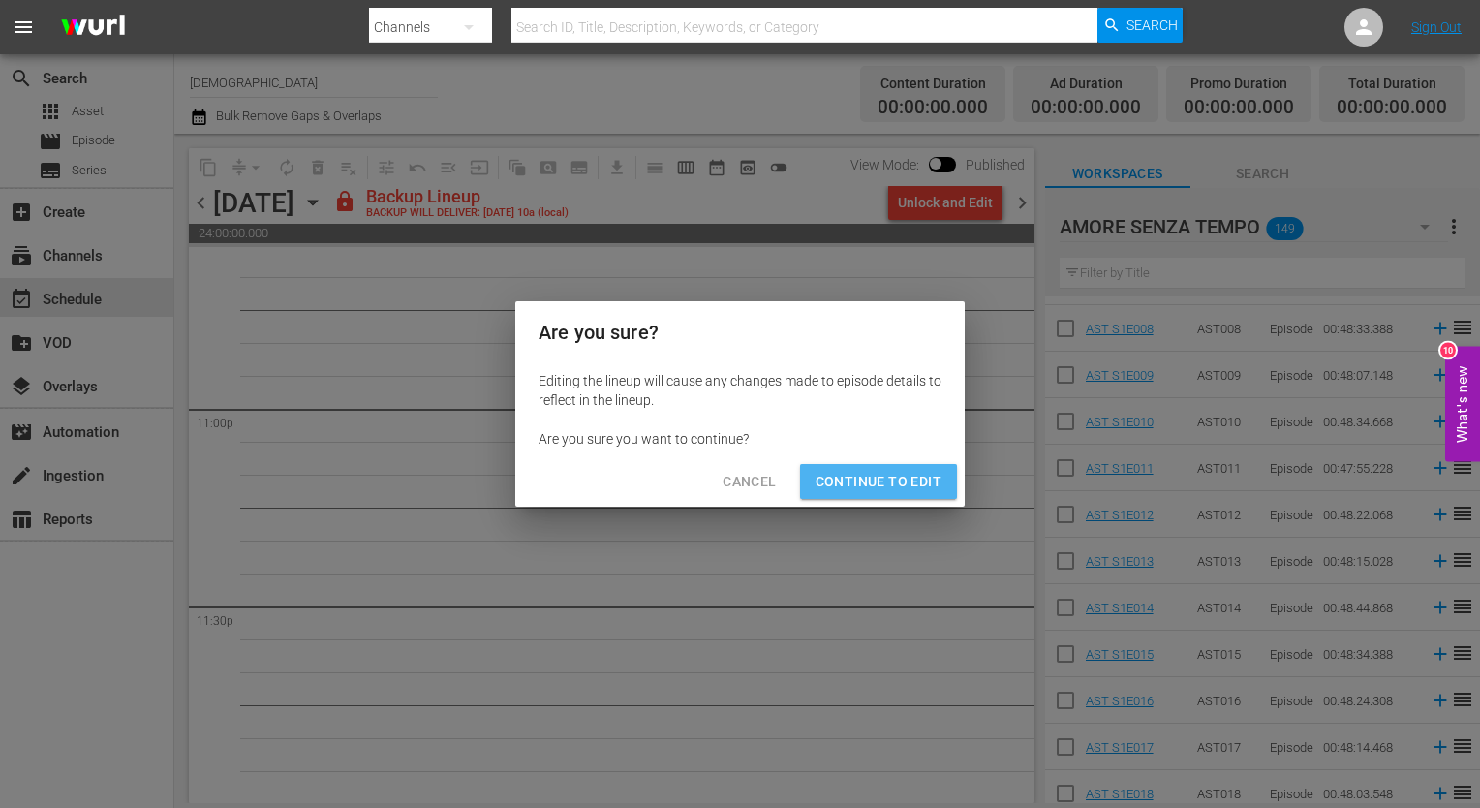
click at [893, 469] on button "Continue to Edit" at bounding box center [878, 482] width 157 height 36
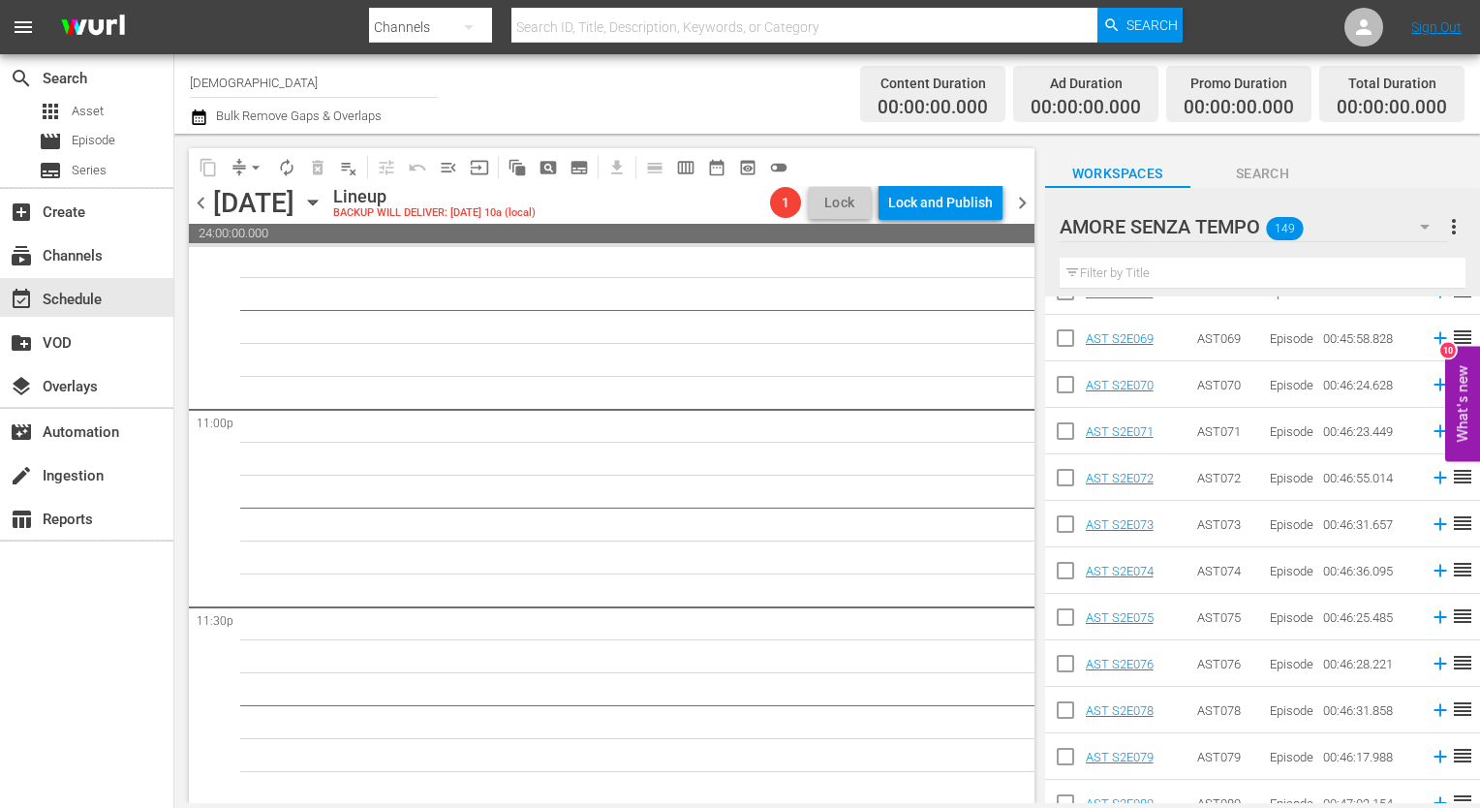
scroll to position [3768, 0]
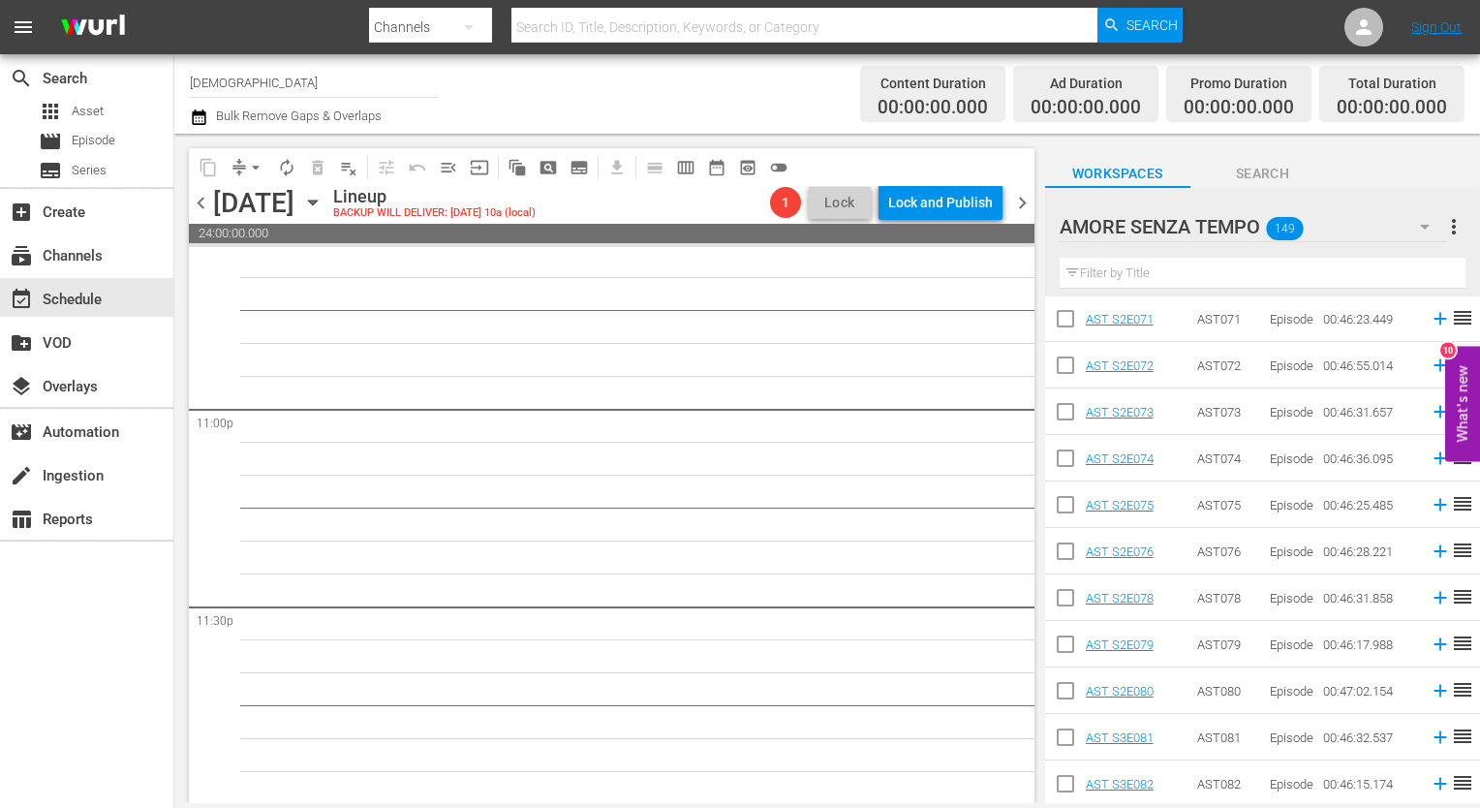
click at [1402, 217] on button "button" at bounding box center [1425, 226] width 46 height 46
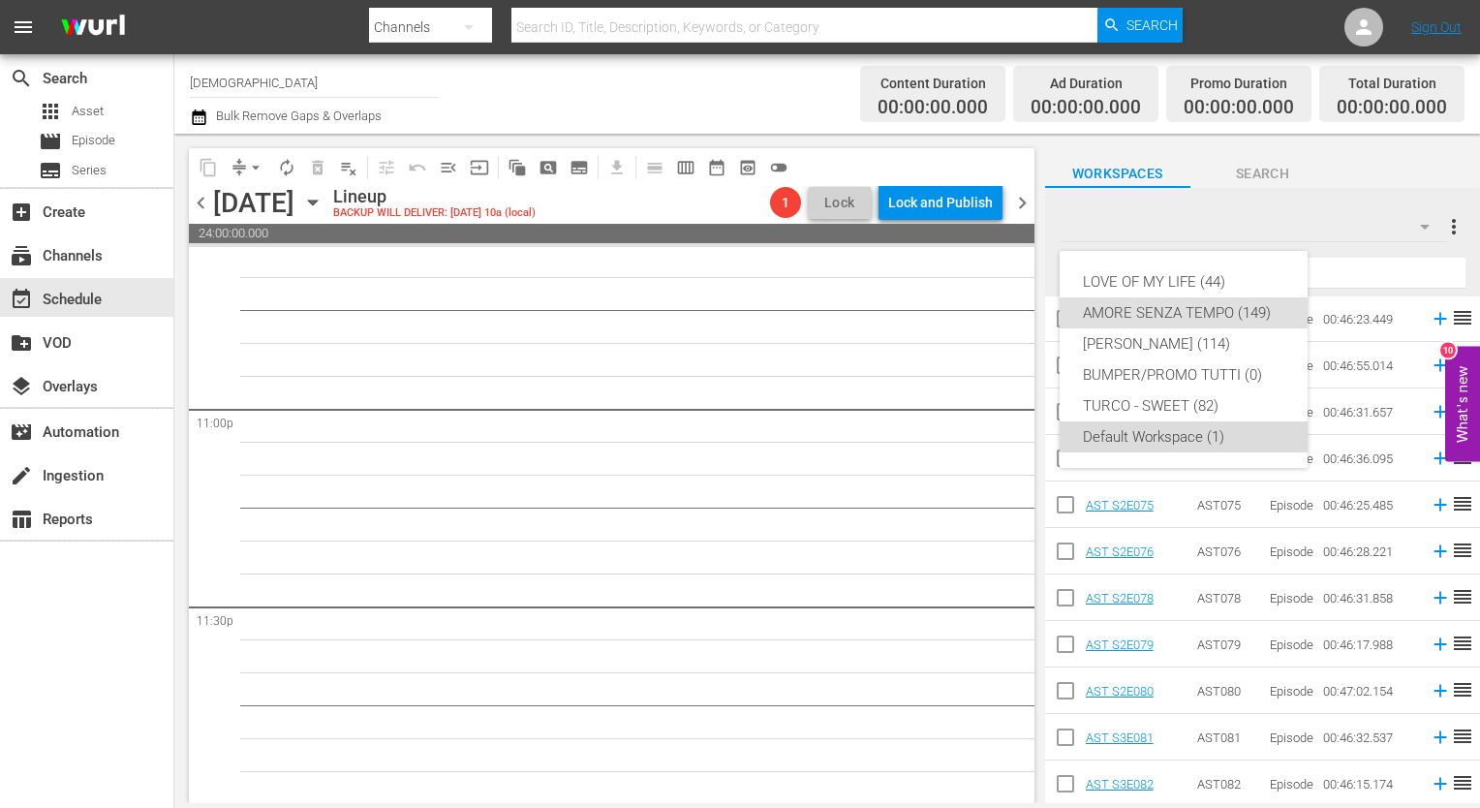
click at [1171, 439] on div "Default Workspace (1)" at bounding box center [1183, 436] width 201 height 31
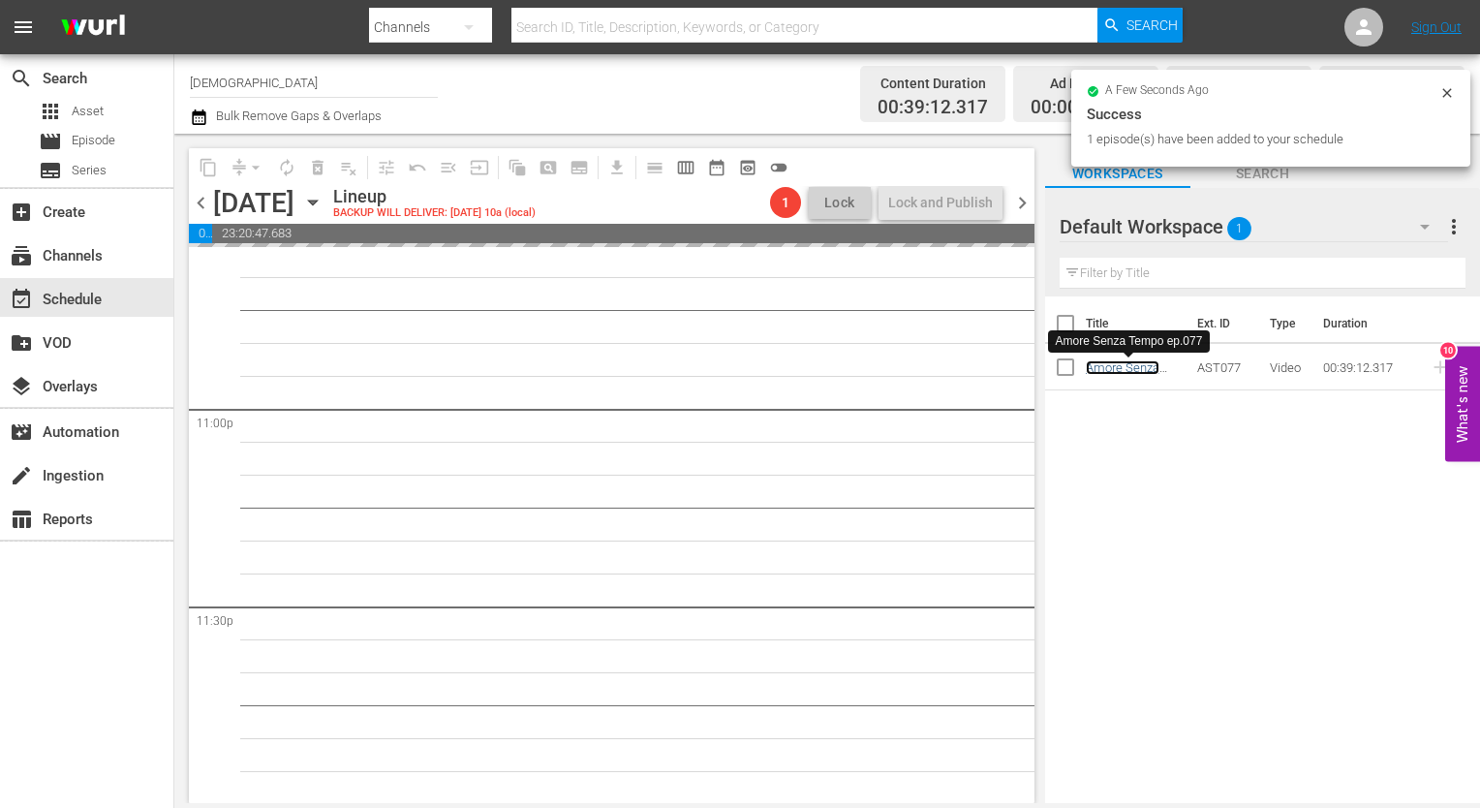
scroll to position [8928, 0]
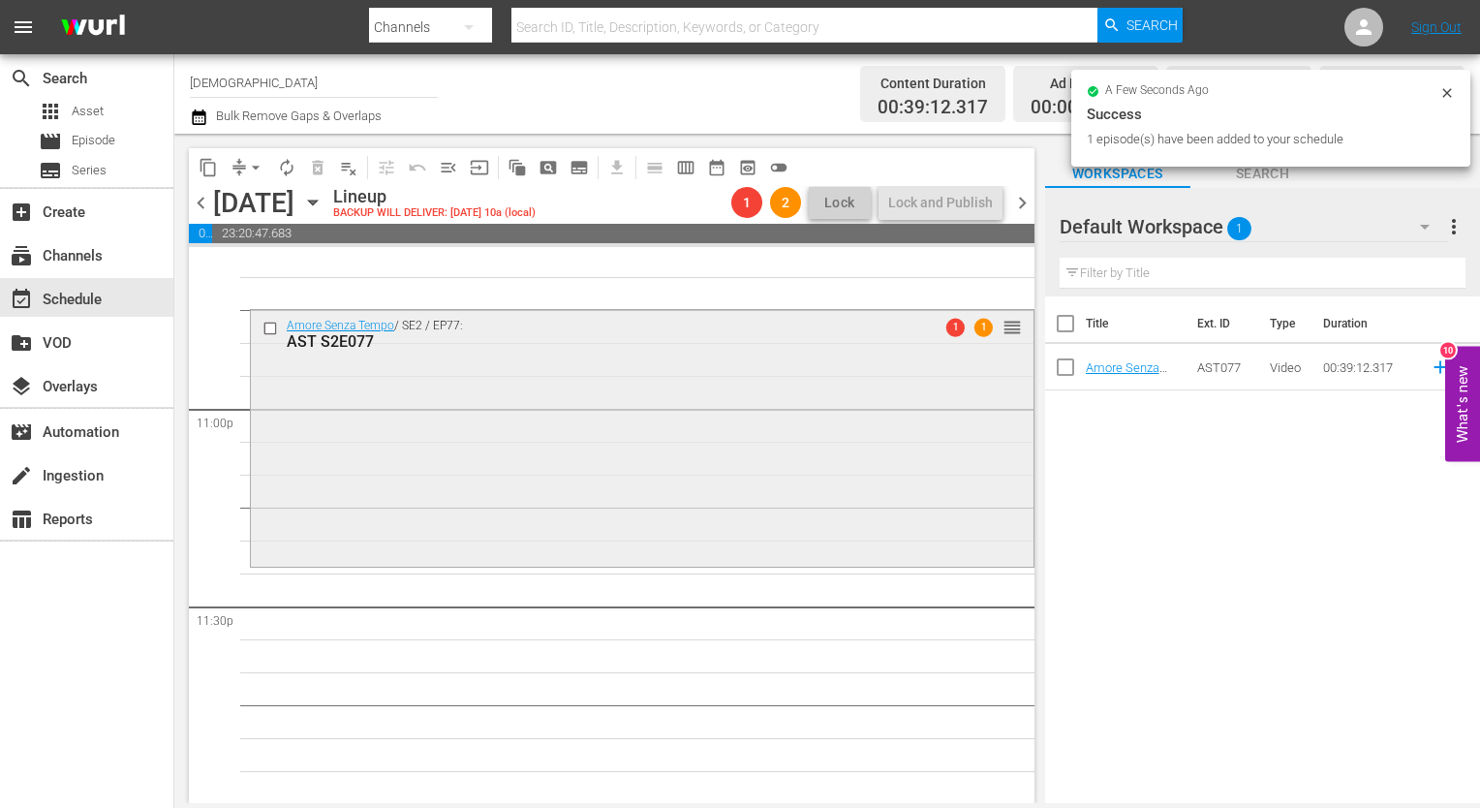
click at [760, 388] on div "Amore Senza Tempo / SE2 / EP77: AST S2E077 1 1 reorder" at bounding box center [642, 436] width 783 height 253
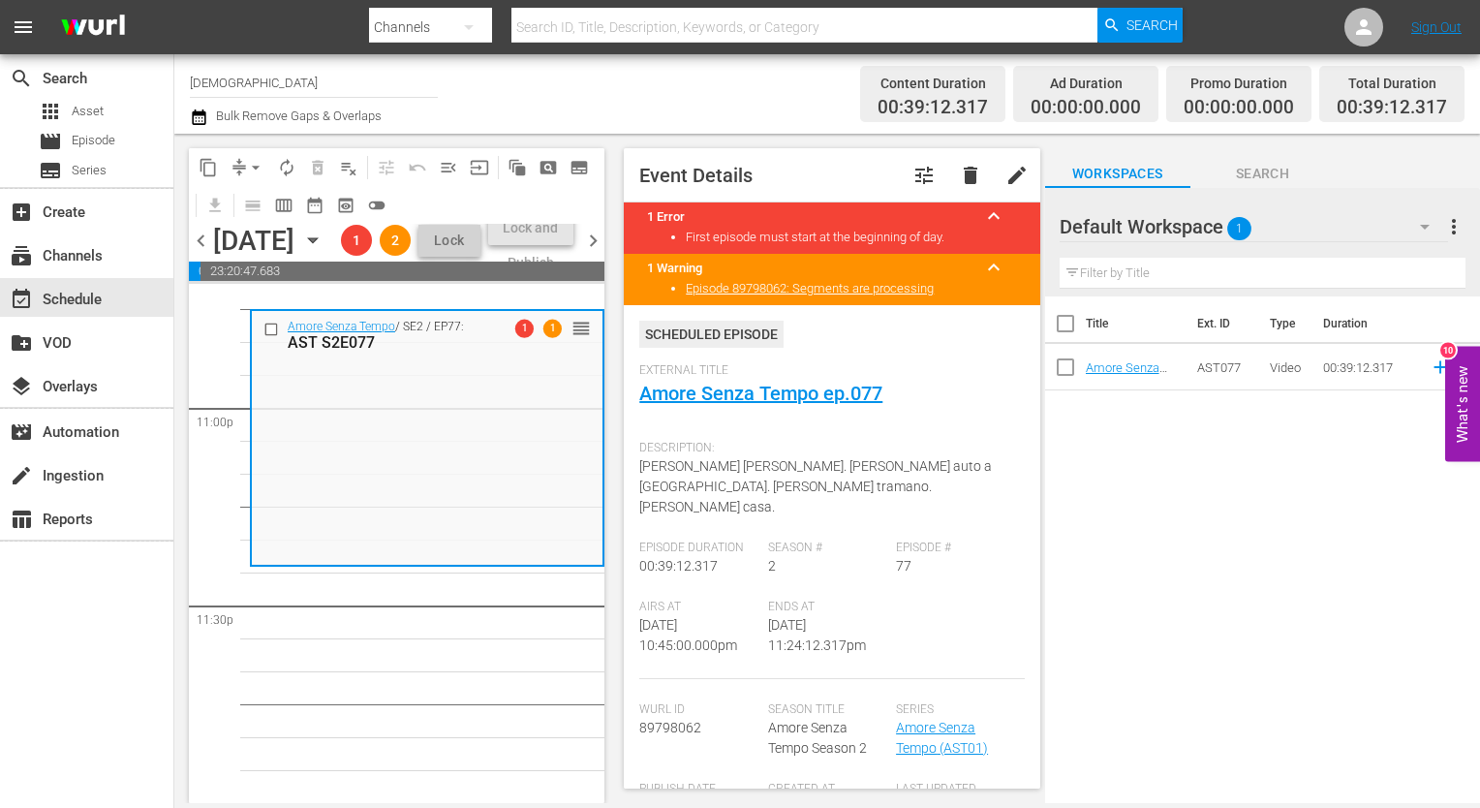
scroll to position [9007, 0]
click at [324, 251] on icon "button" at bounding box center [312, 240] width 21 height 21
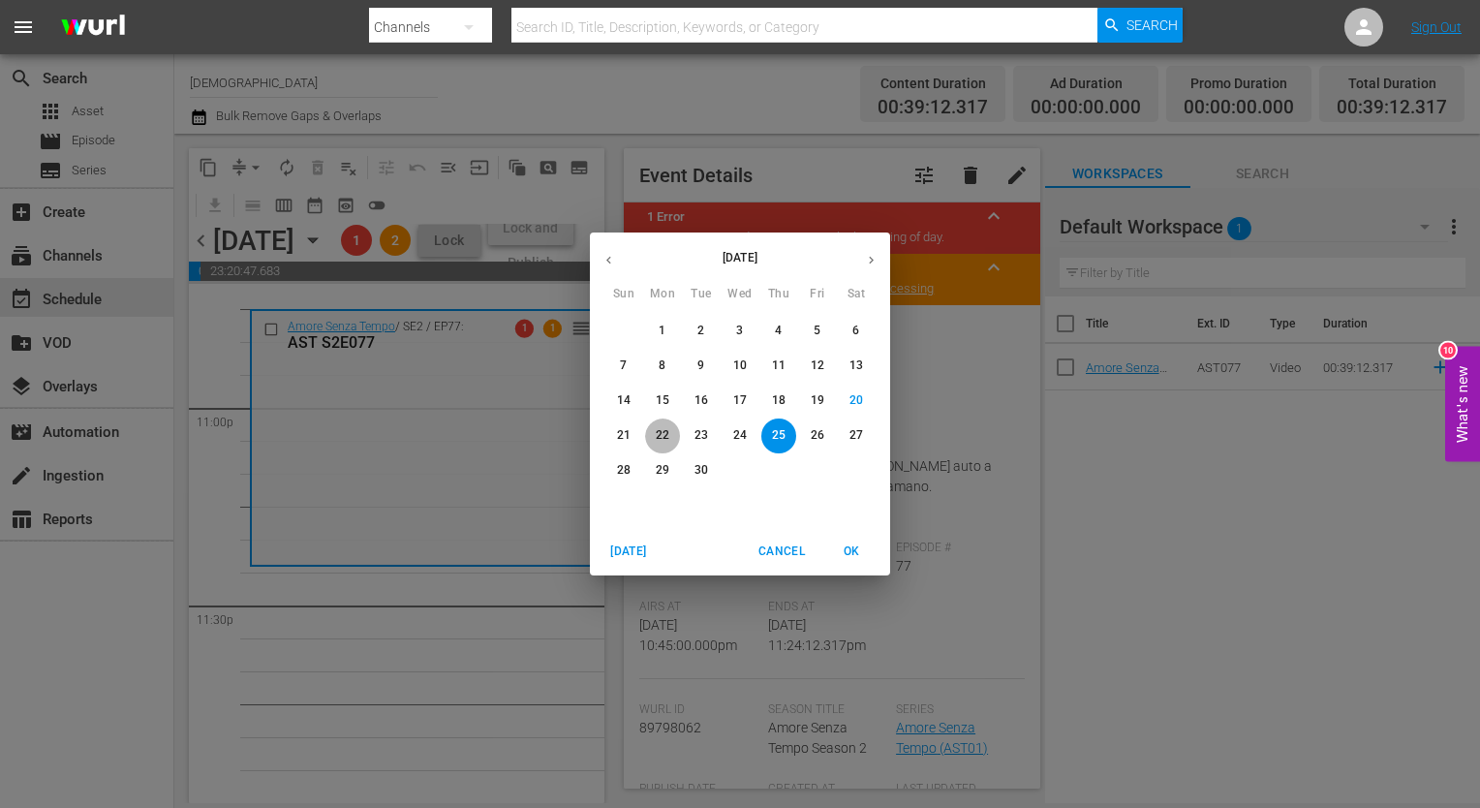
click at [667, 437] on p "22" at bounding box center [663, 435] width 14 height 16
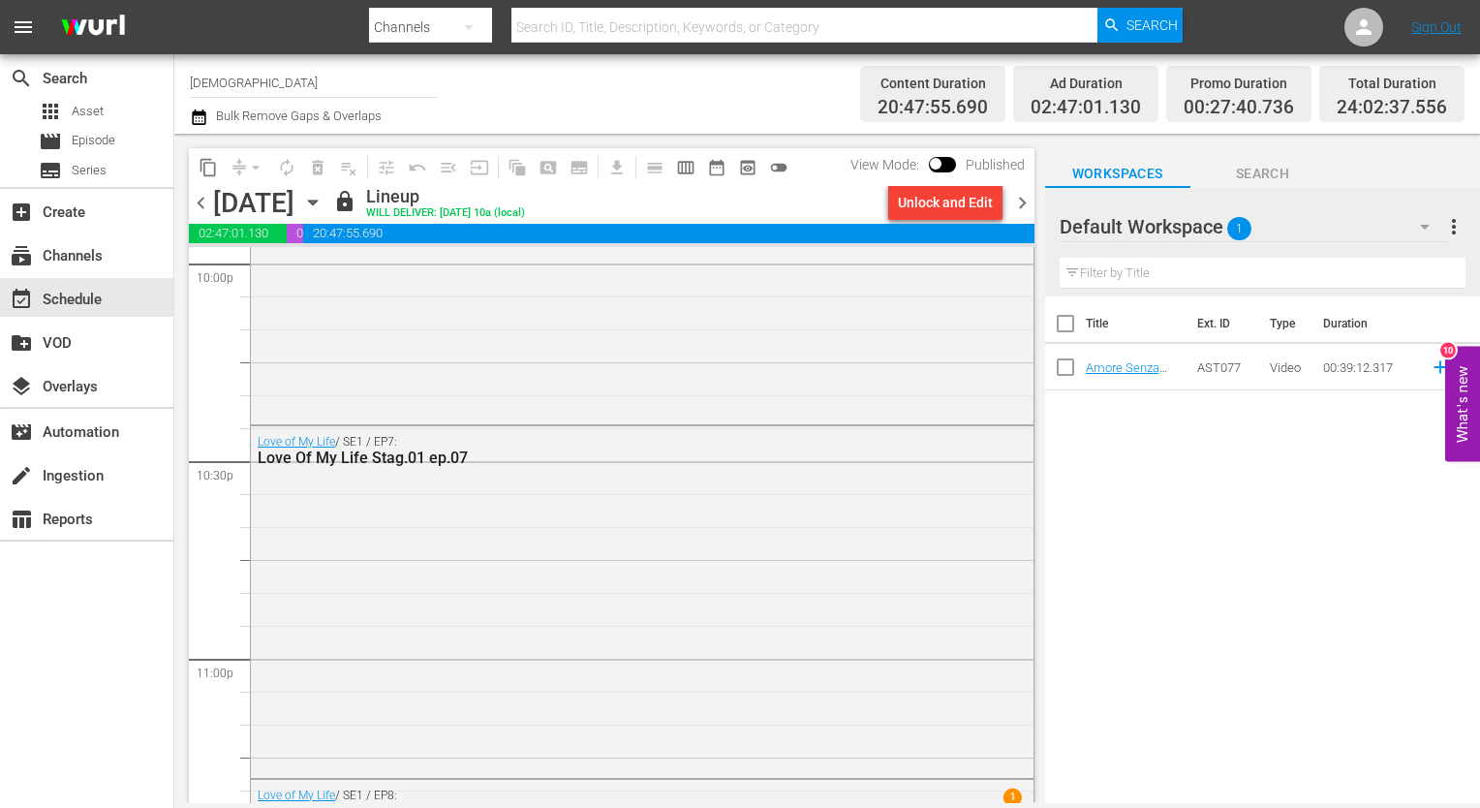
scroll to position [8712, 0]
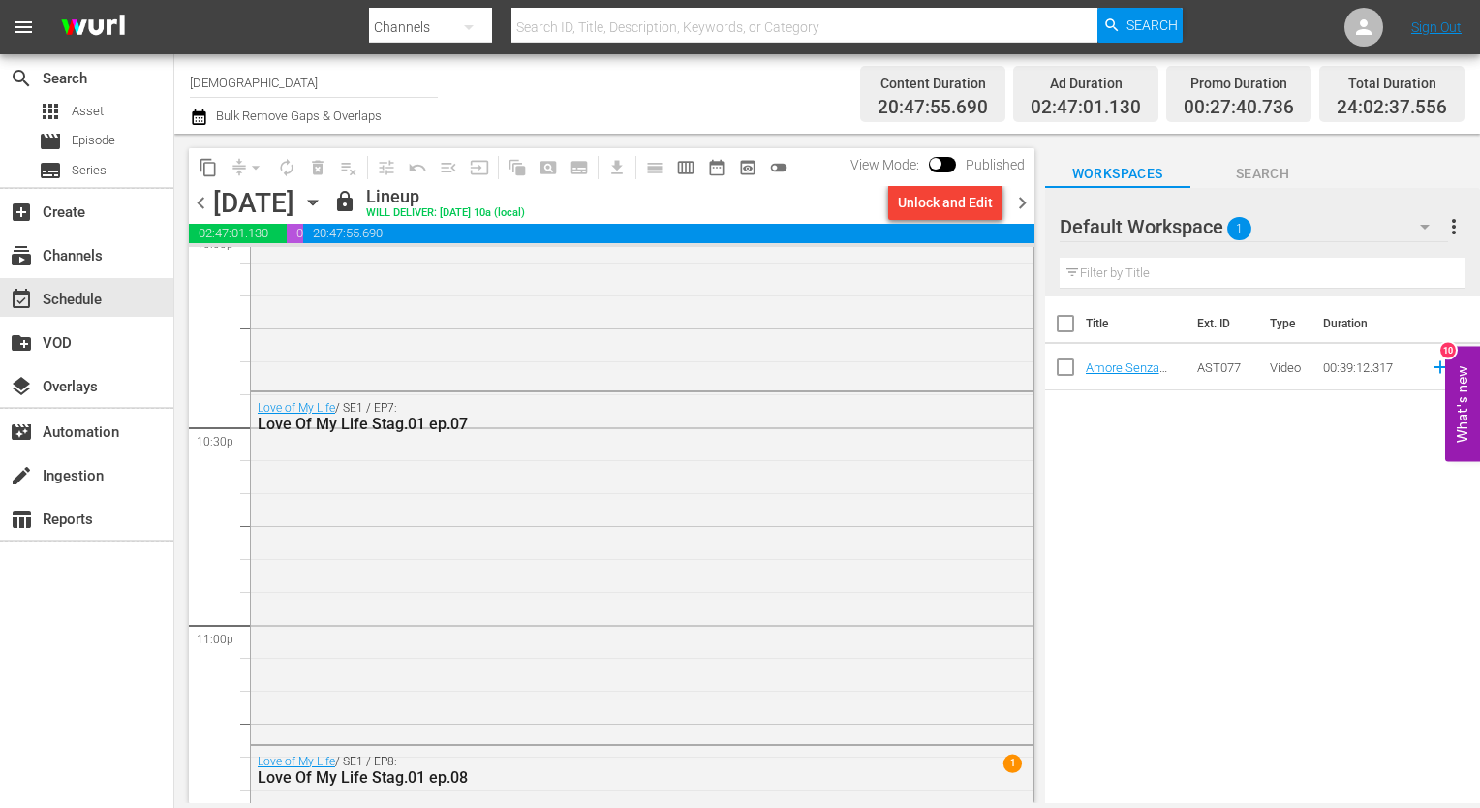
click at [306, 75] on input "latino" at bounding box center [314, 82] width 248 height 46
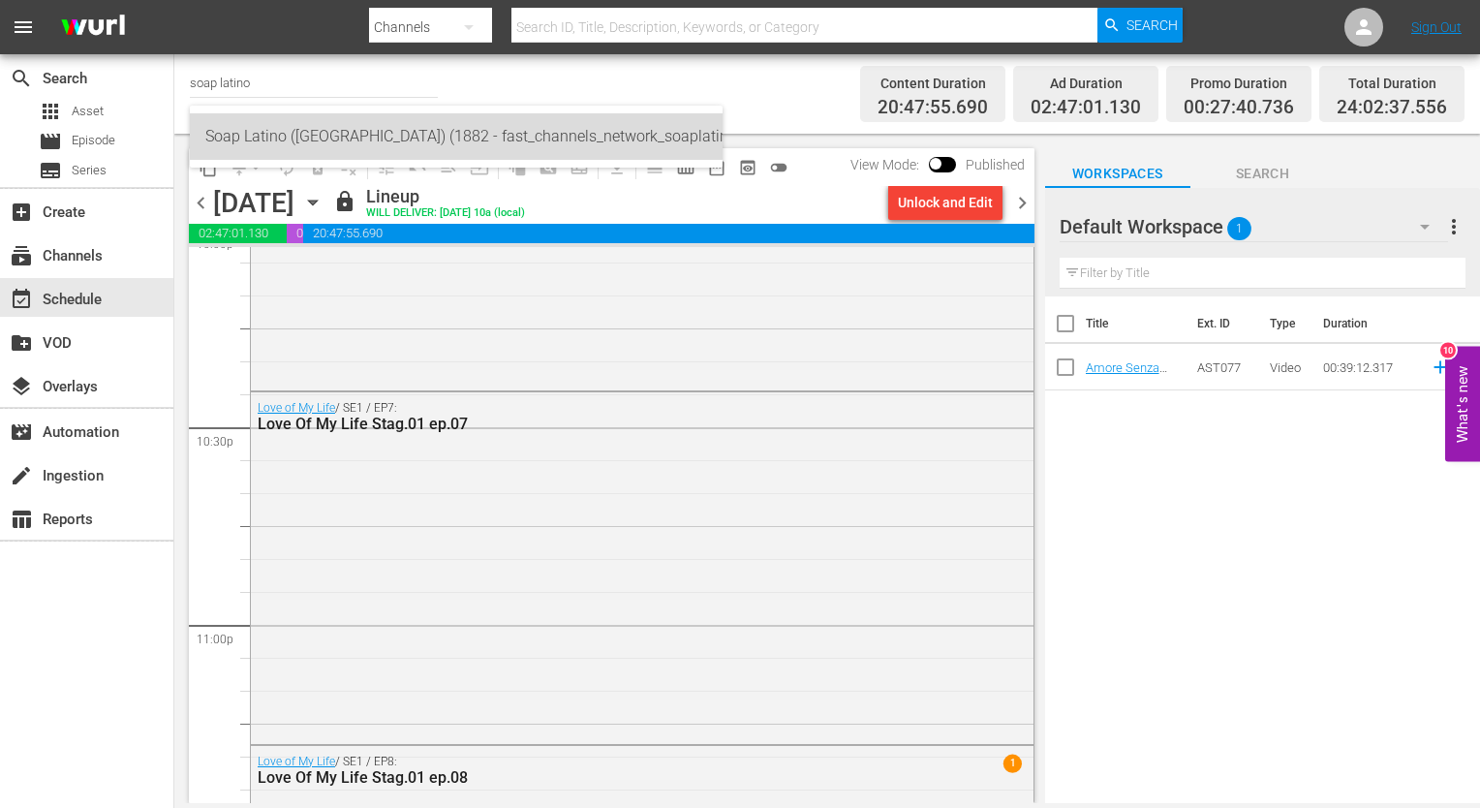
click at [313, 130] on div "Soap Latino (Italy) (1882 - fast_channels_network_soaplatino_1)" at bounding box center [456, 136] width 502 height 46
type input "Soap Latino (Italy) (1882 - fast_channels_network_soaplatino_1)"
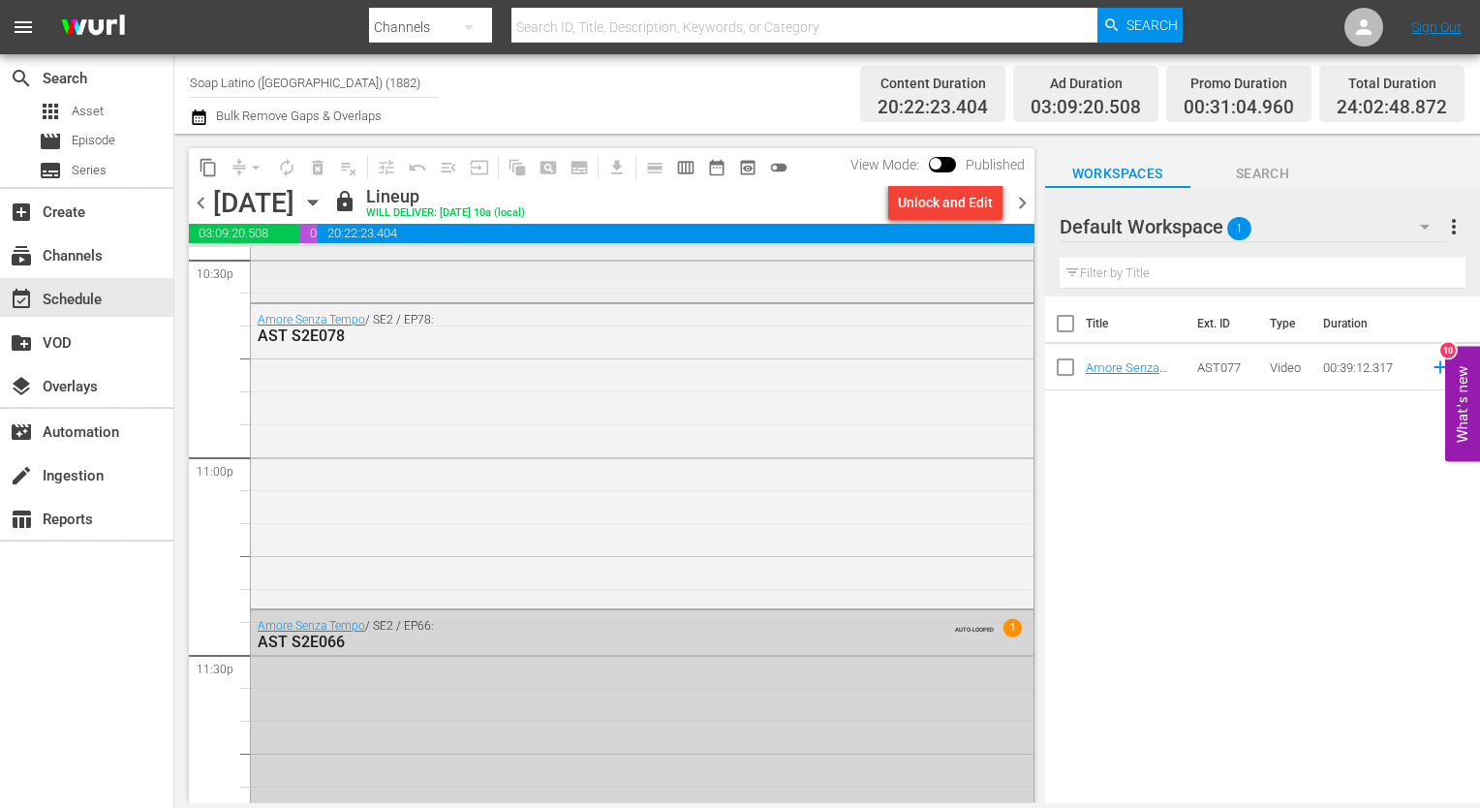
scroll to position [8995, 0]
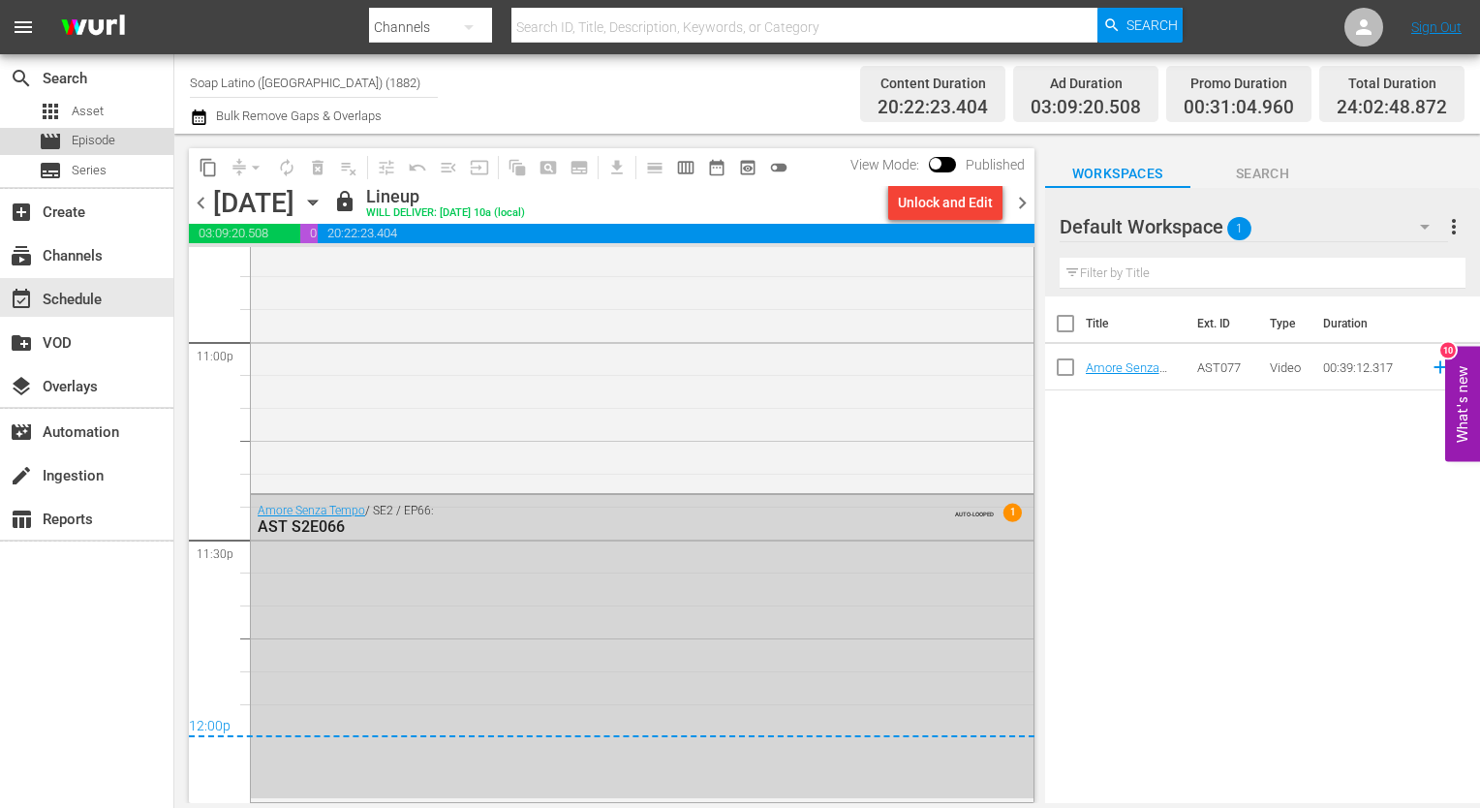
click at [108, 141] on span "Episode" at bounding box center [94, 140] width 44 height 19
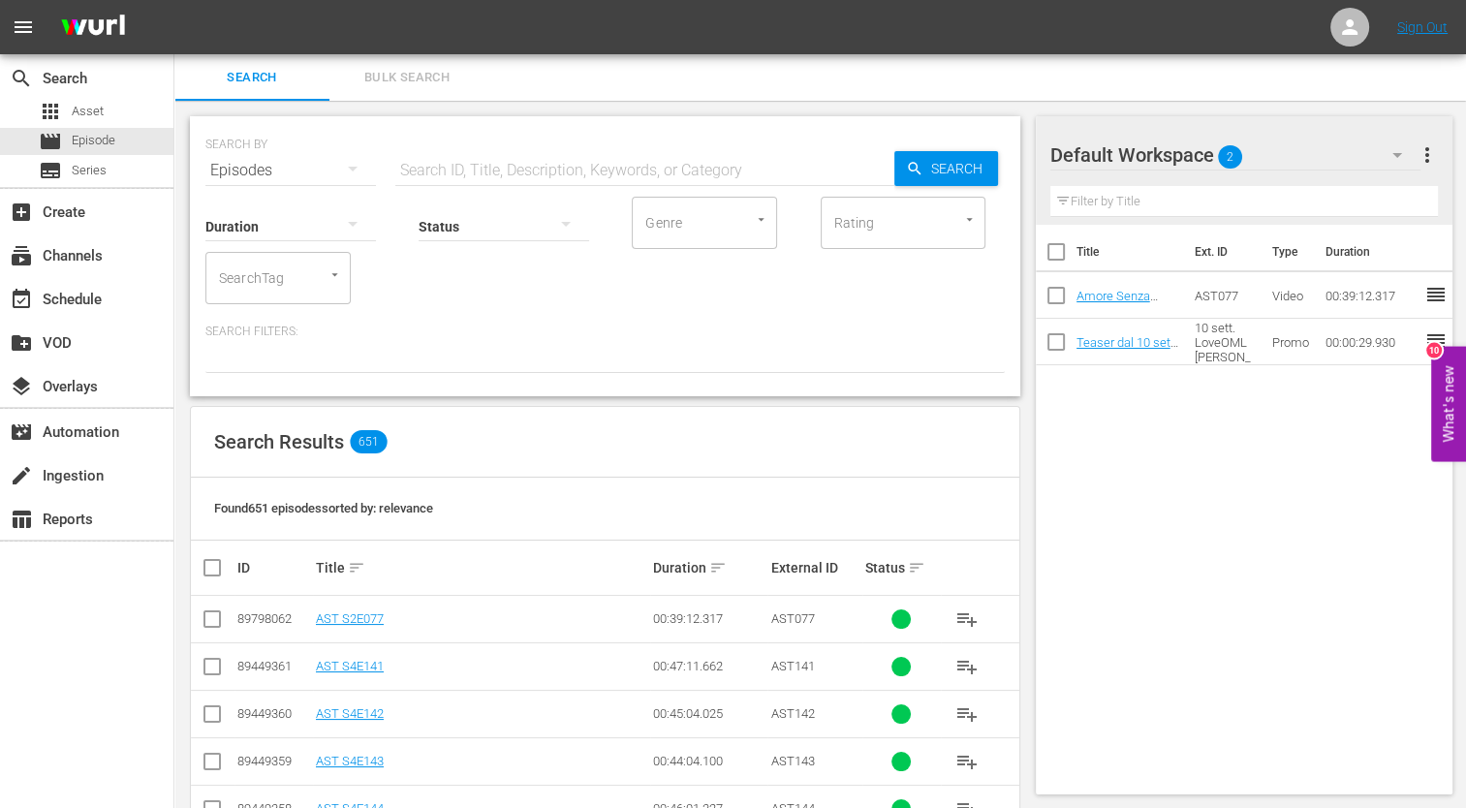
click at [492, 160] on input "text" at bounding box center [644, 170] width 499 height 46
click at [972, 615] on span "playlist_add" at bounding box center [966, 618] width 23 height 23
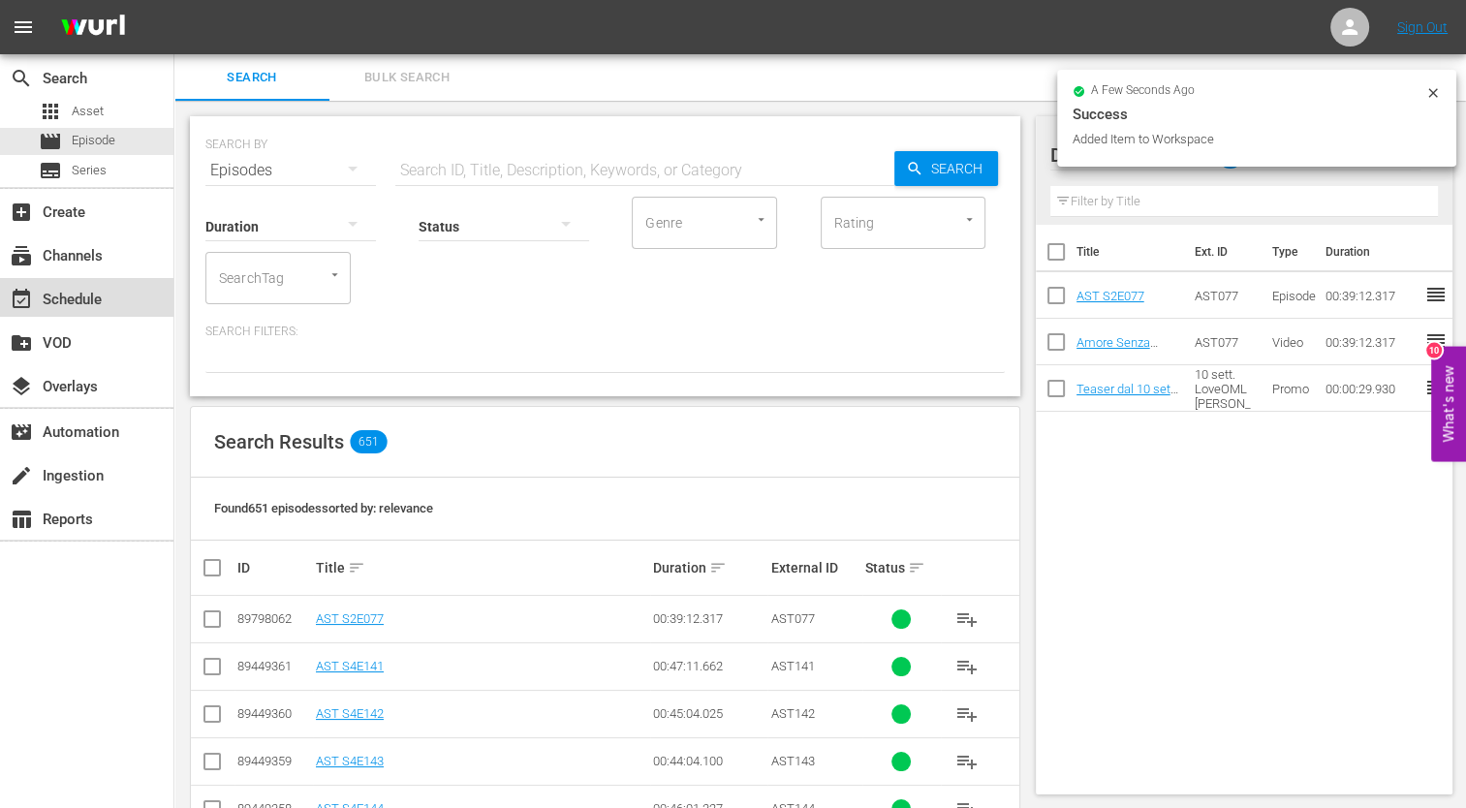
click at [109, 280] on div "event_available Schedule" at bounding box center [86, 297] width 173 height 39
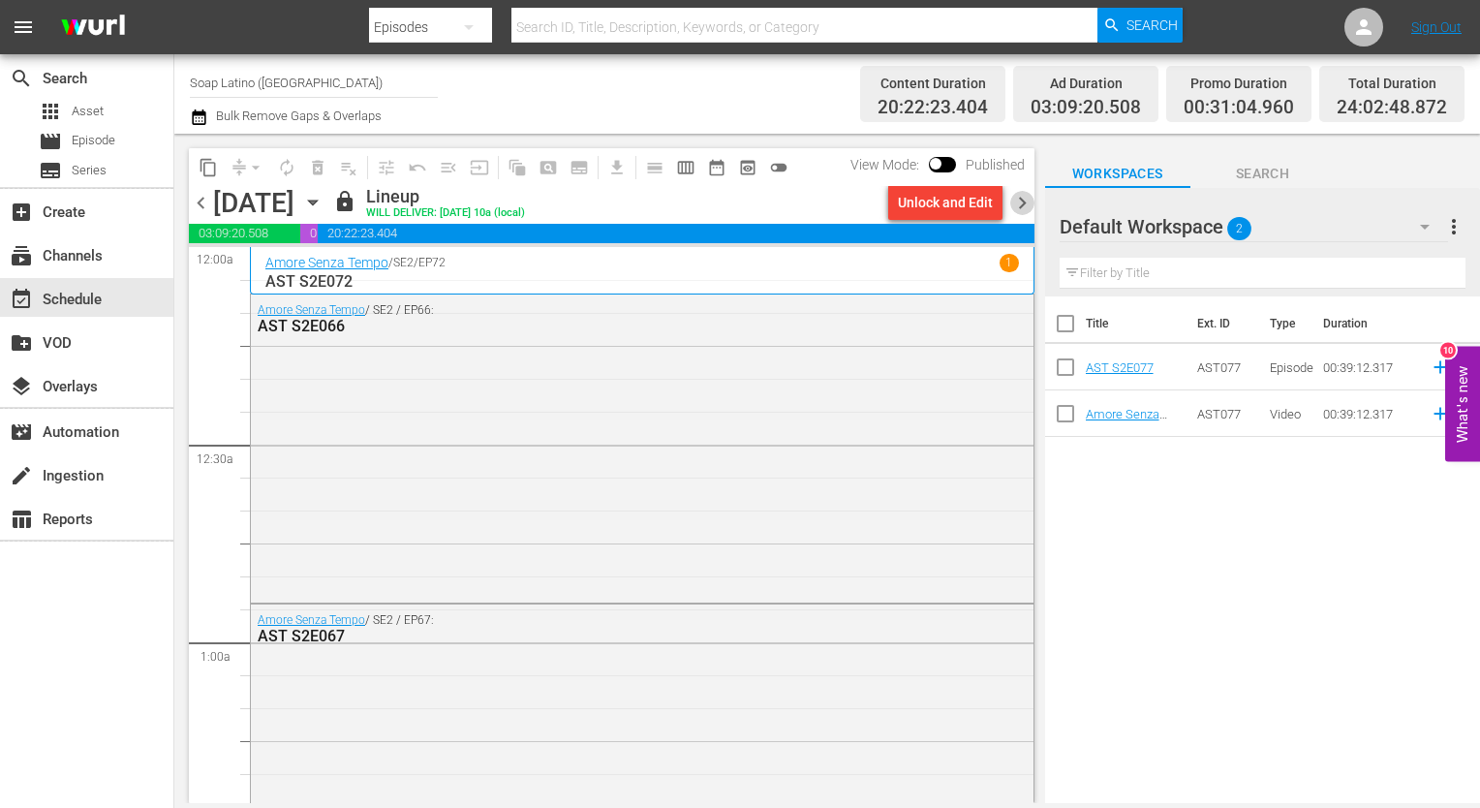
click at [1023, 201] on span "chevron_right" at bounding box center [1022, 203] width 24 height 24
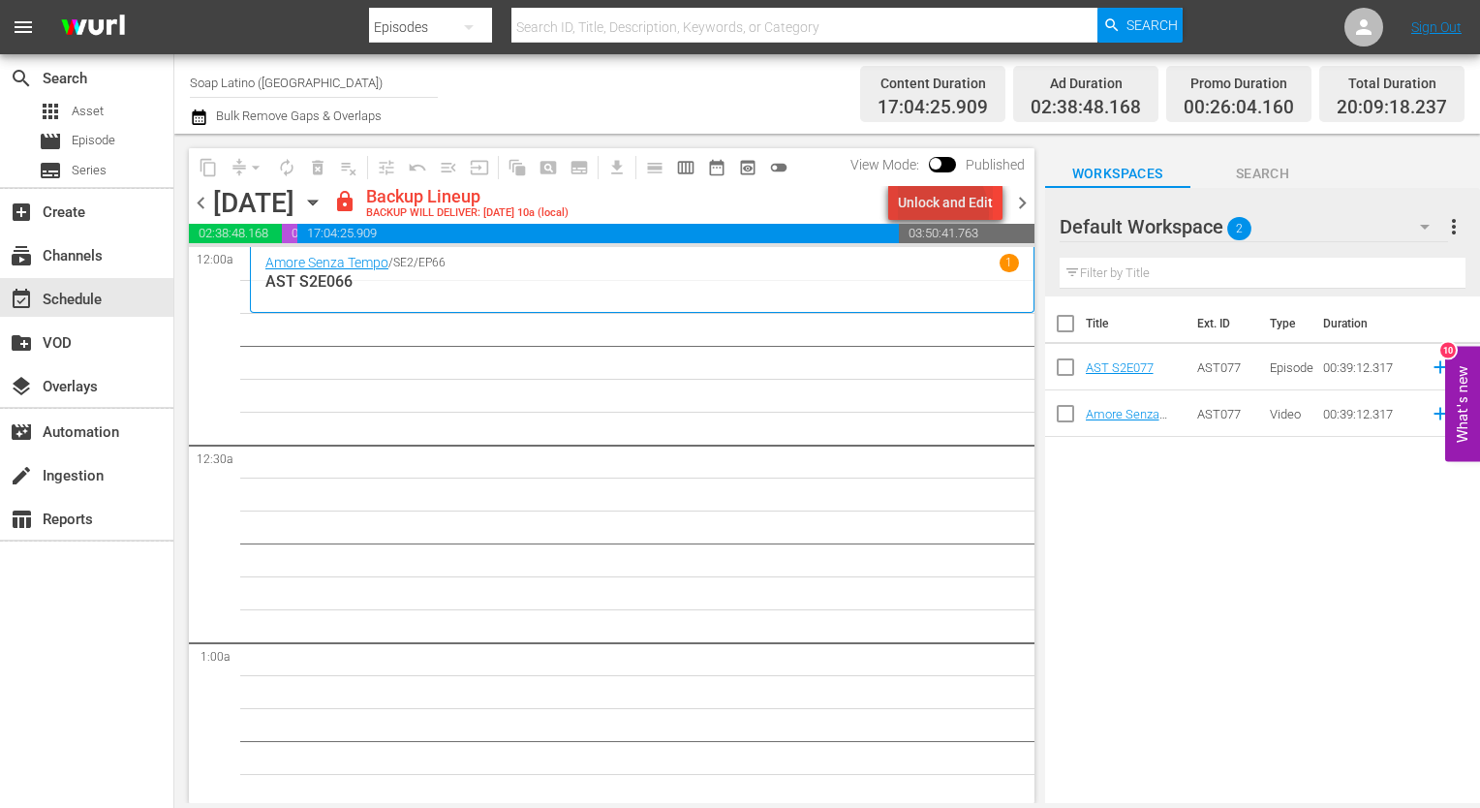
click at [938, 213] on div "Unlock and Edit" at bounding box center [945, 202] width 95 height 35
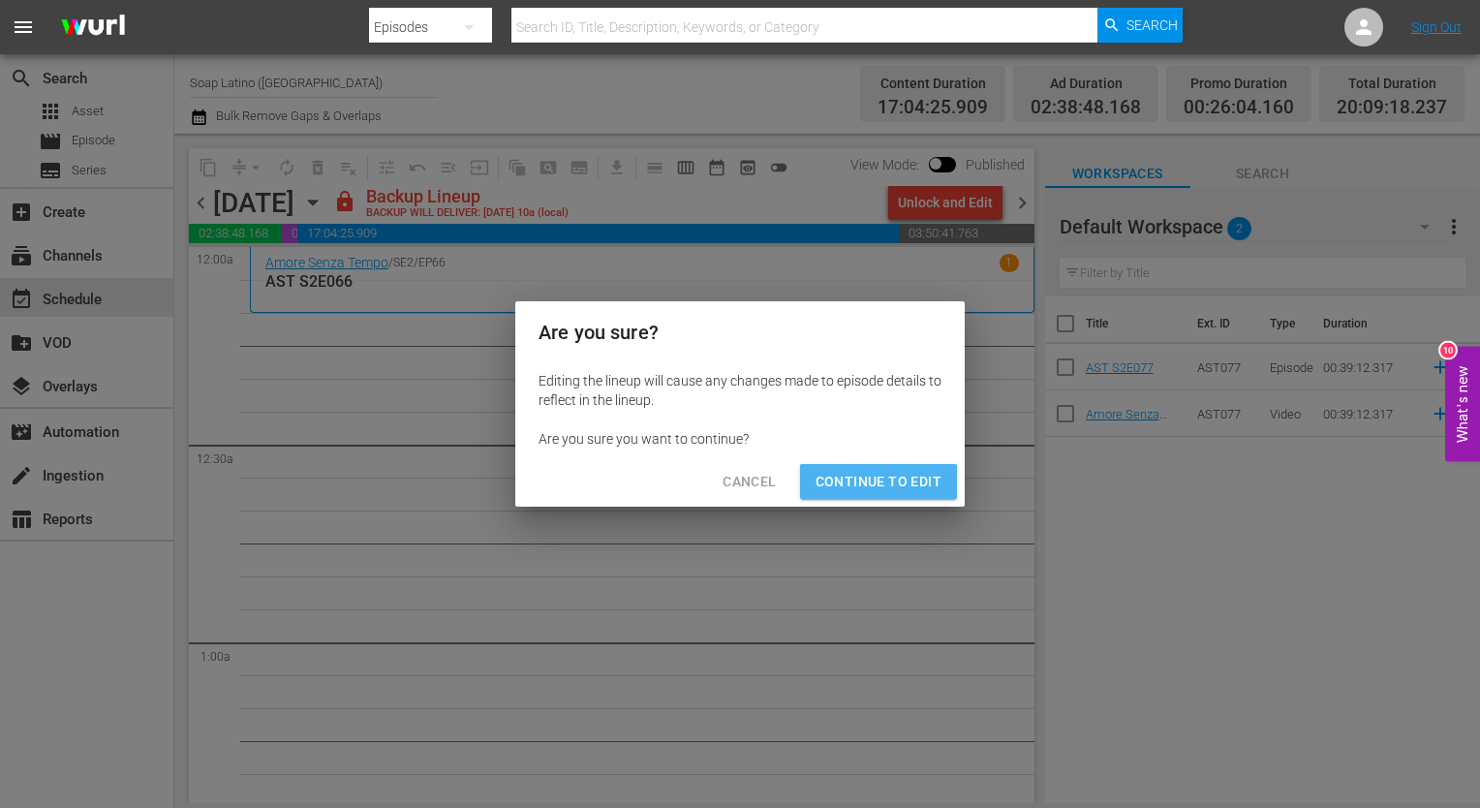
click at [896, 467] on button "Continue to Edit" at bounding box center [878, 482] width 157 height 36
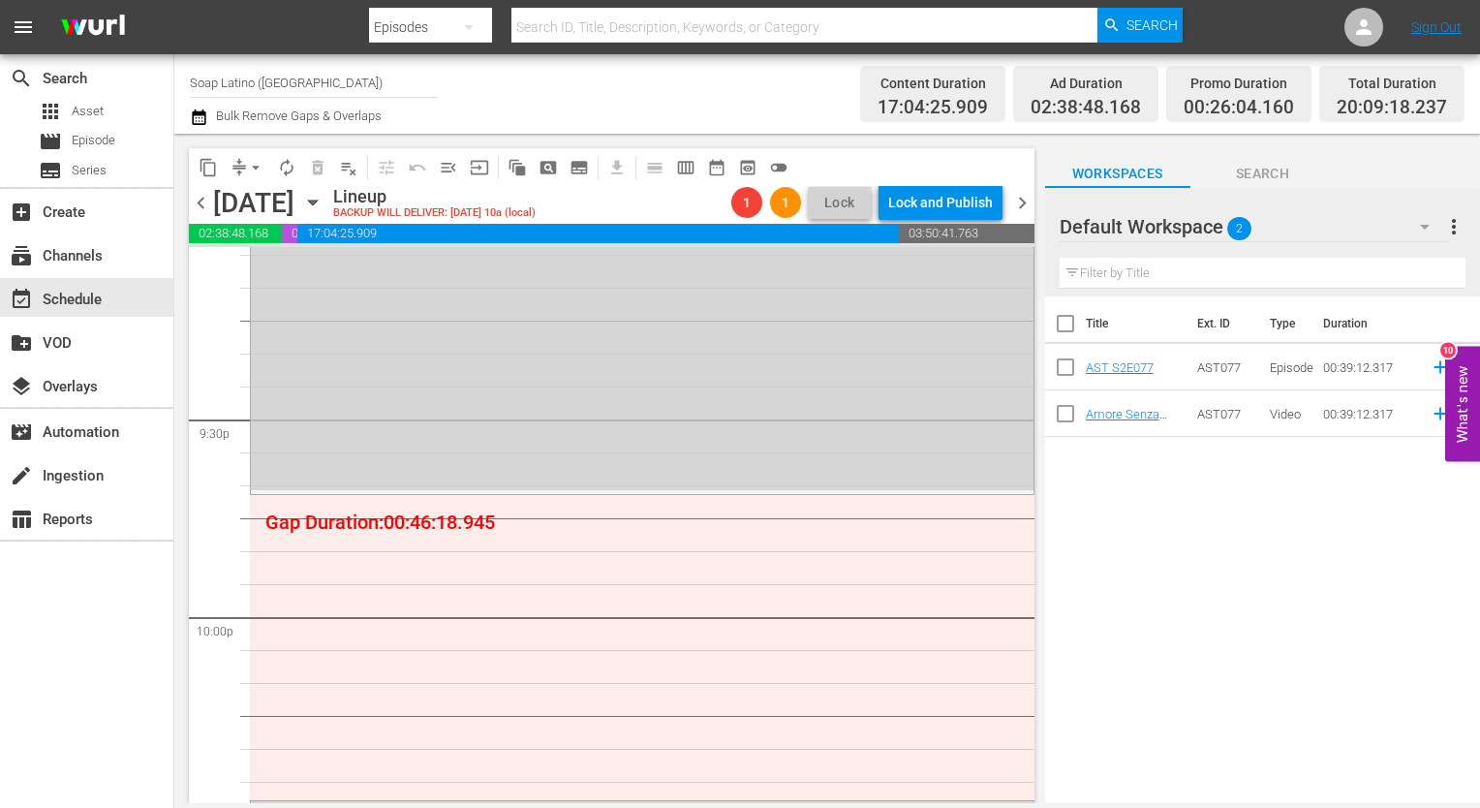
scroll to position [8377, 0]
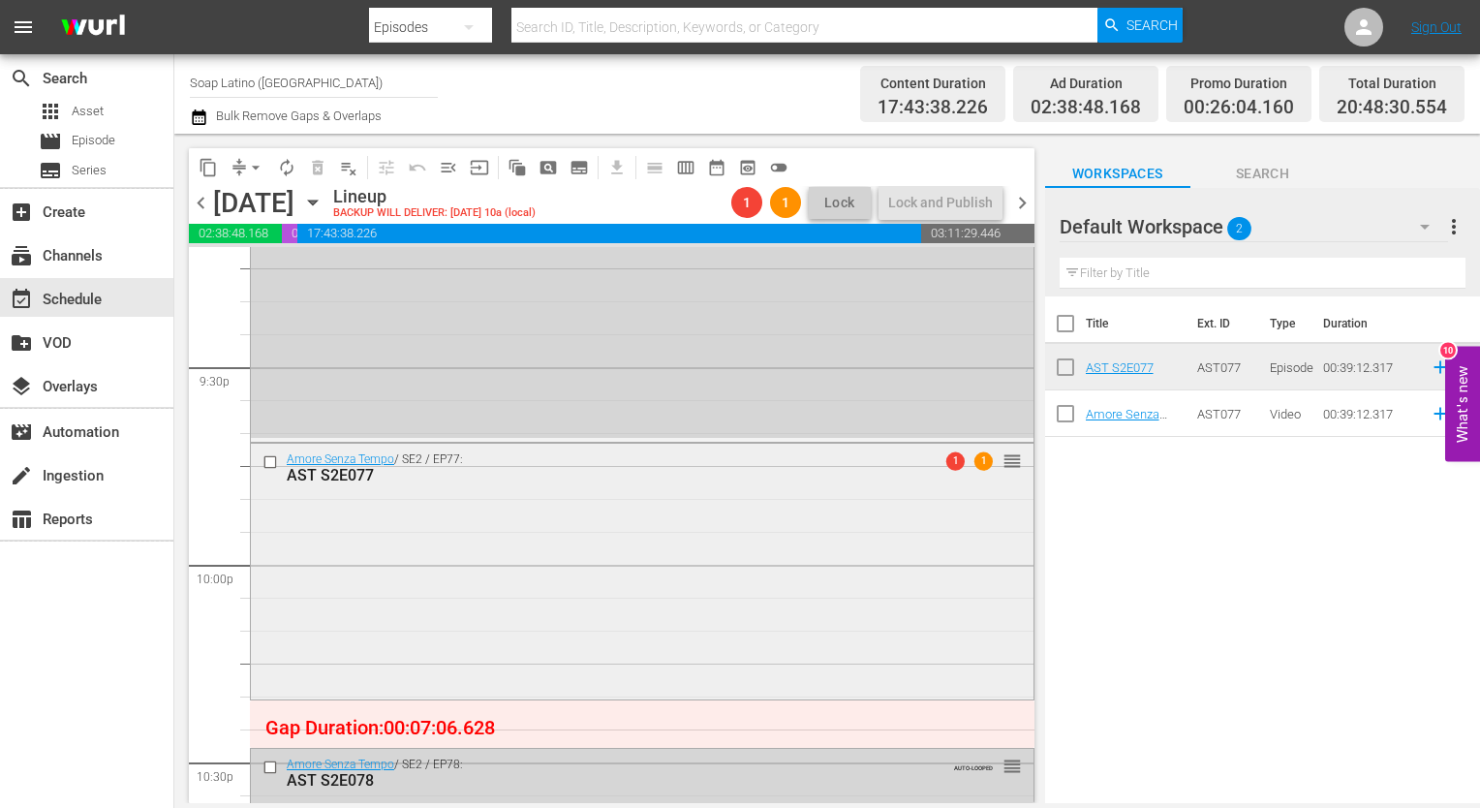
click at [837, 493] on div "Amore Senza Tempo / SE2 / EP77: AST S2E077 1 1 reorder" at bounding box center [642, 570] width 783 height 253
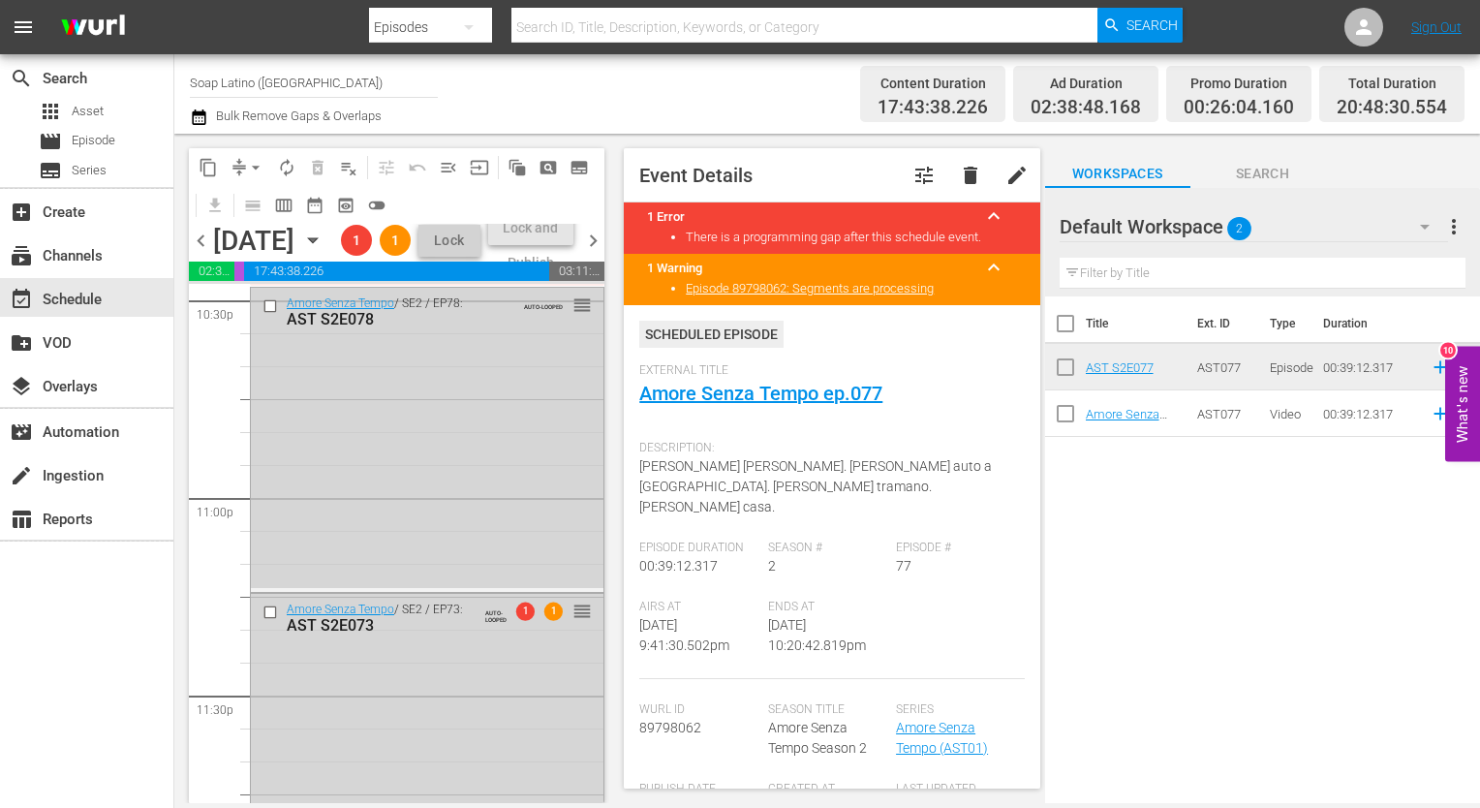
scroll to position [9036, 0]
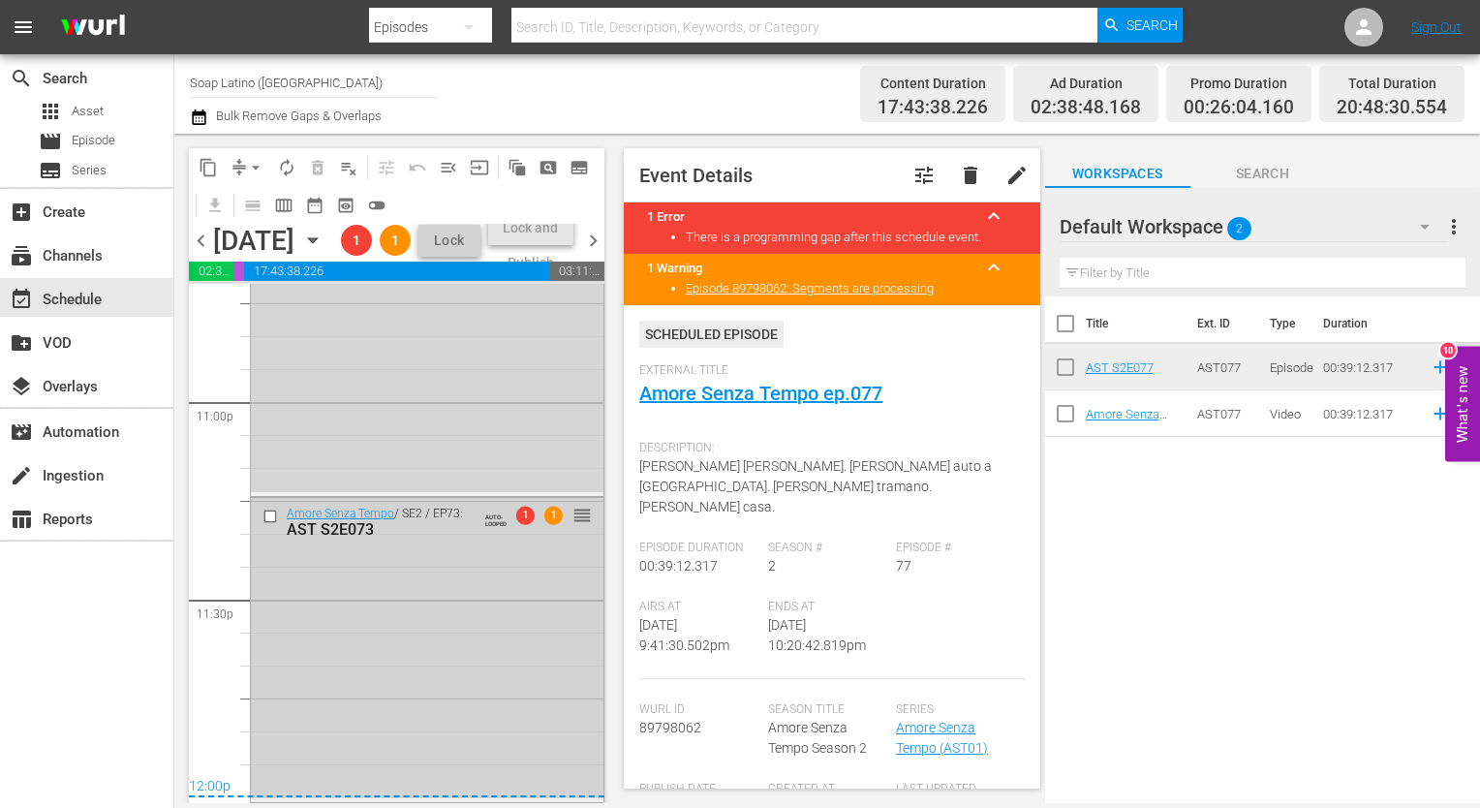
click at [446, 601] on div "Amore Senza Tempo / SE2 / EP73: AST S2E073 AUTO-LOOPED 1 1 reorder" at bounding box center [427, 648] width 353 height 300
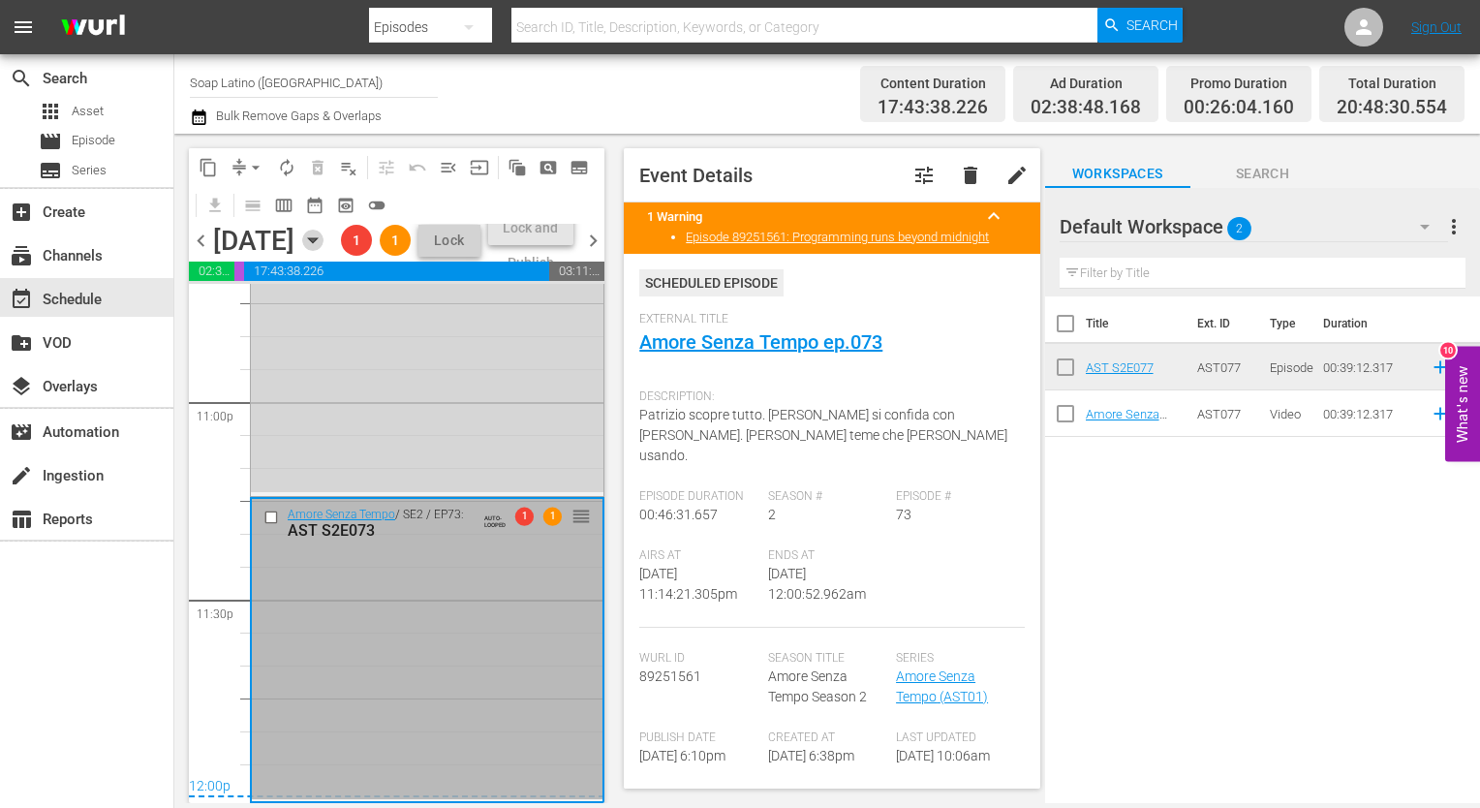
click at [317, 243] on icon "button" at bounding box center [312, 240] width 9 height 5
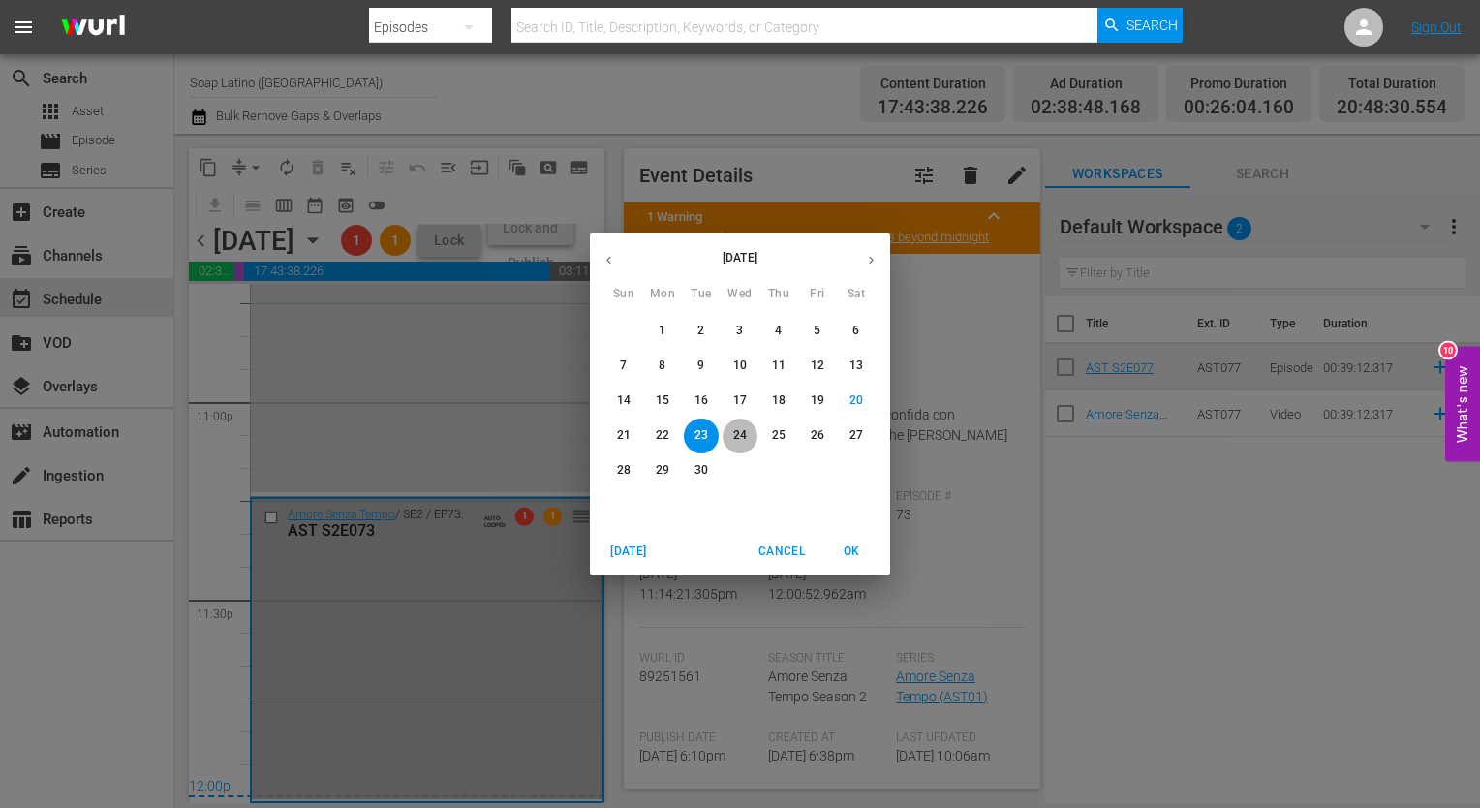
click at [750, 435] on span "24" at bounding box center [740, 435] width 35 height 16
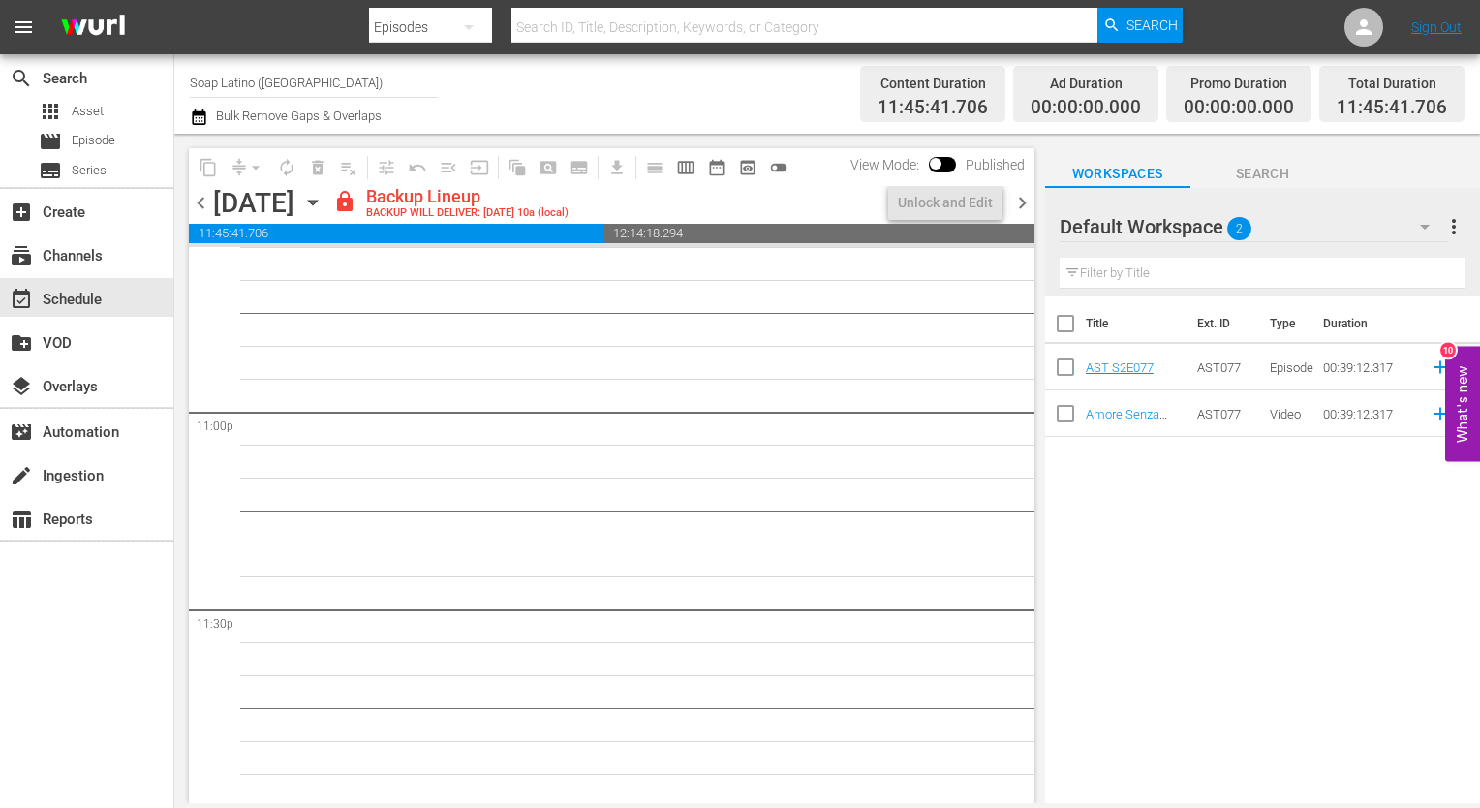
scroll to position [8928, 0]
click at [955, 189] on div "Unlock and Edit" at bounding box center [945, 202] width 95 height 35
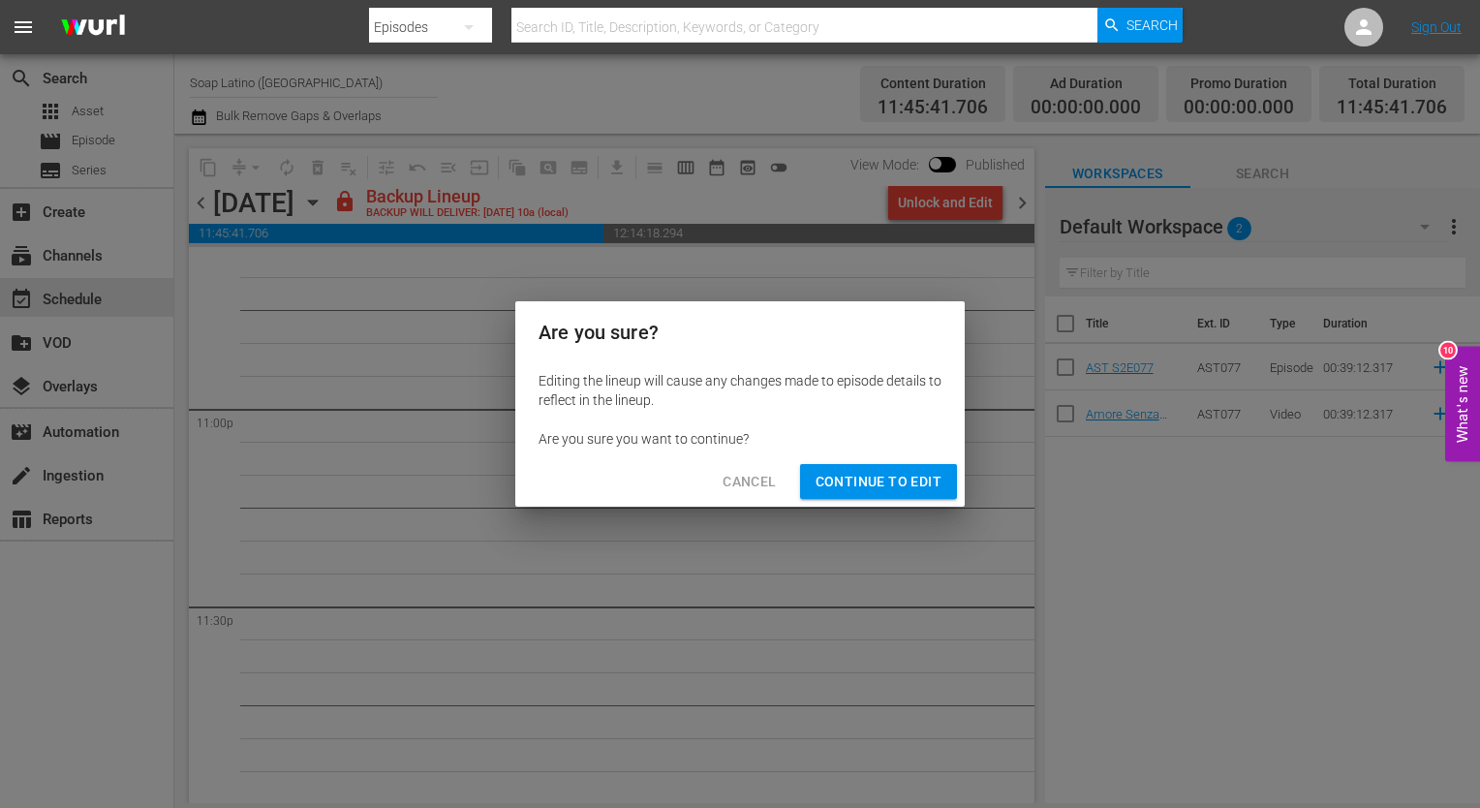
click at [867, 478] on span "Continue to Edit" at bounding box center [879, 482] width 126 height 24
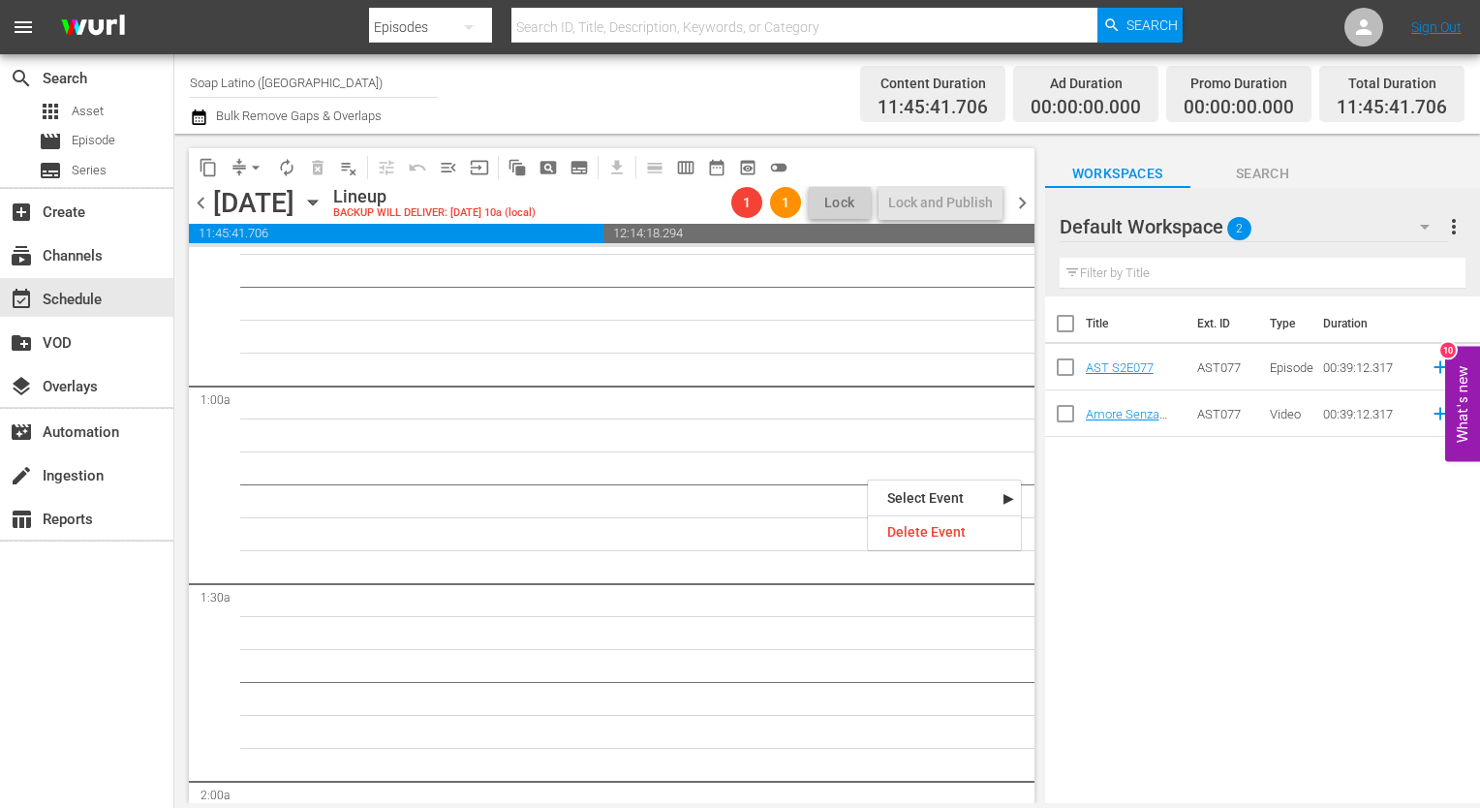
scroll to position [148, 0]
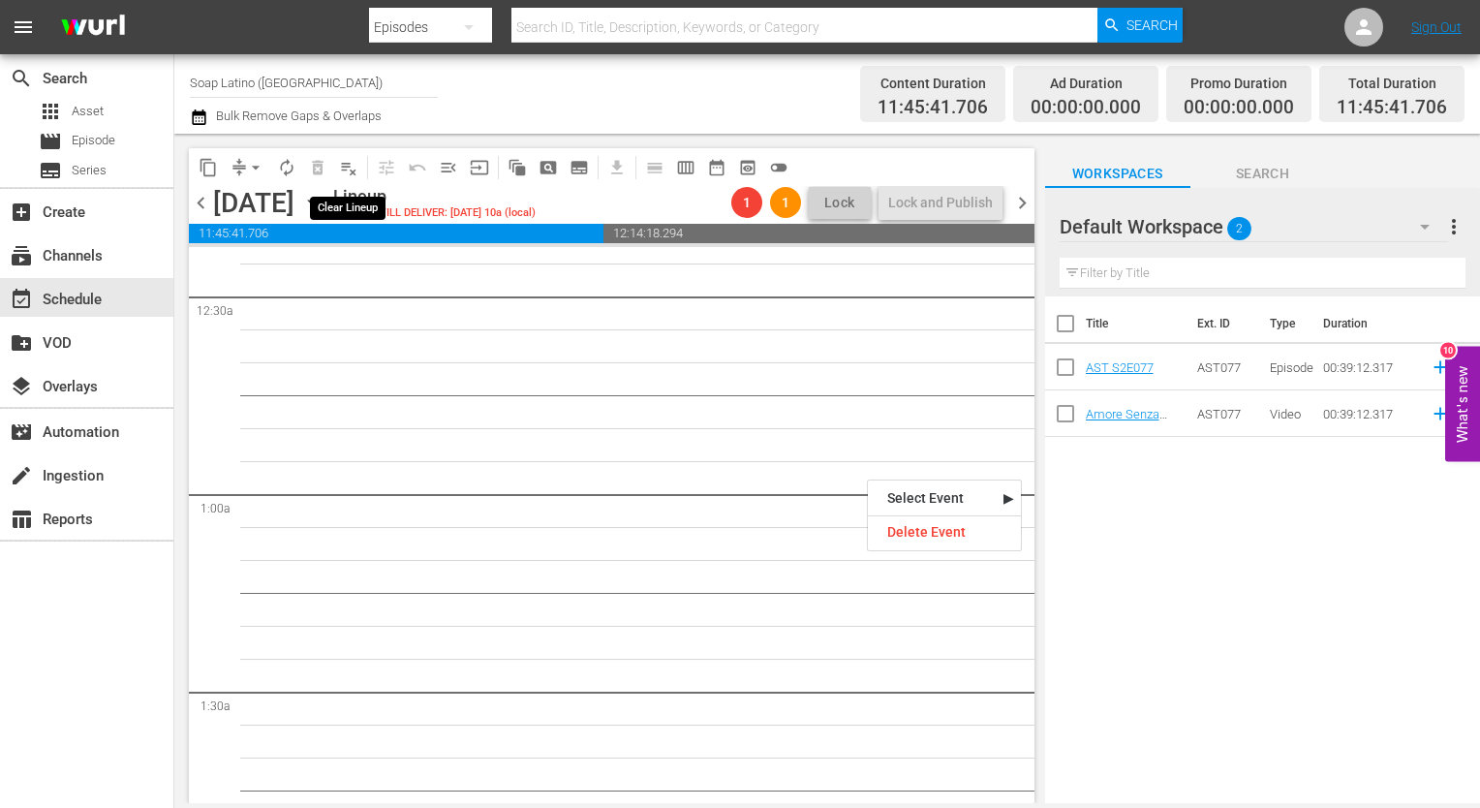
click at [359, 170] on button "playlist_remove_outlined" at bounding box center [348, 167] width 31 height 31
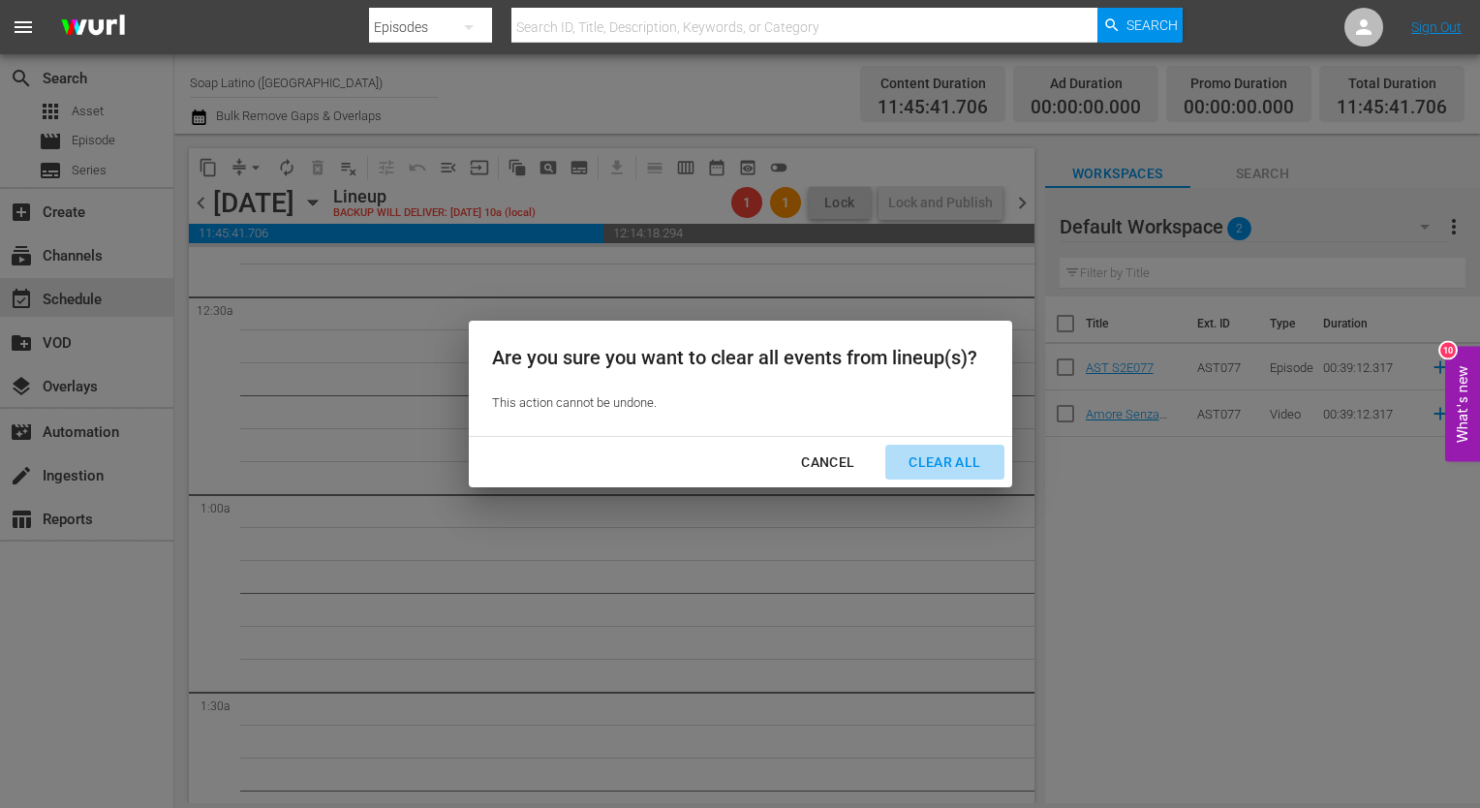
click at [934, 453] on div "Clear All" at bounding box center [944, 462] width 103 height 24
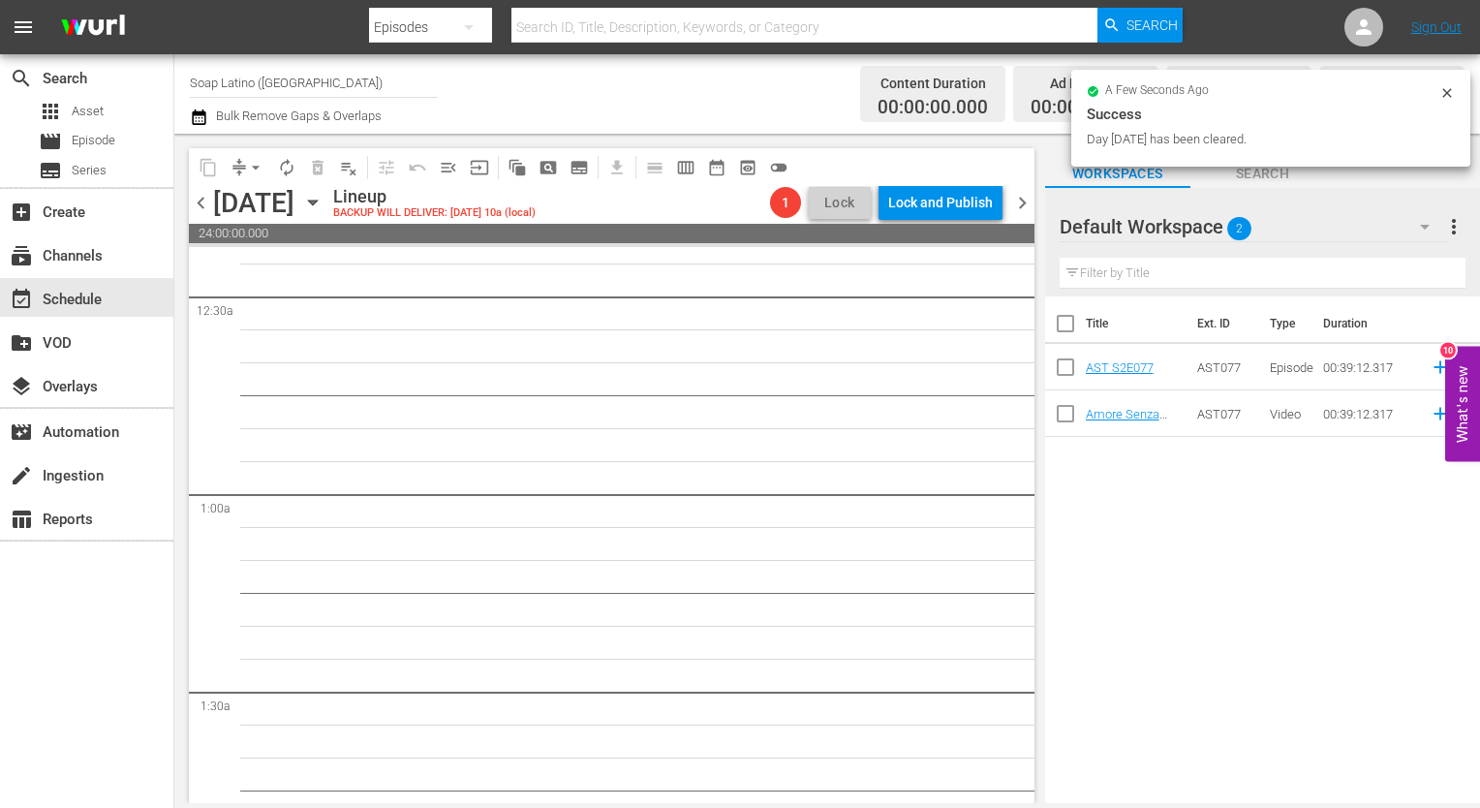
click at [295, 70] on input "Soap Latino (Italy)" at bounding box center [314, 82] width 248 height 46
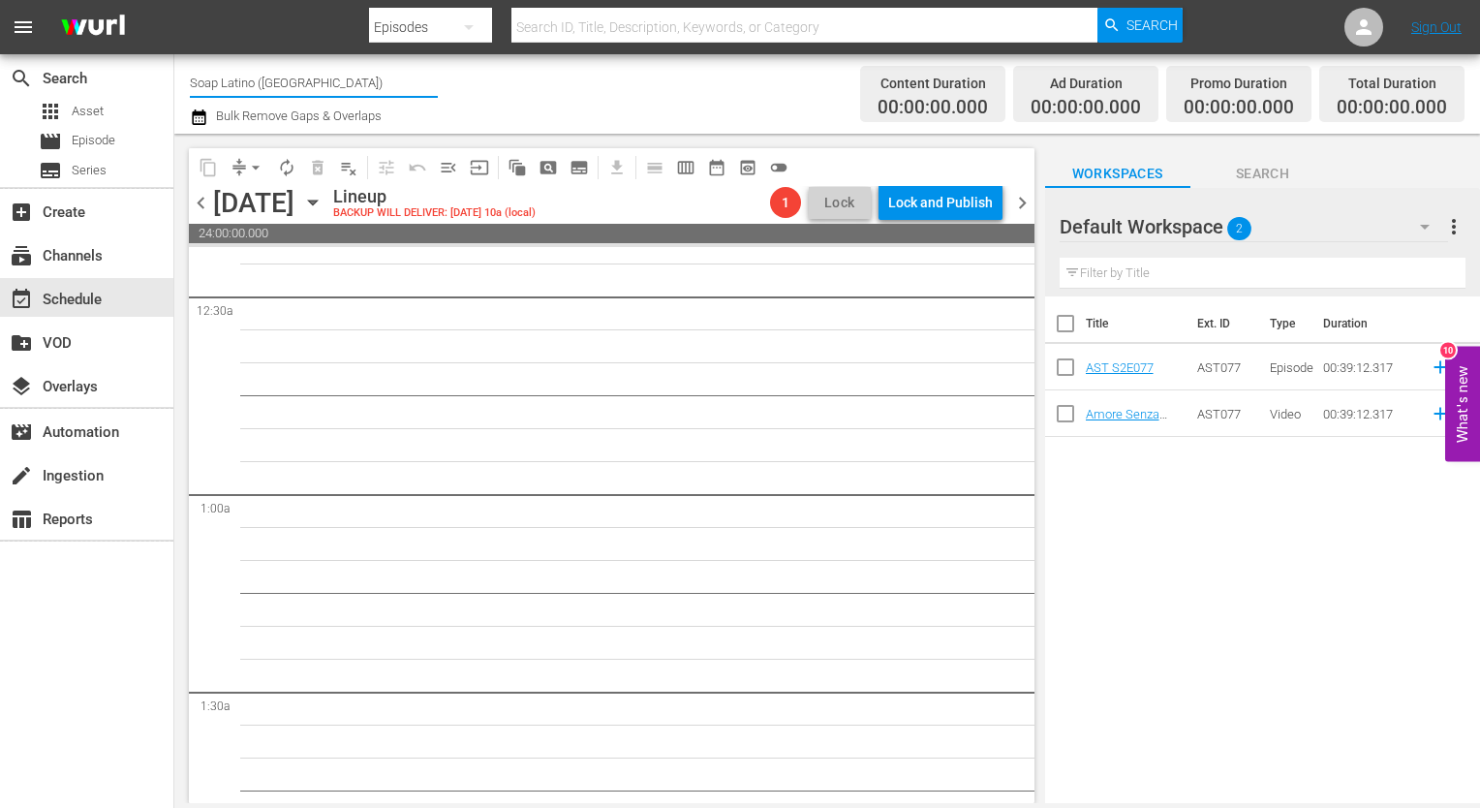
click at [295, 70] on input "Soap Latino (Italy)" at bounding box center [314, 82] width 248 height 46
